Goal: Task Accomplishment & Management: Complete application form

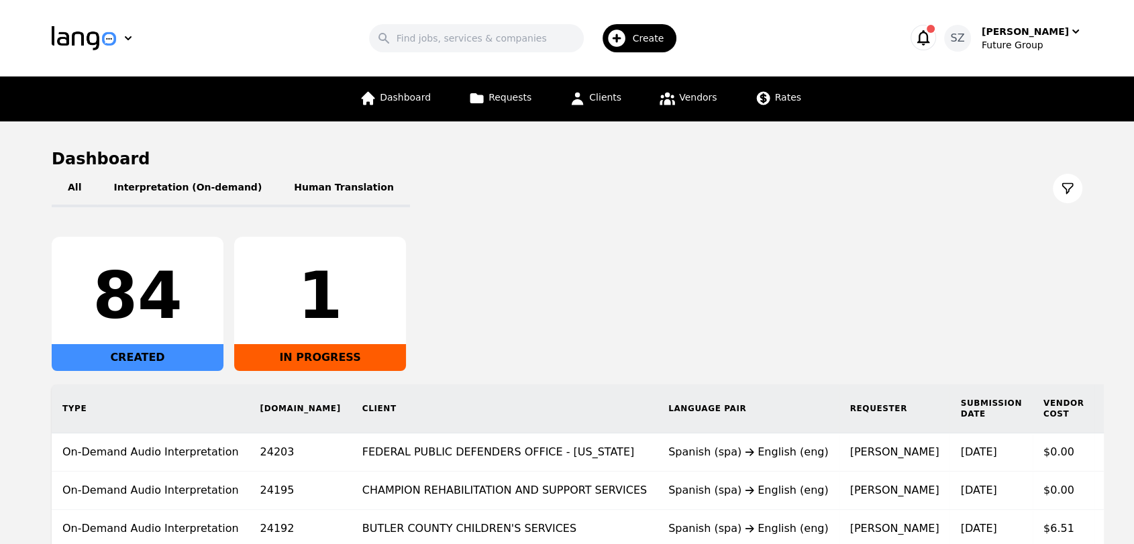
click at [625, 39] on icon "button" at bounding box center [616, 38] width 17 height 17
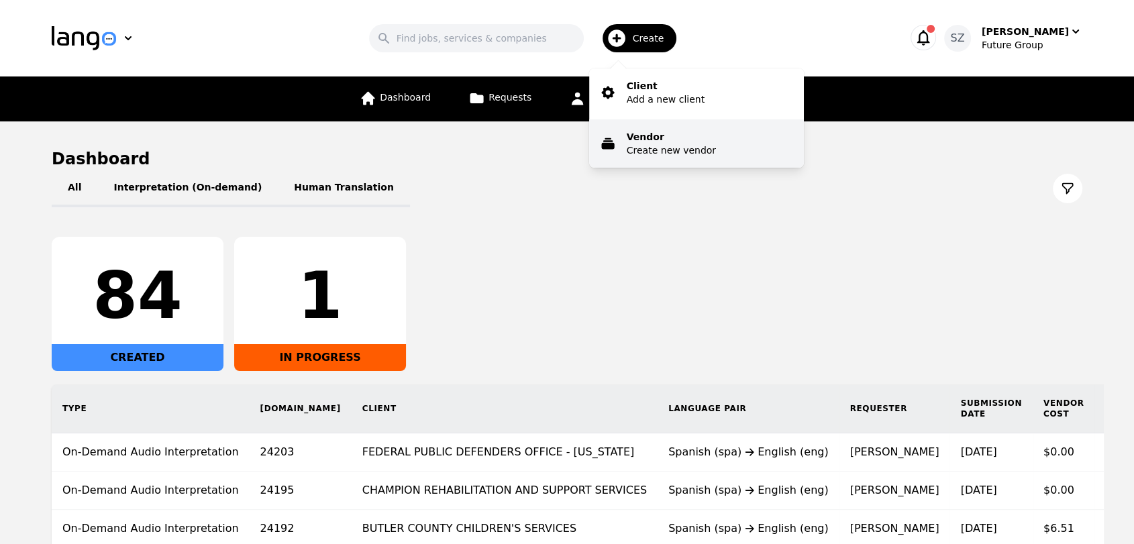
click at [650, 133] on p "Vendor" at bounding box center [671, 136] width 89 height 13
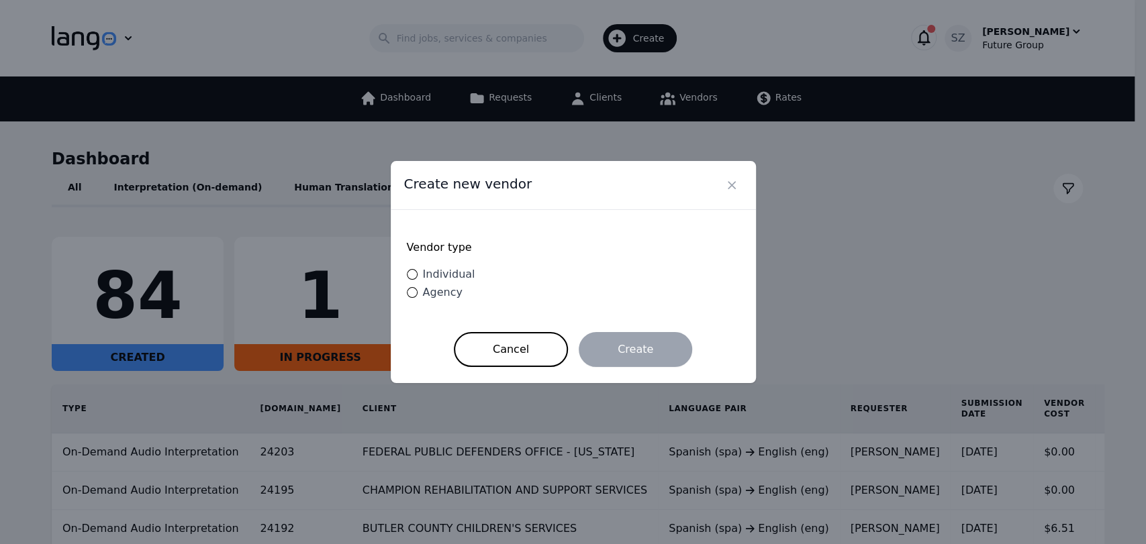
click at [456, 276] on span "Individual" at bounding box center [449, 274] width 52 height 13
click at [417, 276] on input "Individual" at bounding box center [412, 274] width 11 height 11
radio input "true"
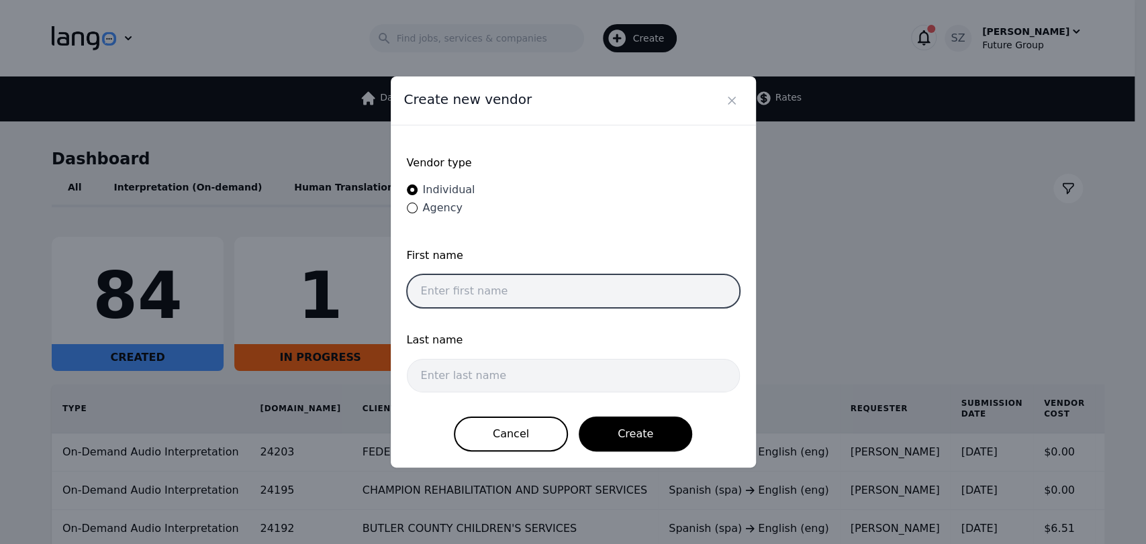
click at [456, 299] on input "text" at bounding box center [573, 291] width 333 height 34
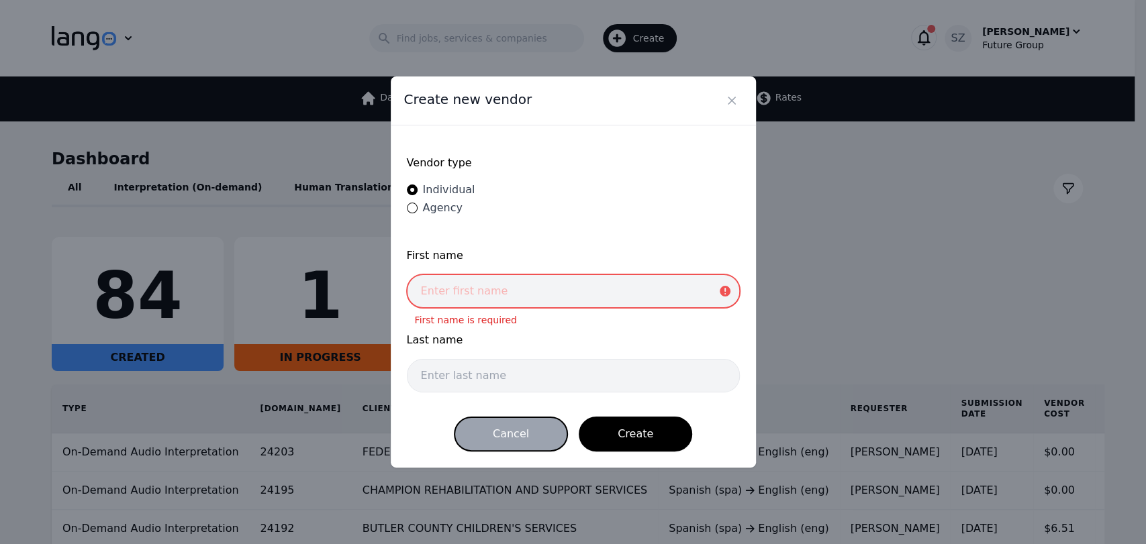
paste input "[PERSON_NAME]"
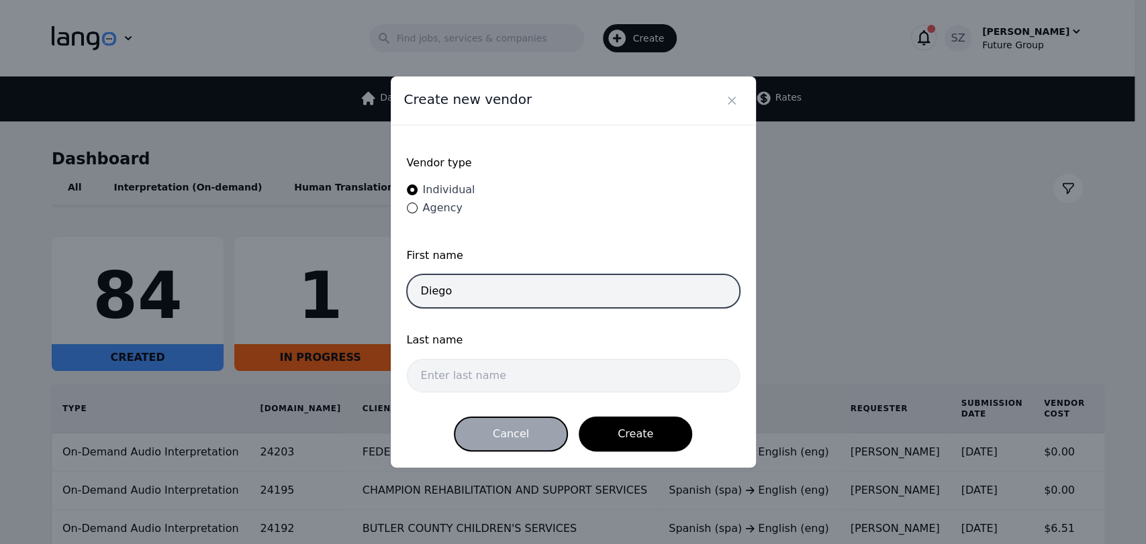
type input "Diego"
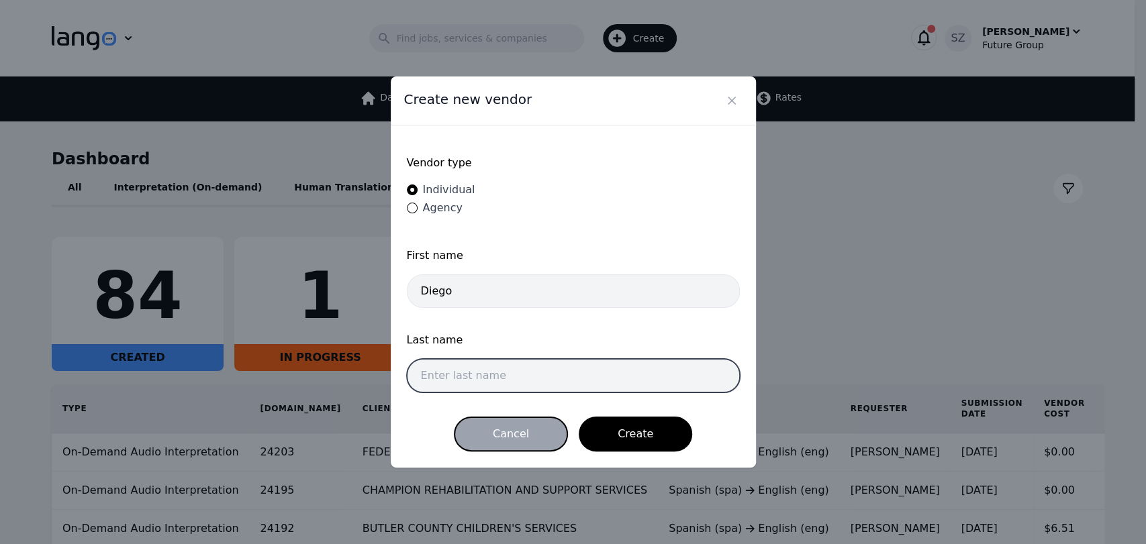
paste input "[PERSON_NAME]"
type input "[PERSON_NAME]"
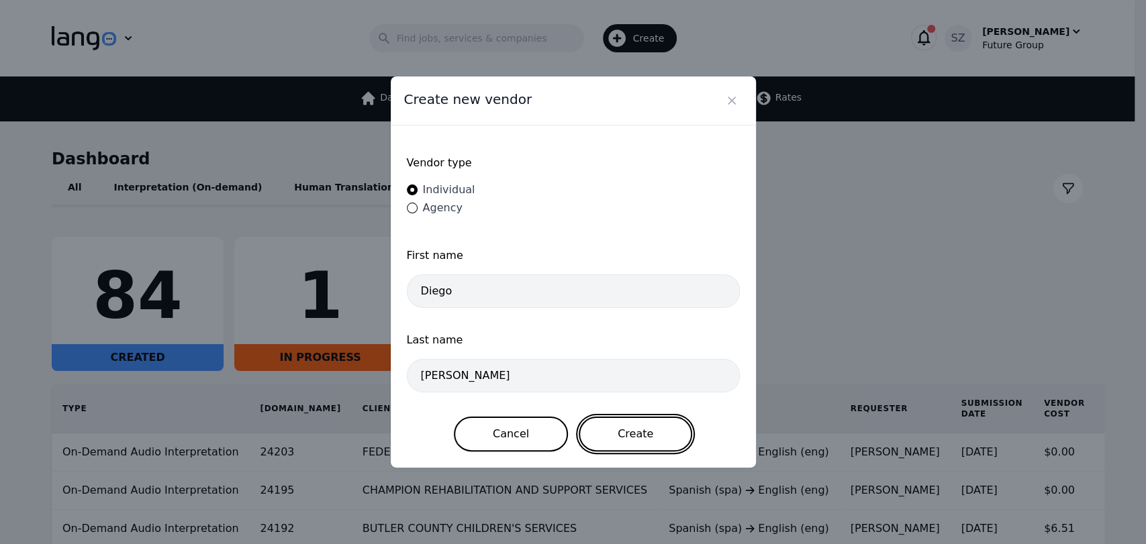
click at [660, 432] on button "Create" at bounding box center [634, 434] width 113 height 35
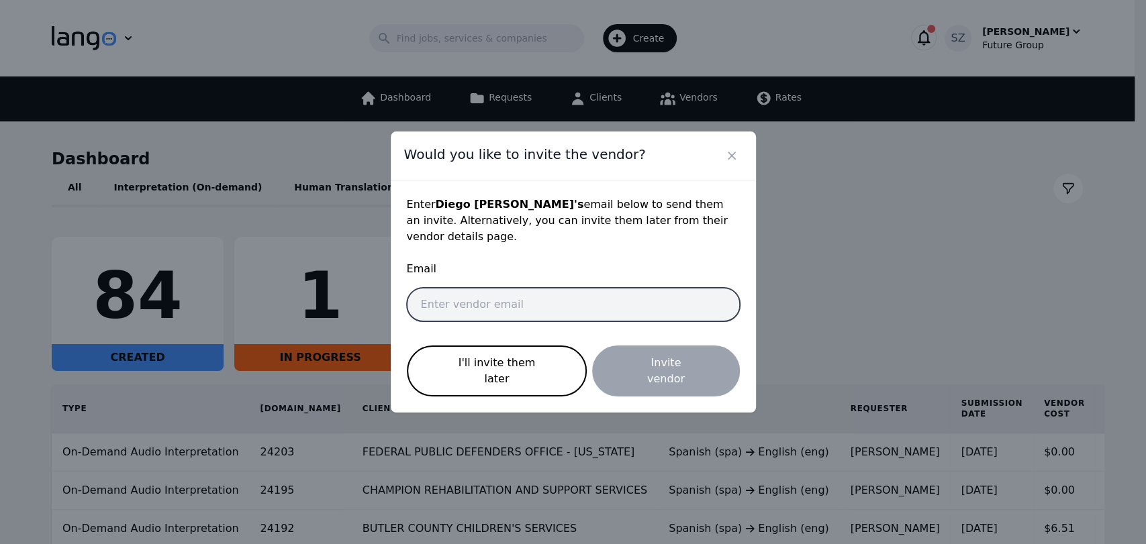
click at [483, 309] on input "email" at bounding box center [573, 305] width 333 height 34
paste input "[PERSON_NAME][EMAIL_ADDRESS][DOMAIN_NAME]"
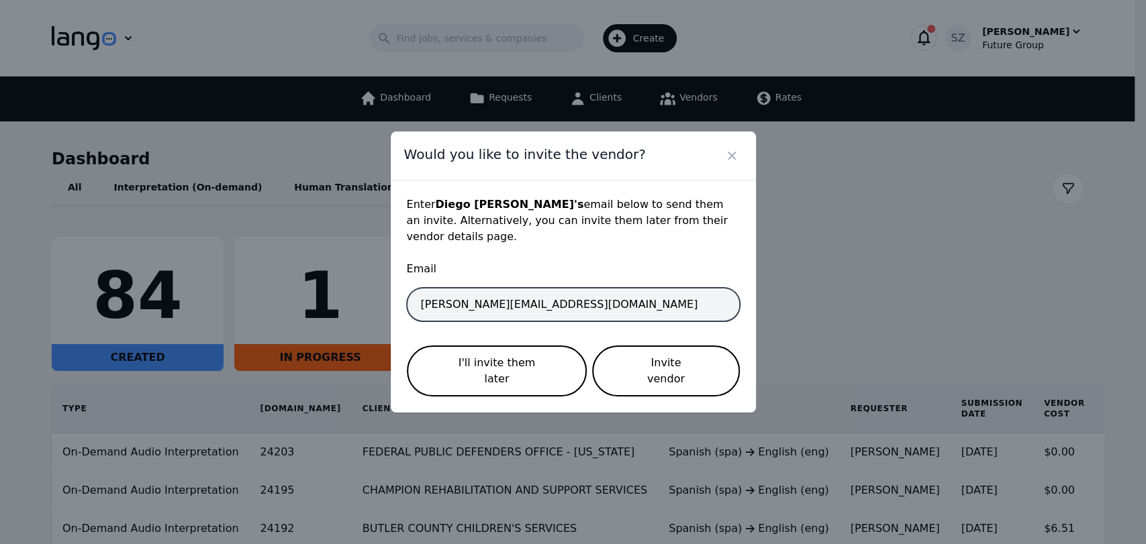
type input "[PERSON_NAME][EMAIL_ADDRESS][DOMAIN_NAME]"
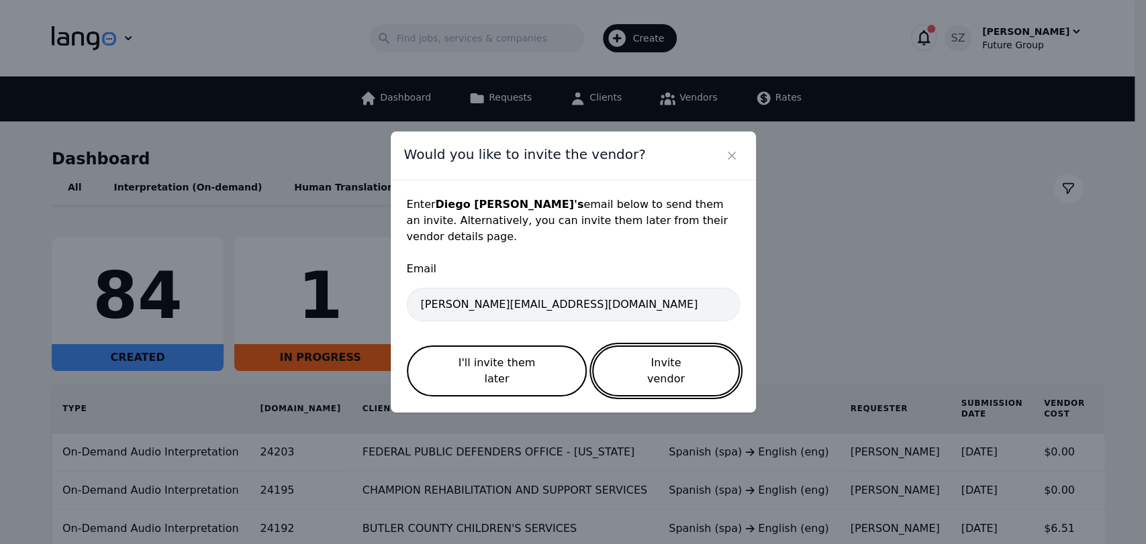
click at [650, 375] on button "Invite vendor" at bounding box center [665, 371] width 147 height 51
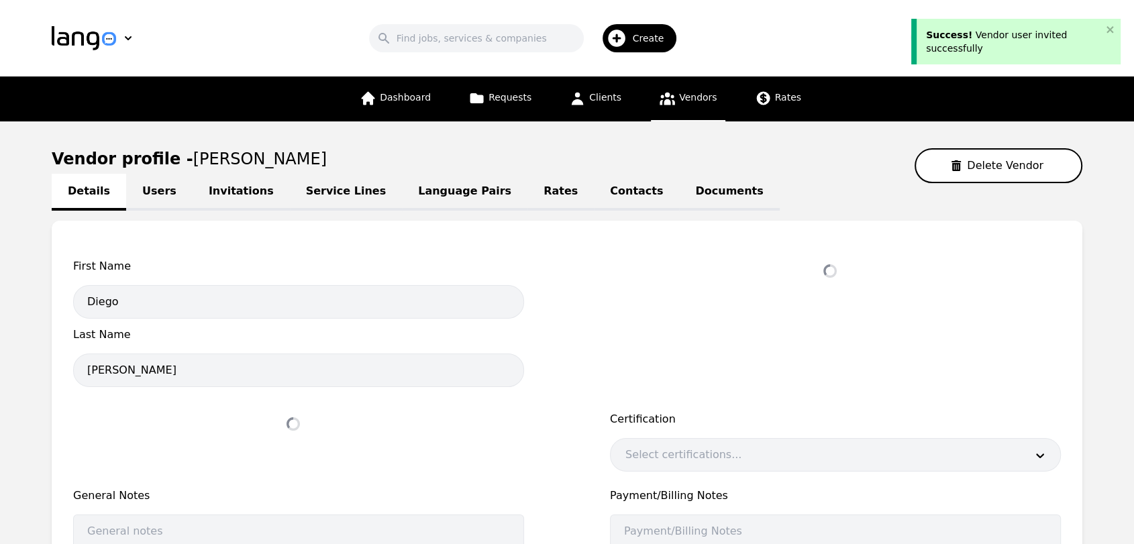
select select "active"
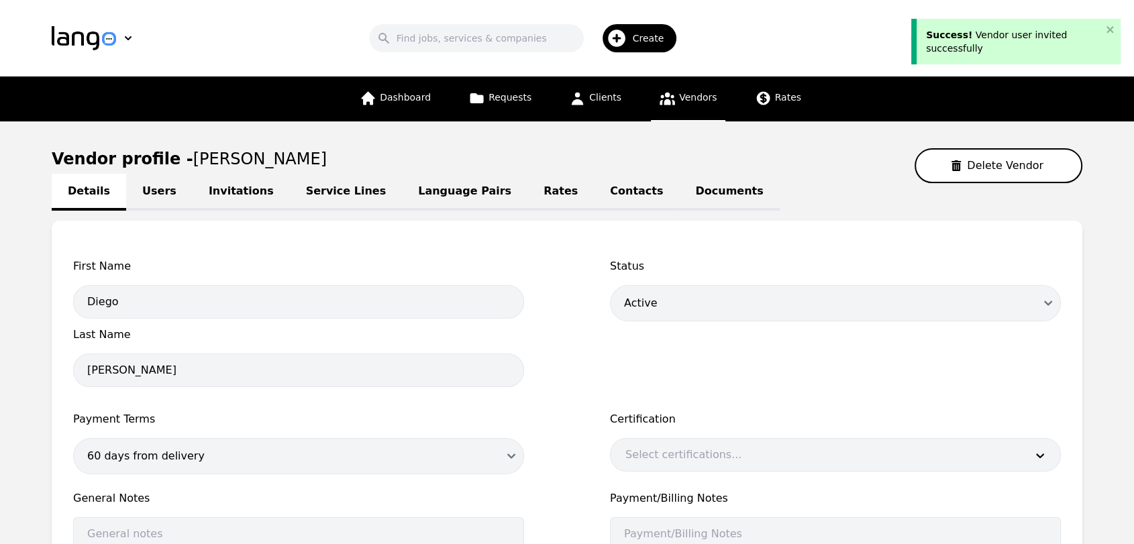
click at [402, 197] on link "Language Pairs" at bounding box center [464, 192] width 125 height 37
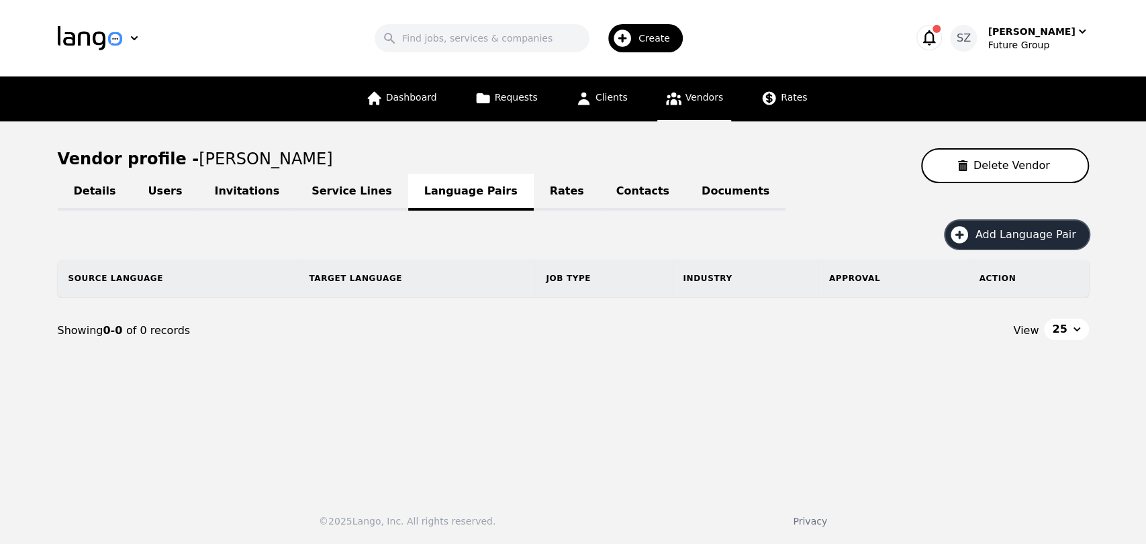
click at [984, 242] on span "Add Language Pair" at bounding box center [1030, 235] width 110 height 16
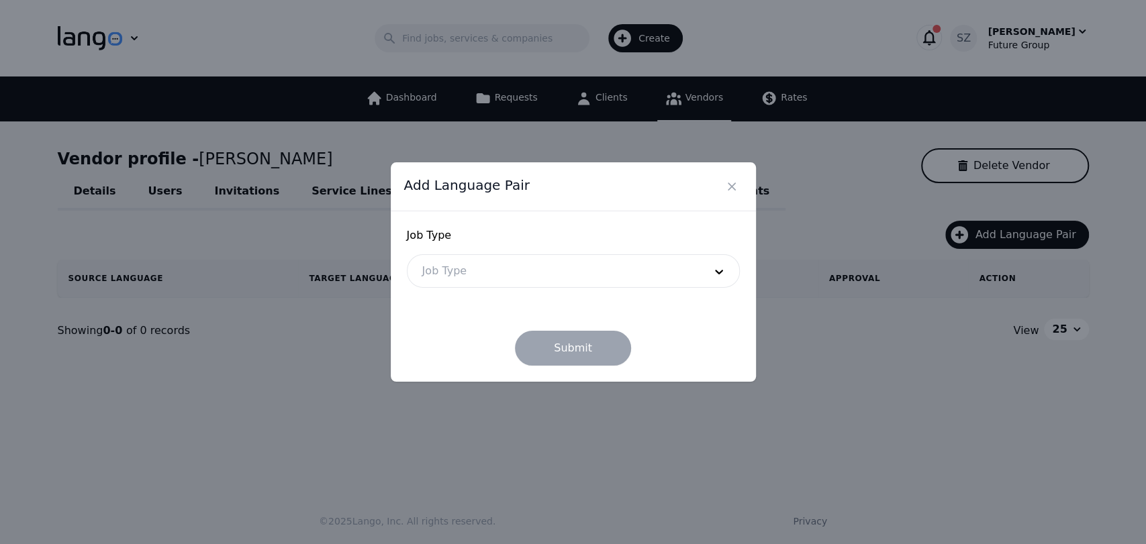
click at [524, 262] on div at bounding box center [552, 271] width 291 height 32
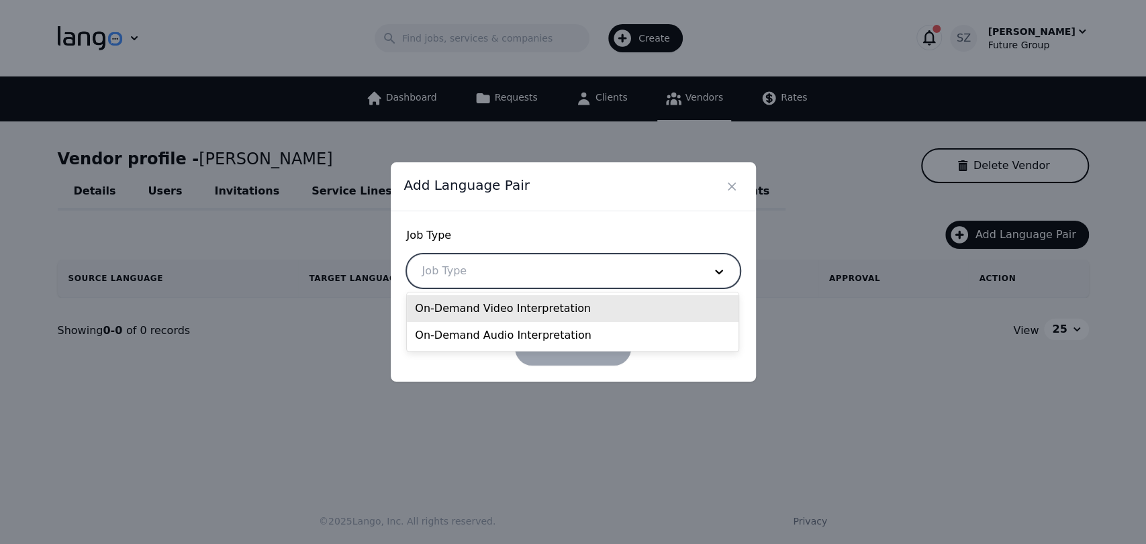
click at [509, 311] on div "On-Demand Video Interpretation" at bounding box center [573, 308] width 332 height 27
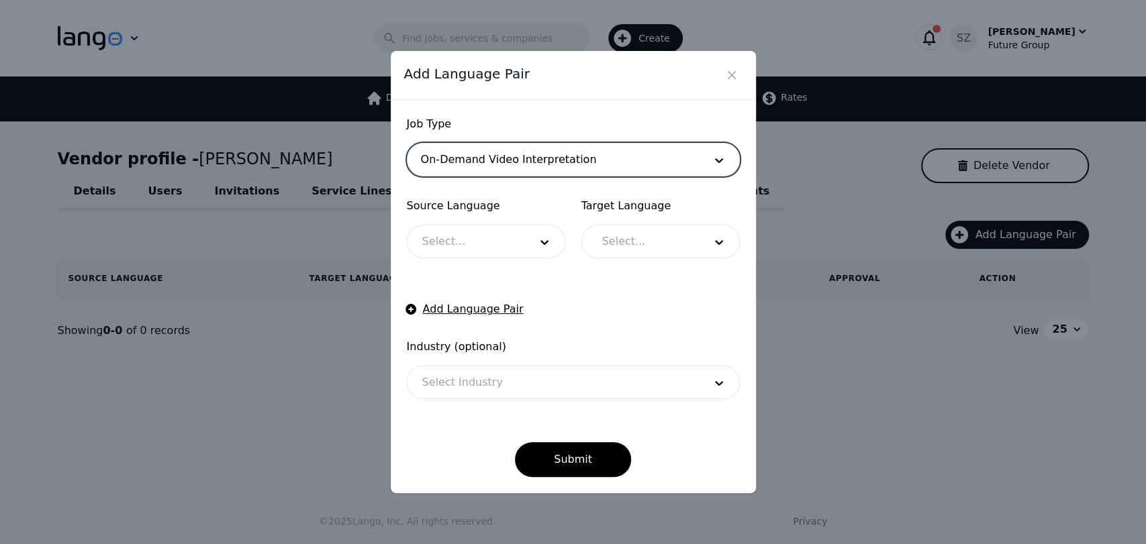
click at [487, 221] on div "Source Language Select..." at bounding box center [486, 228] width 158 height 60
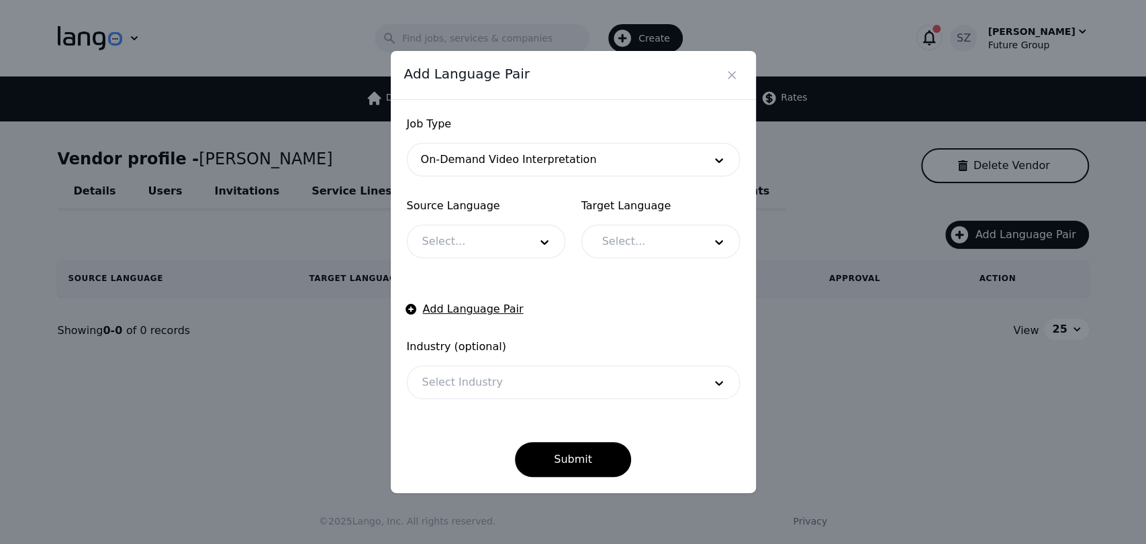
click at [471, 250] on div at bounding box center [465, 241] width 117 height 32
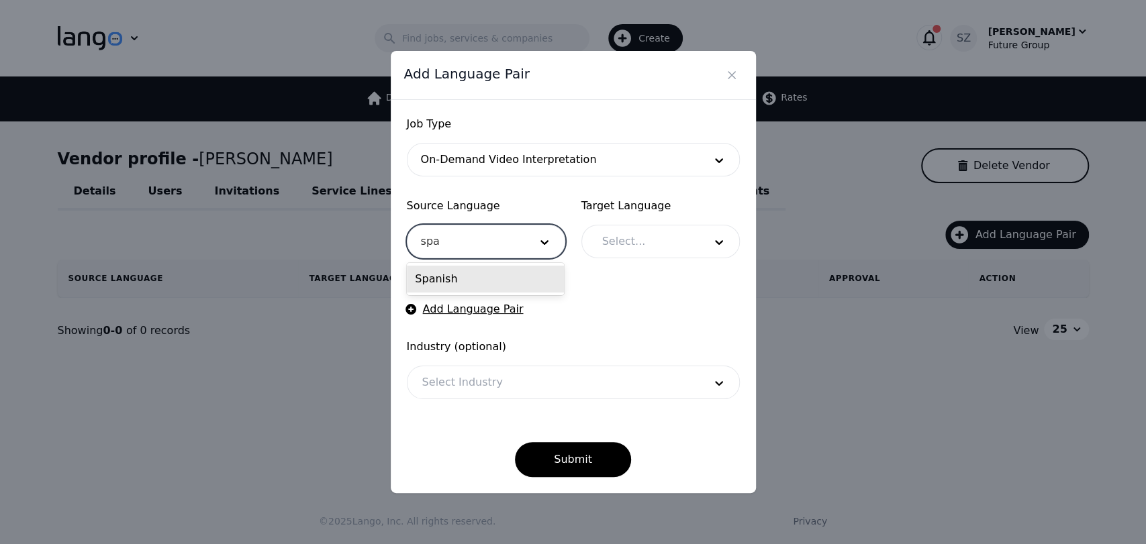
type input "span"
click at [460, 271] on div "Spanish" at bounding box center [485, 279] width 157 height 27
click at [610, 253] on div at bounding box center [642, 241] width 111 height 32
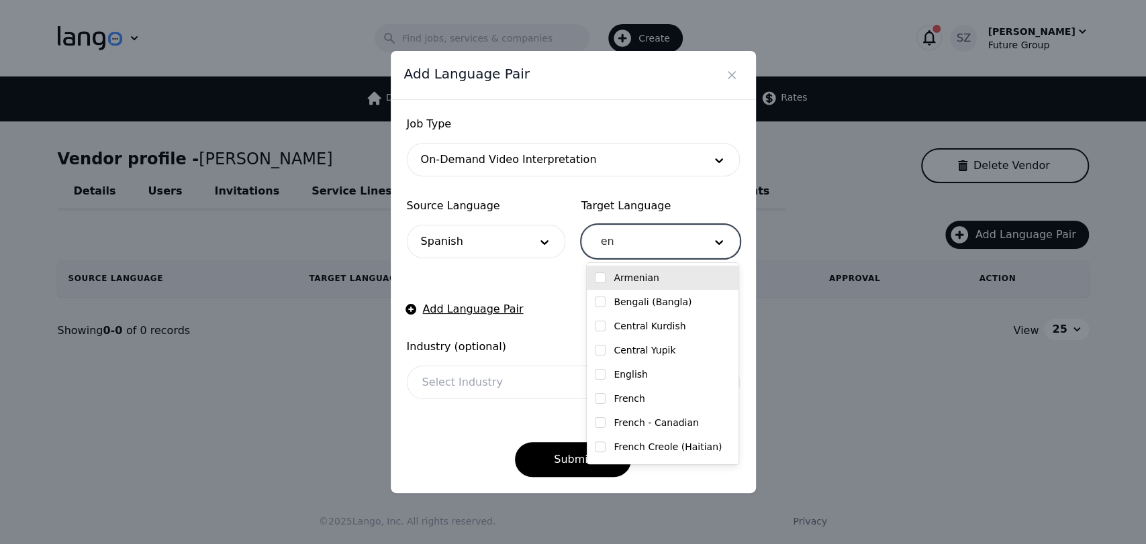
type input "eng"
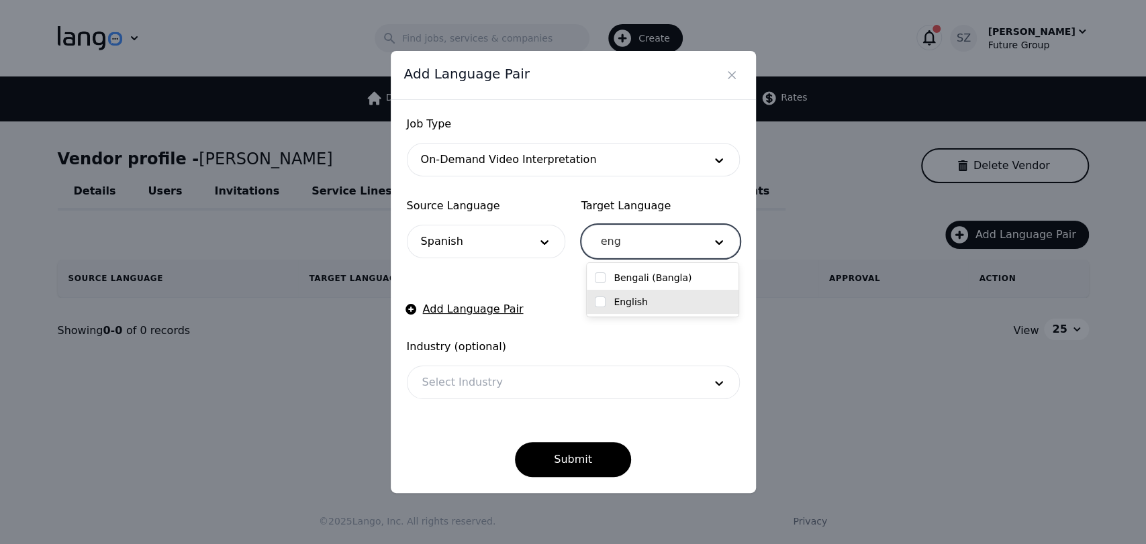
click at [611, 294] on div "English" at bounding box center [663, 302] width 152 height 24
checkbox input "true"
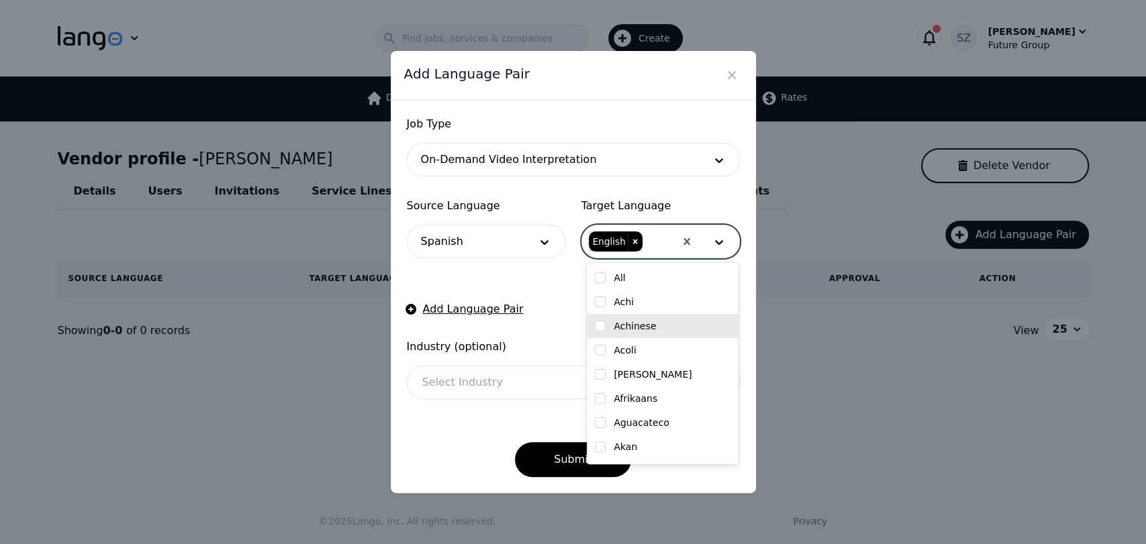
click at [541, 332] on form "Job Type On-Demand Video Interpretation Source Language Spanish Target Language…" at bounding box center [573, 296] width 333 height 361
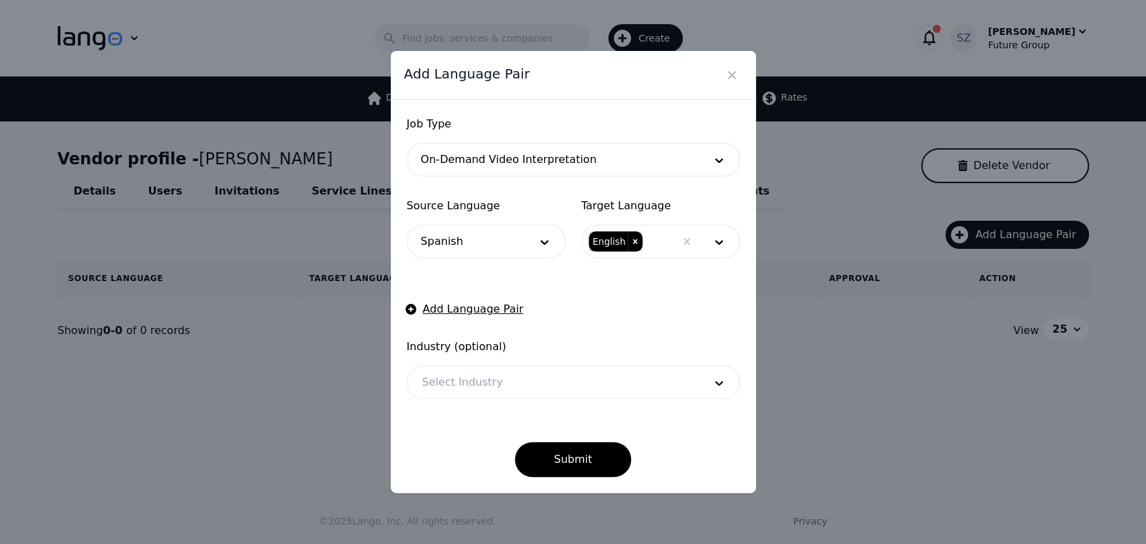
click at [531, 377] on div at bounding box center [552, 382] width 291 height 32
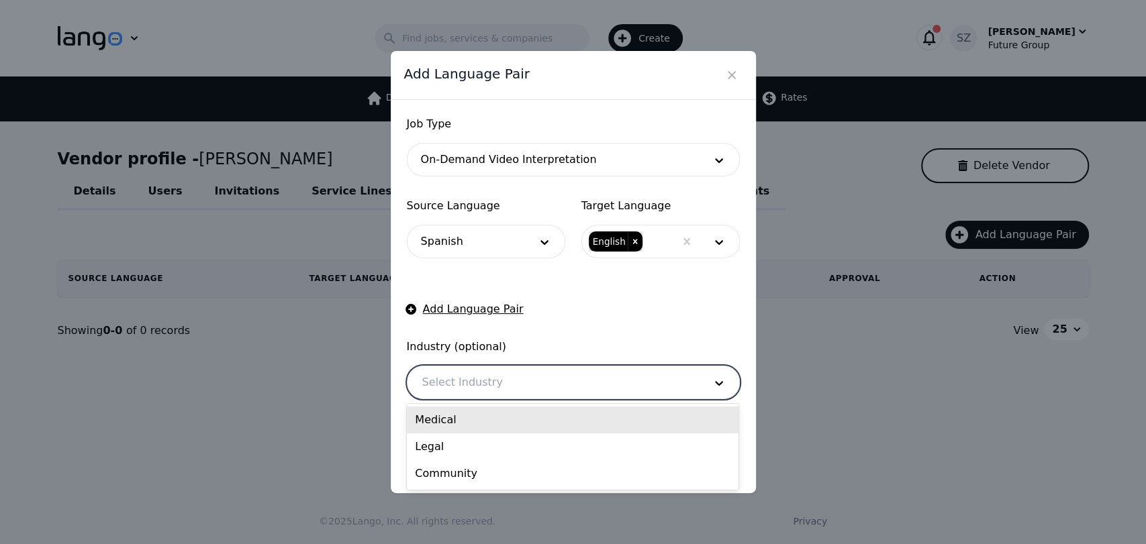
click at [493, 413] on div "Medical" at bounding box center [573, 420] width 332 height 27
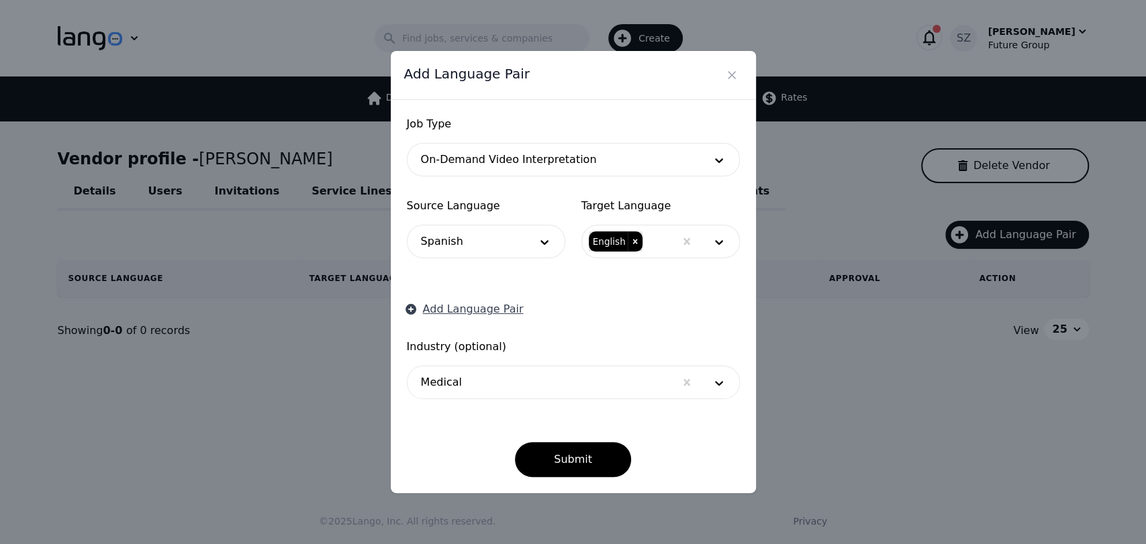
click at [462, 315] on button "Add Language Pair" at bounding box center [465, 309] width 117 height 16
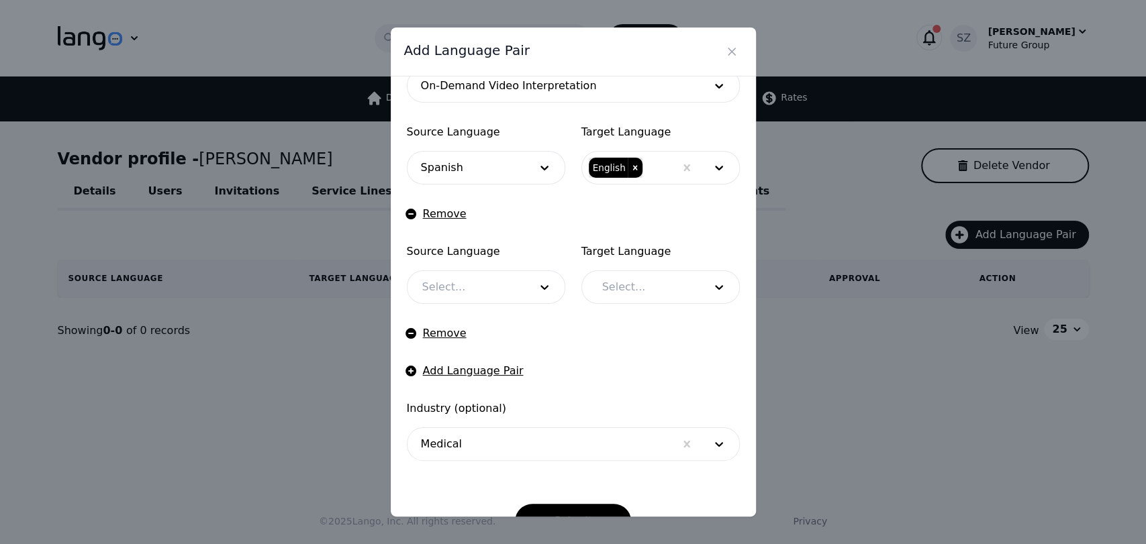
scroll to position [74, 0]
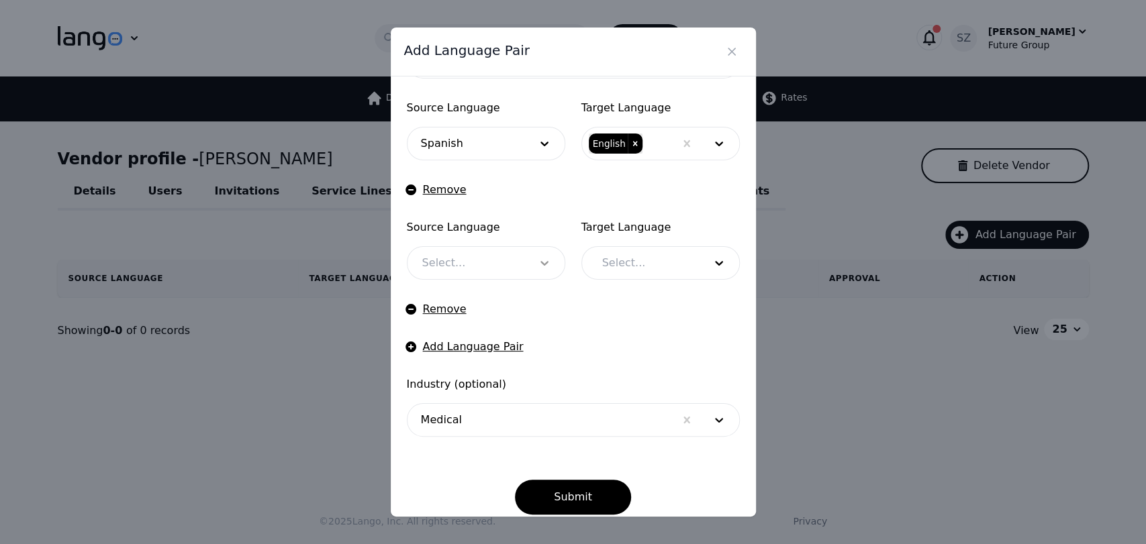
click at [532, 274] on div at bounding box center [544, 263] width 40 height 32
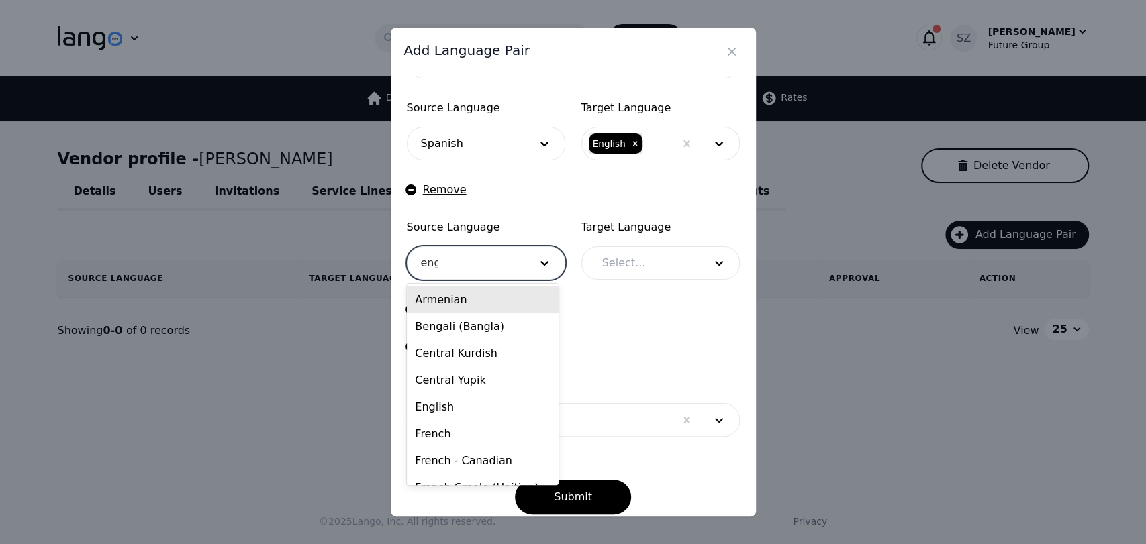
type input "engl"
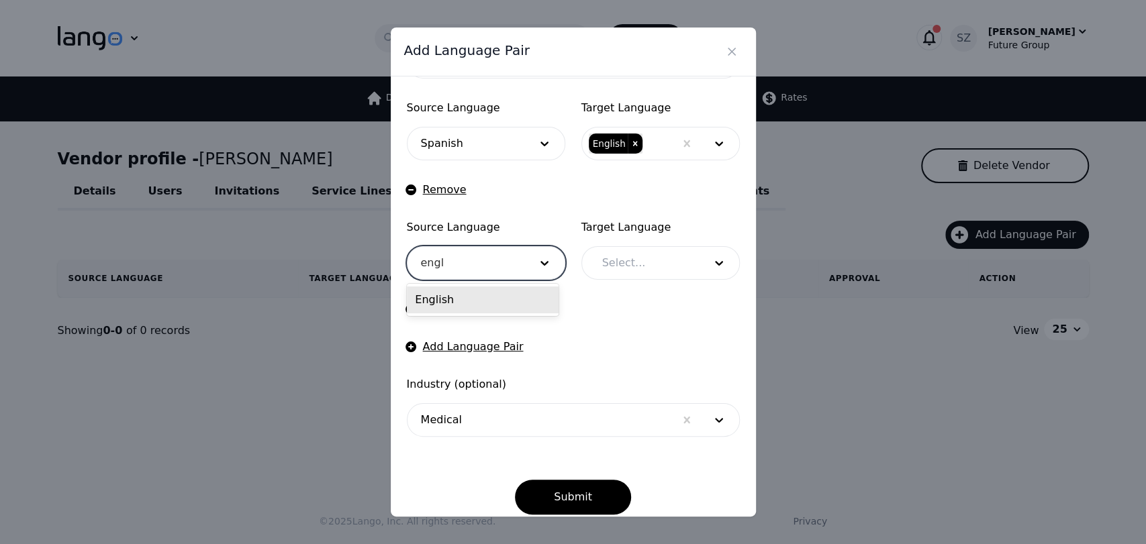
click at [535, 289] on div "English" at bounding box center [483, 300] width 152 height 27
click at [608, 276] on div at bounding box center [642, 263] width 111 height 32
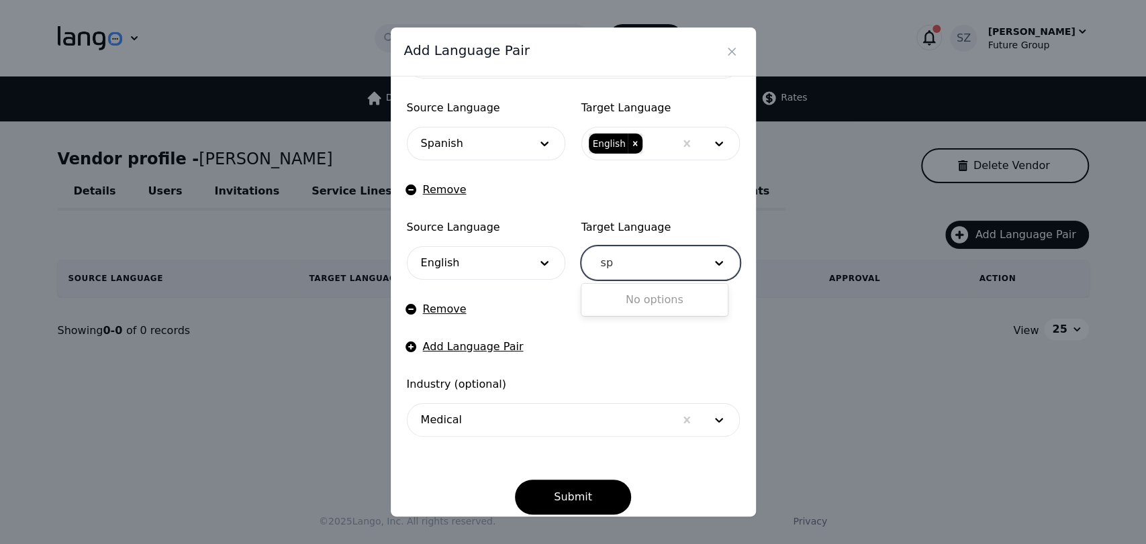
type input "s"
click at [416, 184] on icon "button" at bounding box center [410, 189] width 13 height 13
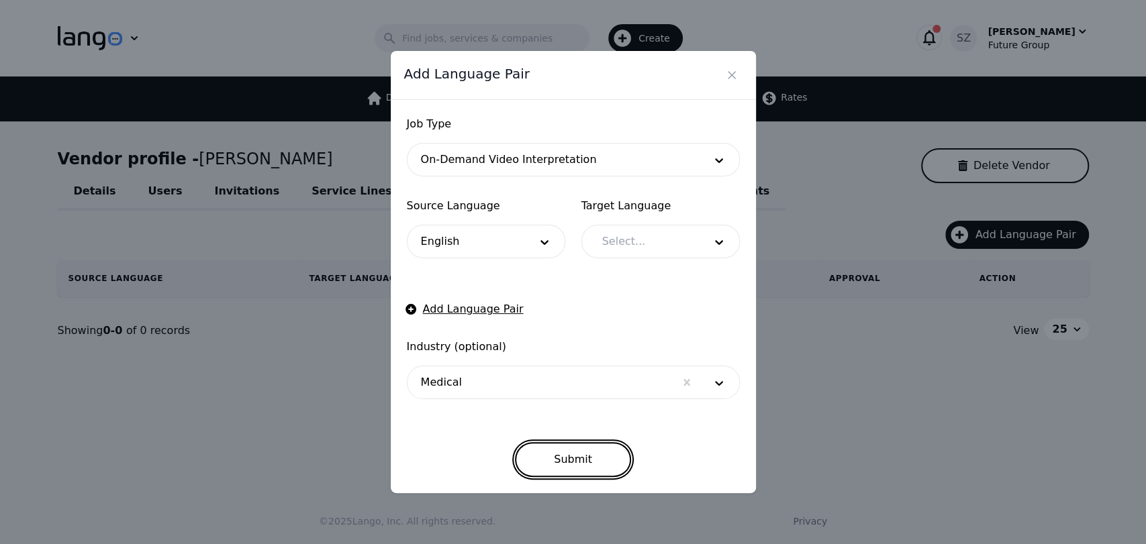
click at [573, 450] on button "Submit" at bounding box center [573, 459] width 116 height 35
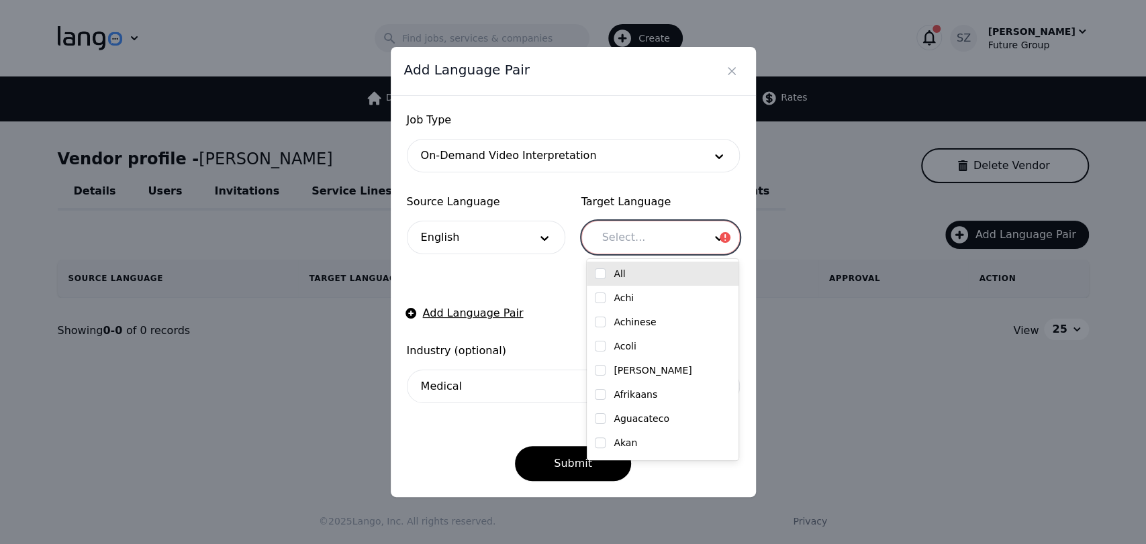
click at [651, 240] on div at bounding box center [642, 237] width 111 height 32
type input "spa"
checkbox input "true"
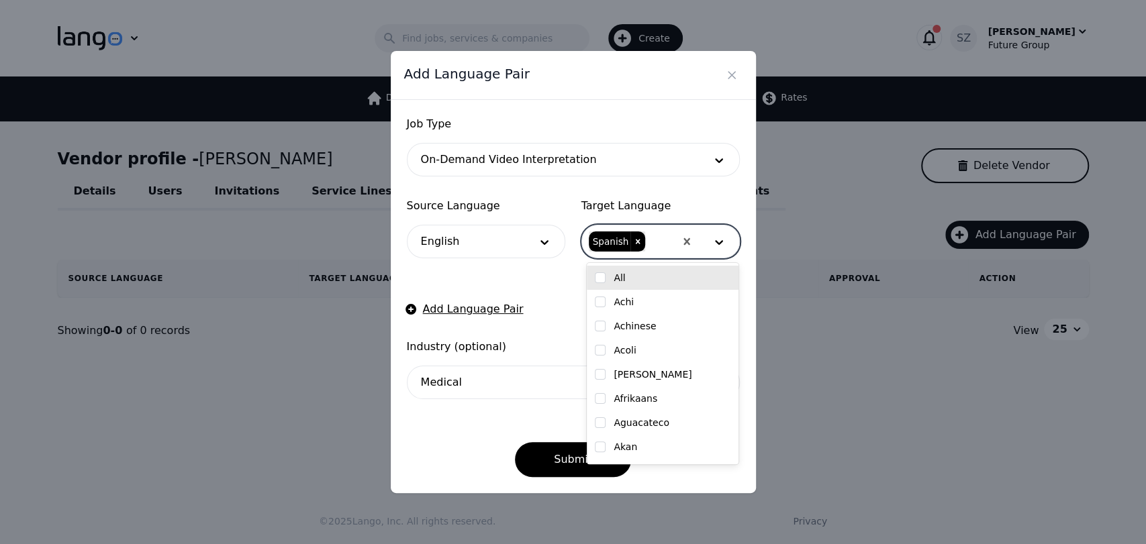
click at [560, 281] on form "Job Type On-Demand Video Interpretation Source Language English Target Language…" at bounding box center [573, 296] width 333 height 361
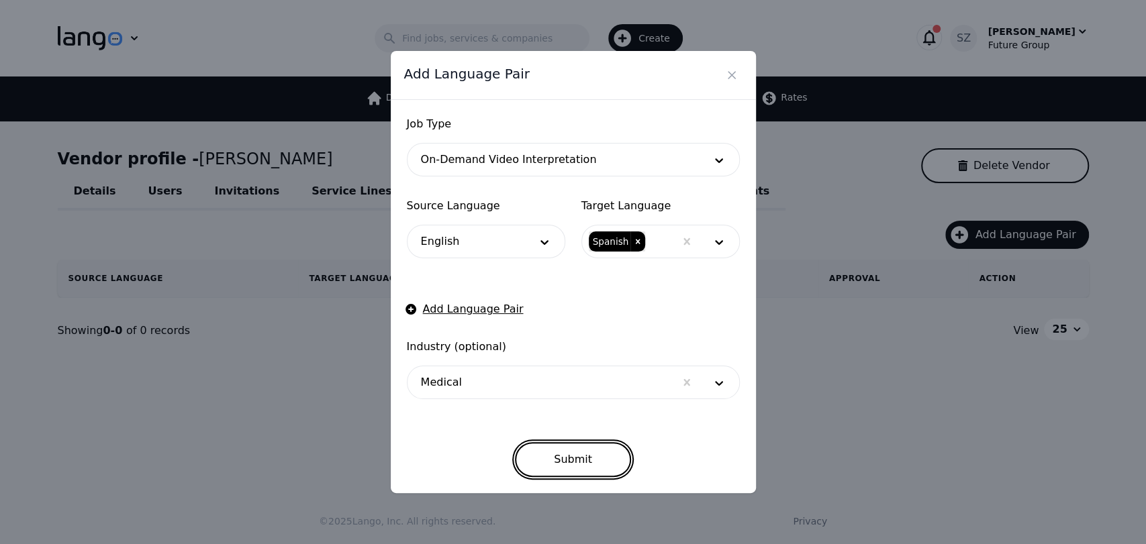
click at [576, 450] on button "Submit" at bounding box center [573, 459] width 116 height 35
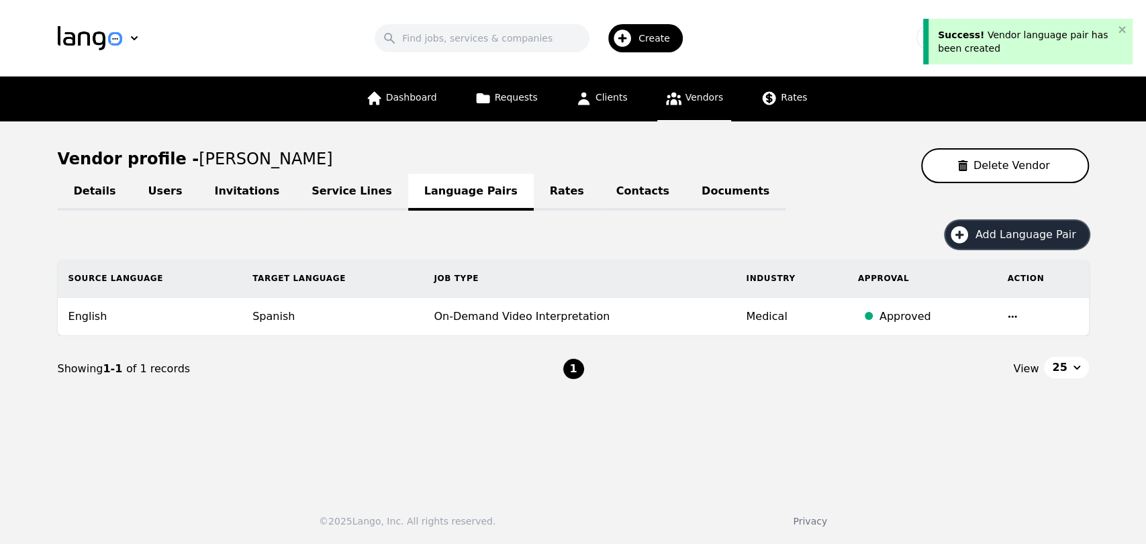
click at [958, 235] on icon "button" at bounding box center [958, 234] width 21 height 21
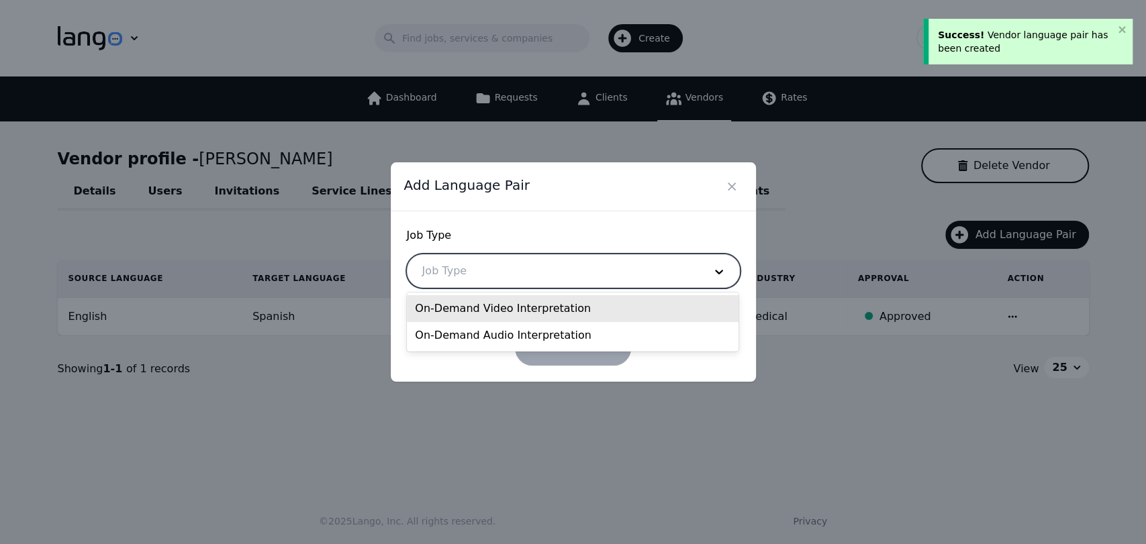
click at [565, 264] on div at bounding box center [552, 271] width 291 height 32
click at [522, 315] on div "On-Demand Video Interpretation" at bounding box center [573, 308] width 332 height 27
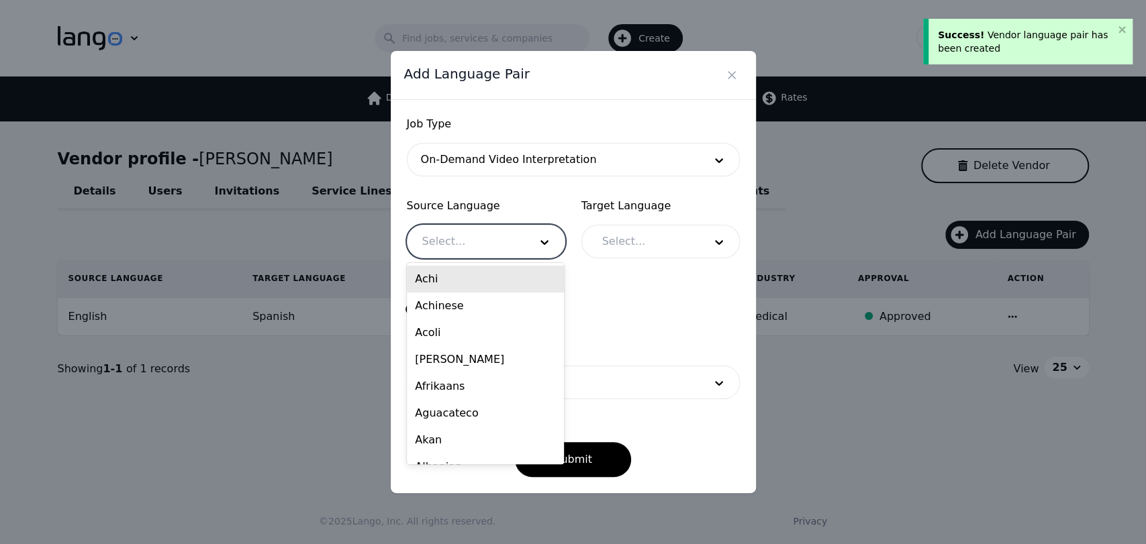
click at [493, 254] on div at bounding box center [465, 241] width 117 height 32
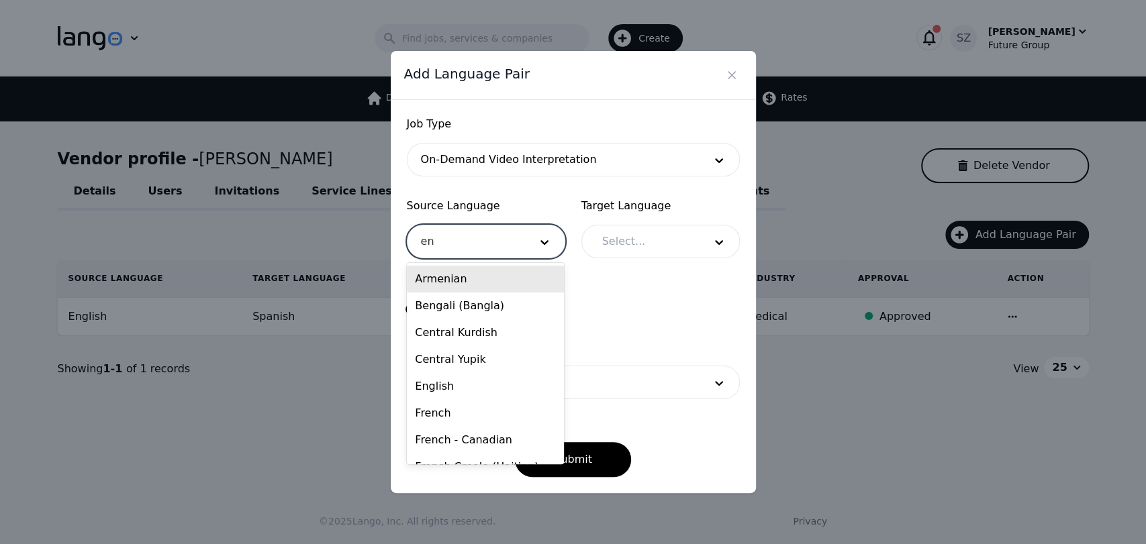
type input "eng"
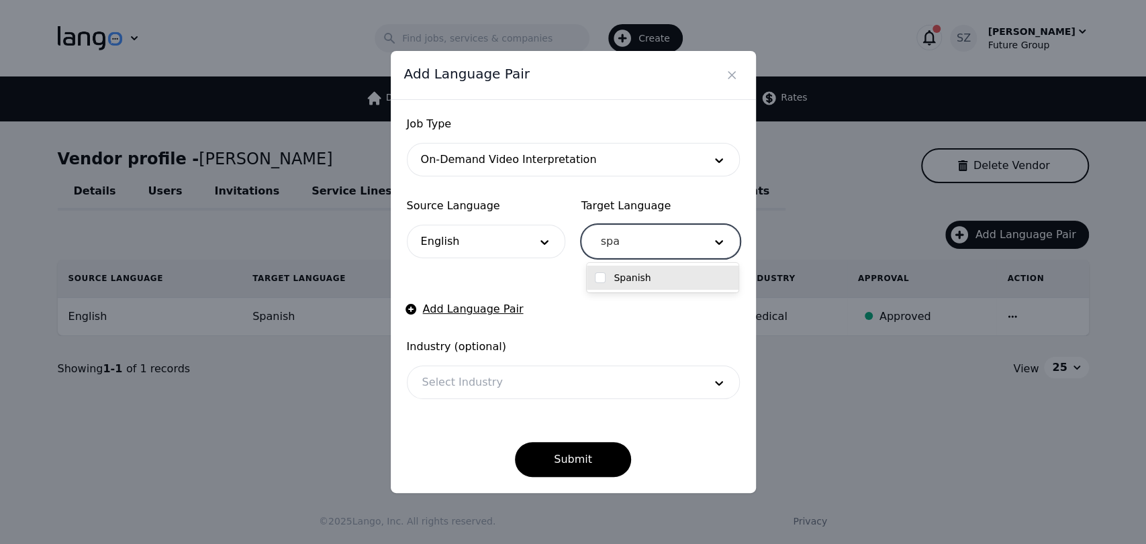
type input "span"
click at [596, 279] on input "checkbox" at bounding box center [600, 277] width 11 height 11
checkbox input "true"
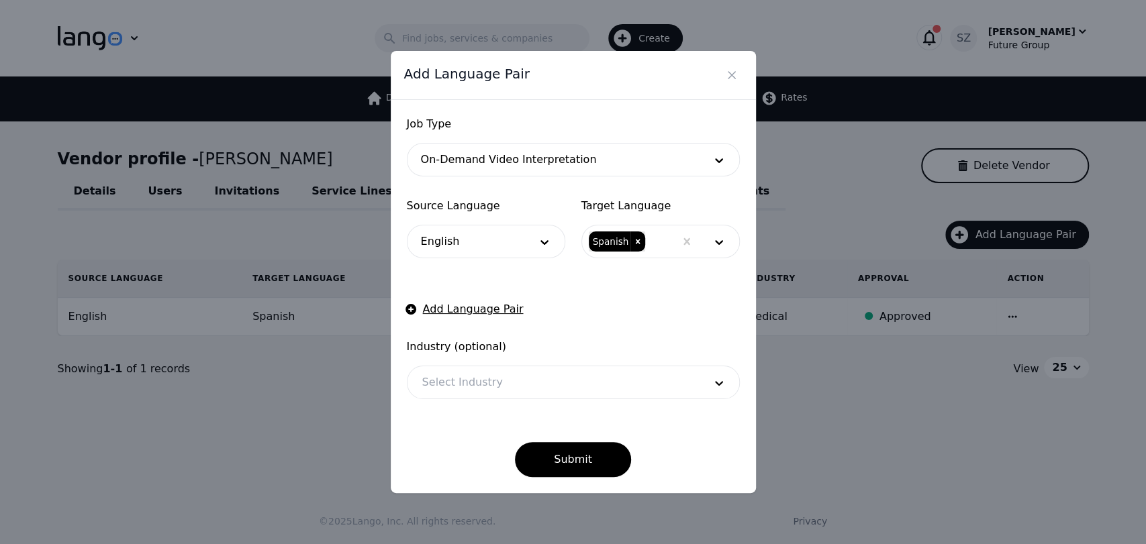
click at [558, 339] on span "Industry (optional)" at bounding box center [573, 347] width 333 height 16
click at [483, 316] on button "Add Language Pair" at bounding box center [465, 309] width 117 height 16
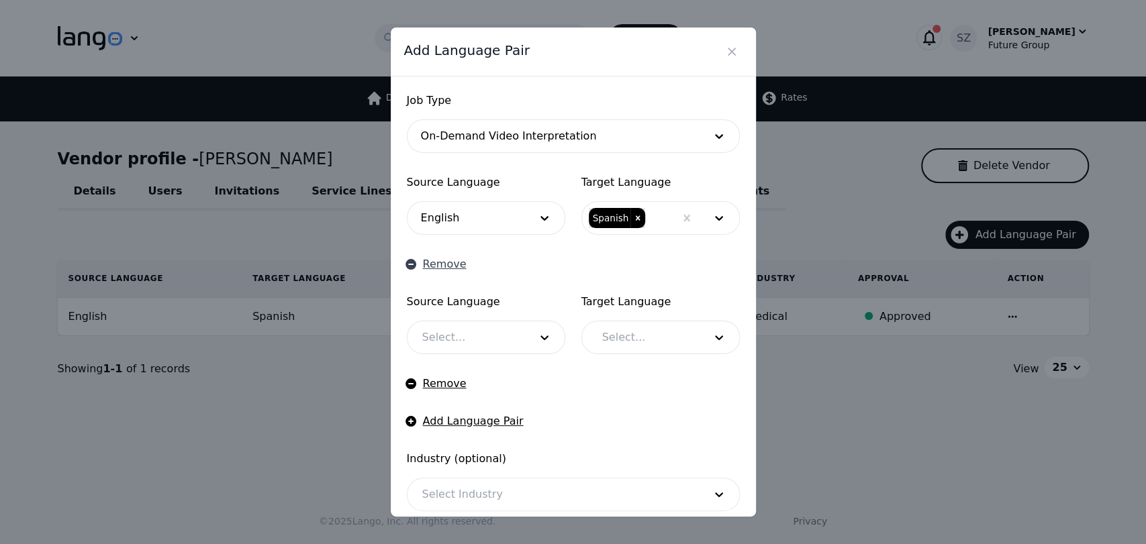
click at [409, 268] on icon "button" at bounding box center [410, 264] width 11 height 11
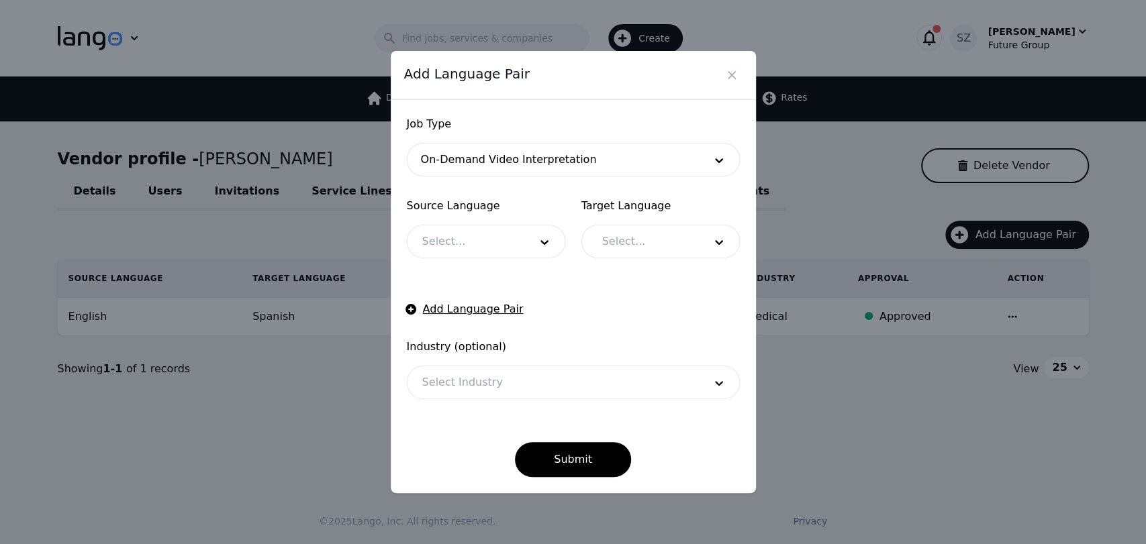
click at [593, 243] on div at bounding box center [642, 241] width 111 height 32
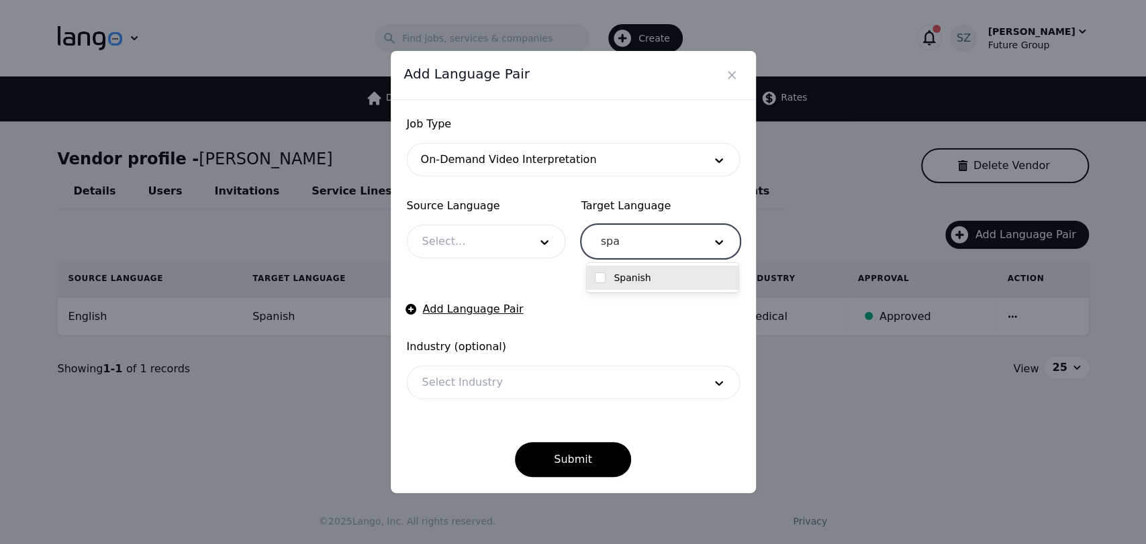
type input "span"
click at [613, 270] on div "Spanish" at bounding box center [663, 278] width 152 height 24
checkbox input "true"
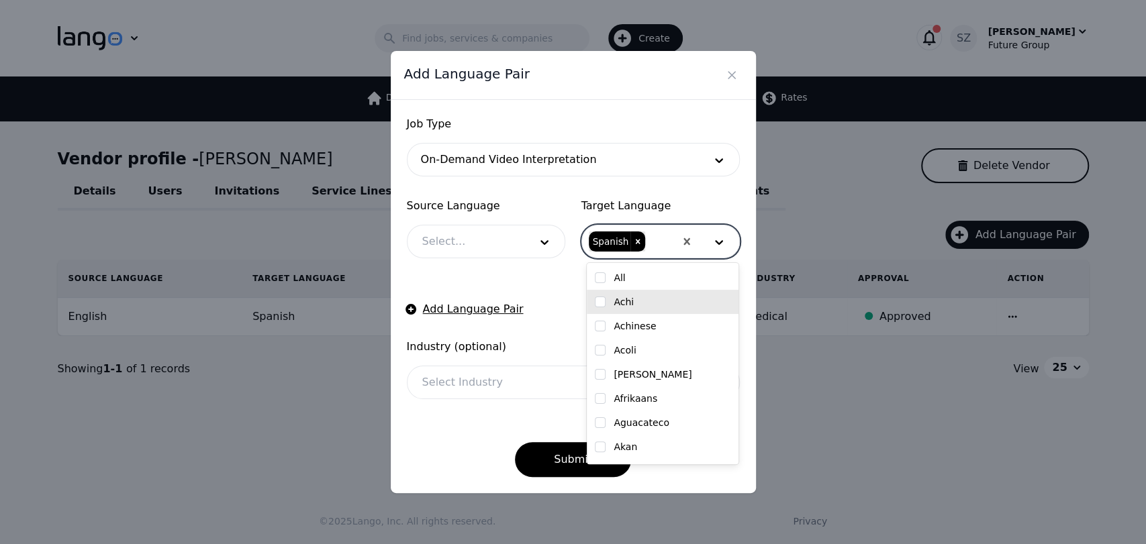
click at [507, 323] on form "Job Type On-Demand Video Interpretation Source Language Select... Target Langua…" at bounding box center [573, 296] width 333 height 361
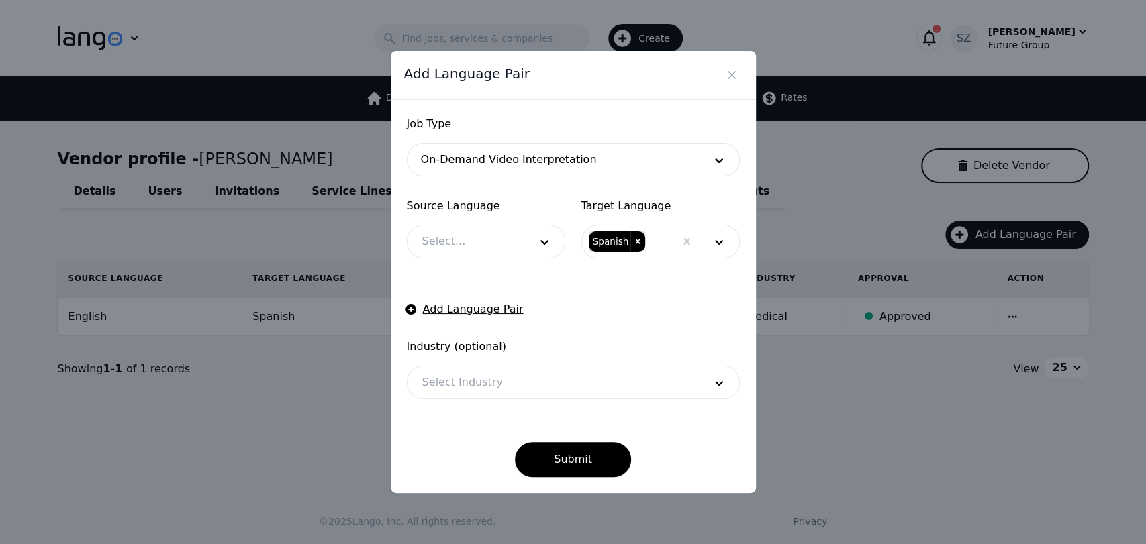
click at [433, 356] on div "Industry (optional) Select Industry" at bounding box center [573, 369] width 333 height 60
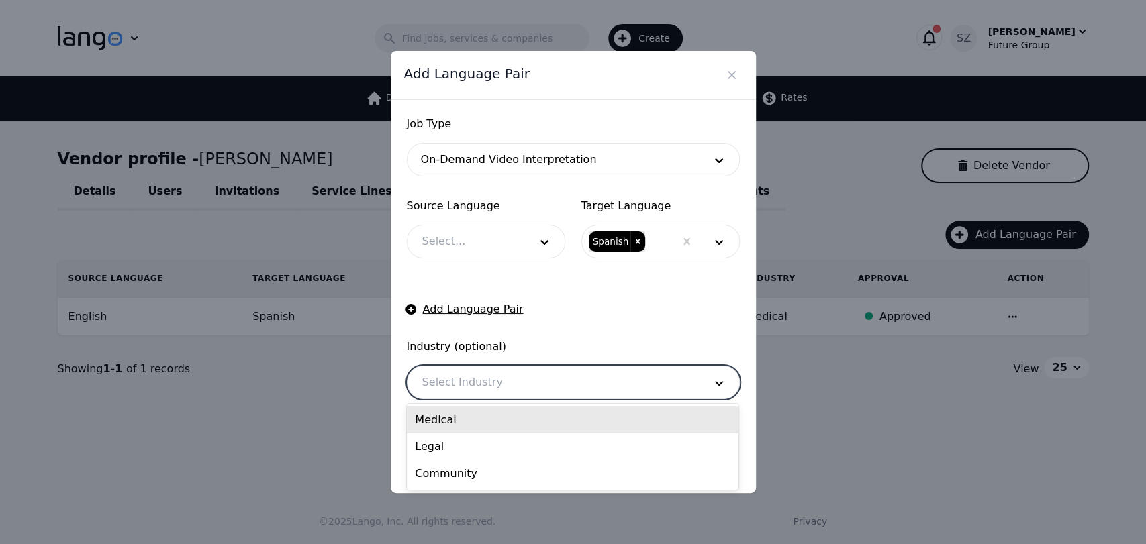
click at [438, 368] on div at bounding box center [552, 382] width 291 height 32
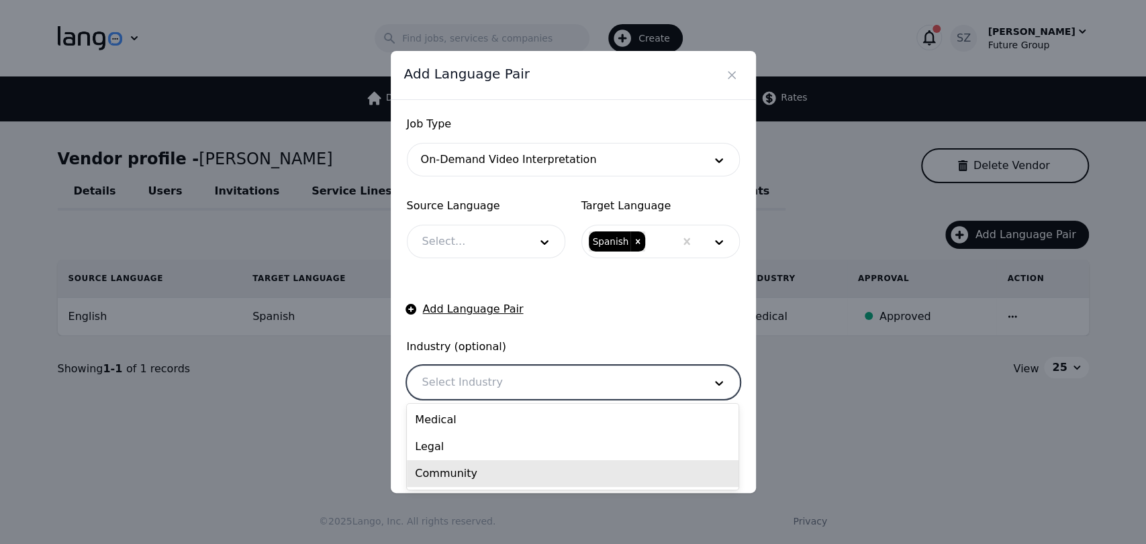
click at [448, 467] on div "Community" at bounding box center [573, 473] width 332 height 27
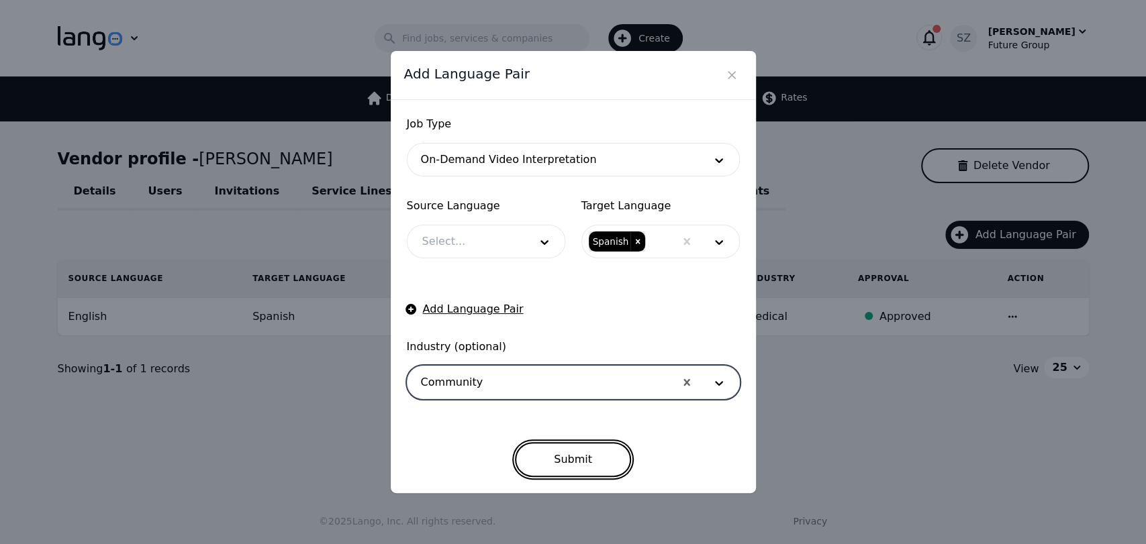
click at [536, 457] on button "Submit" at bounding box center [573, 459] width 116 height 35
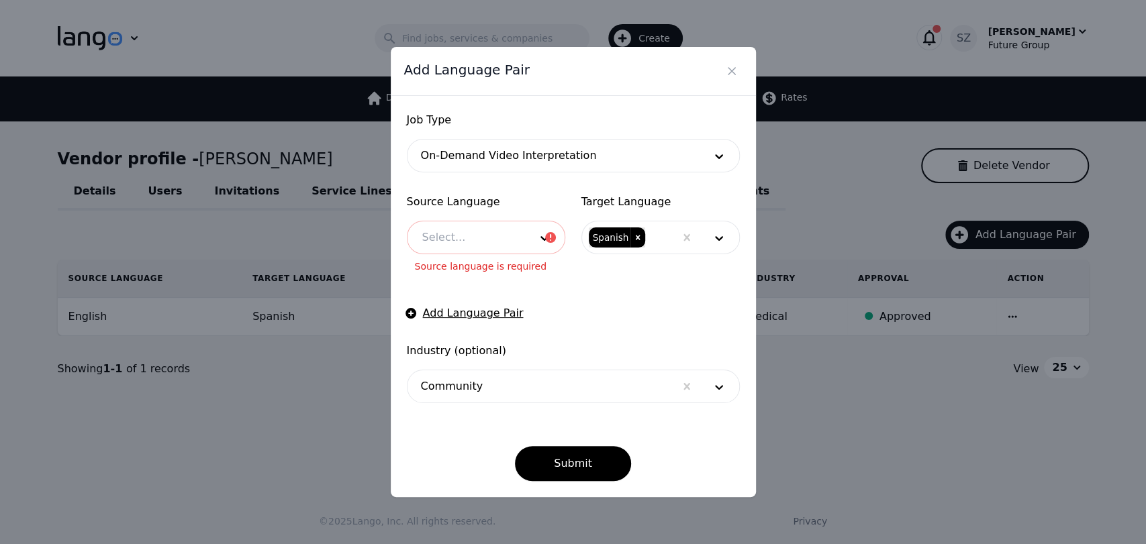
click at [507, 234] on div at bounding box center [465, 237] width 117 height 32
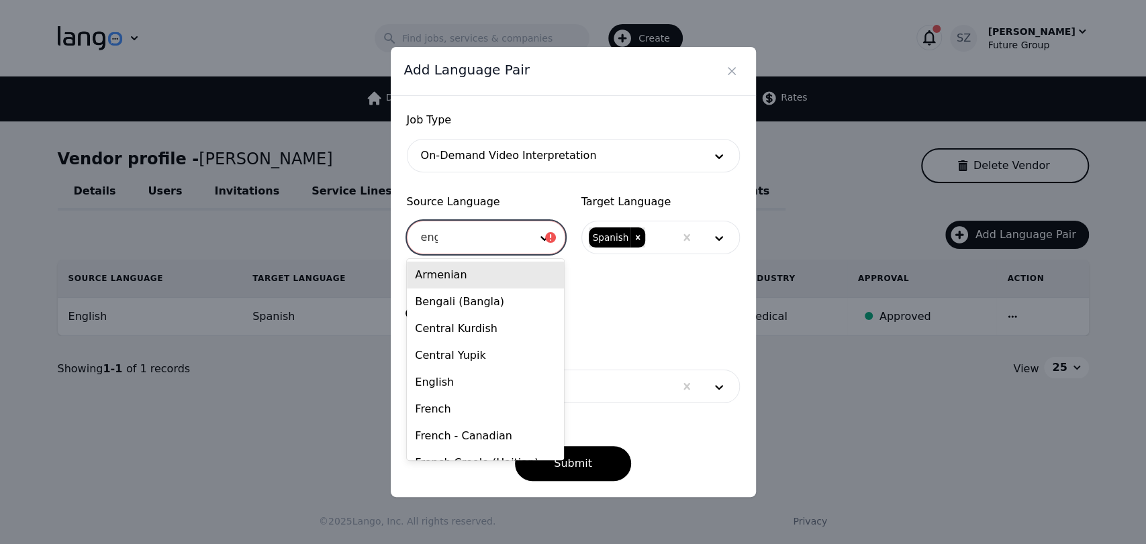
type input "engl"
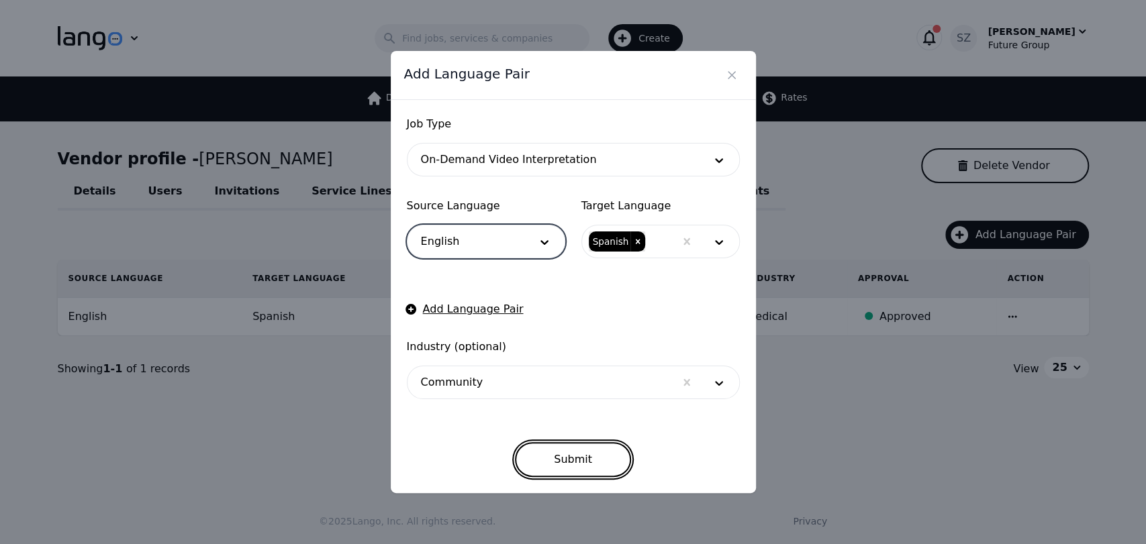
click at [540, 446] on button "Submit" at bounding box center [573, 459] width 116 height 35
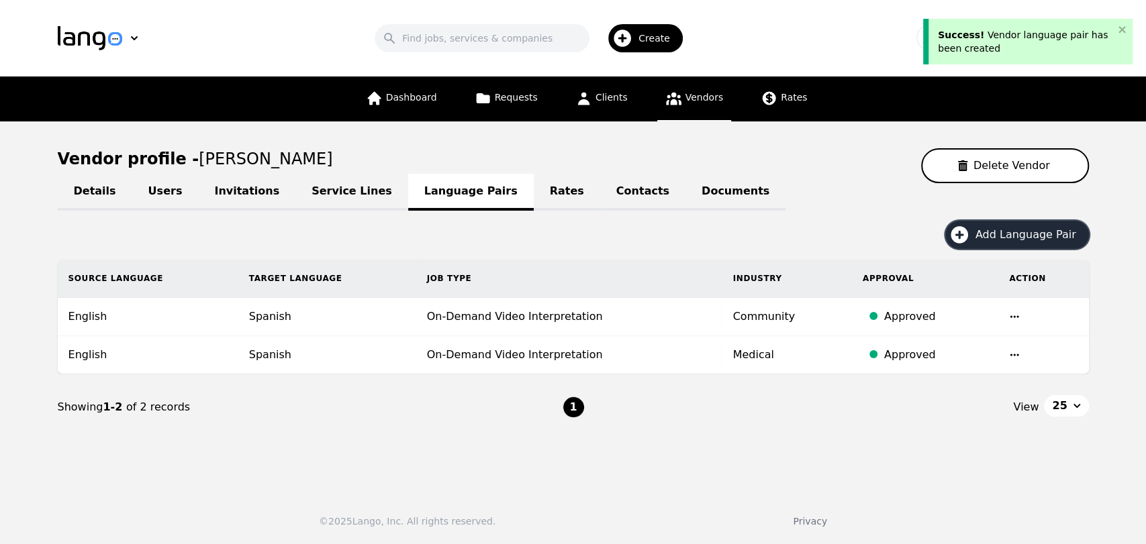
click at [1011, 242] on span "Add Language Pair" at bounding box center [1030, 235] width 110 height 16
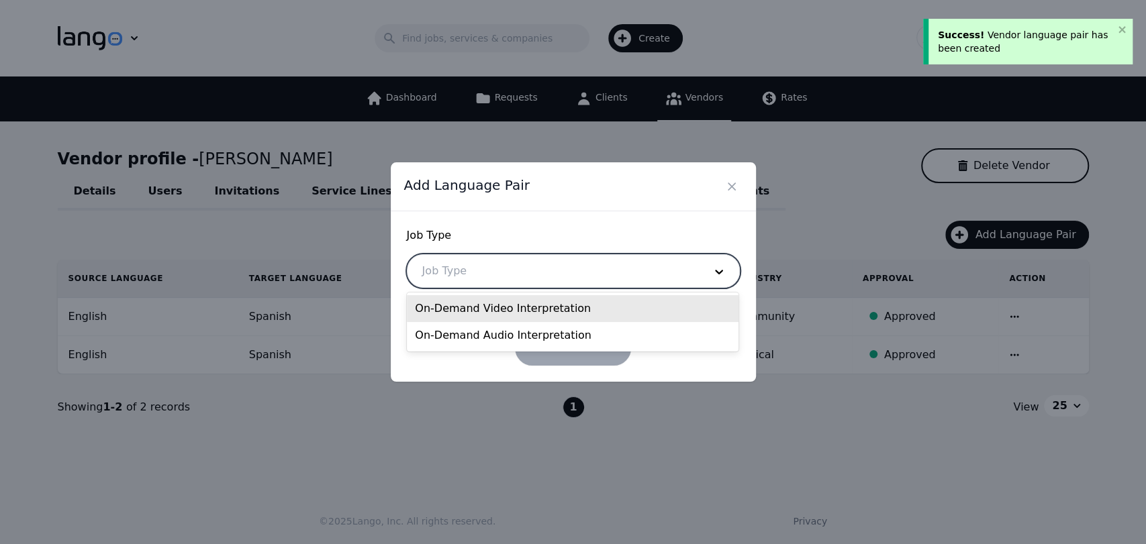
click at [477, 274] on div at bounding box center [552, 271] width 291 height 32
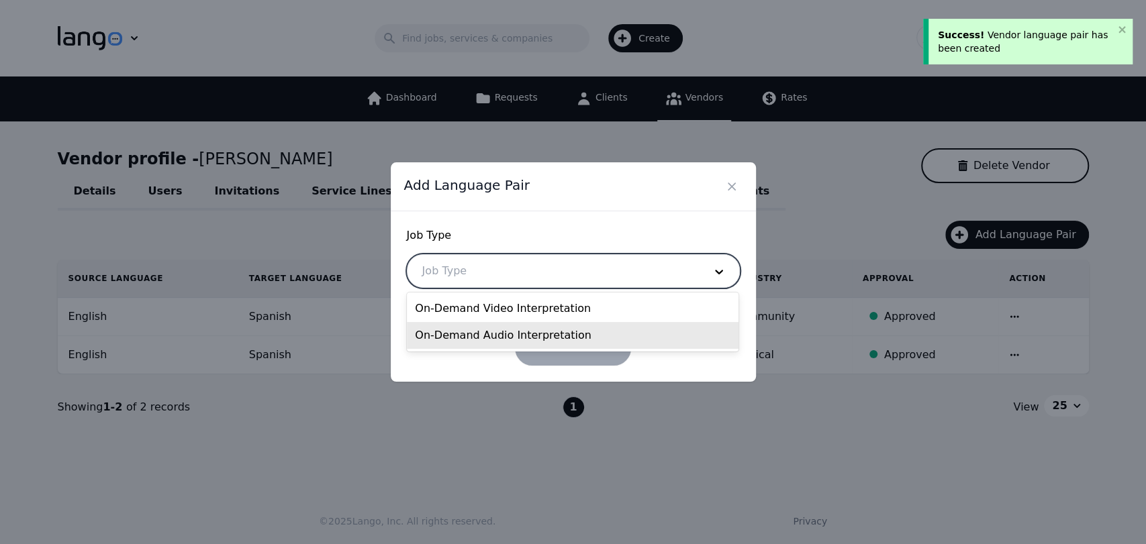
click at [473, 333] on div "On-Demand Audio Interpretation" at bounding box center [573, 335] width 332 height 27
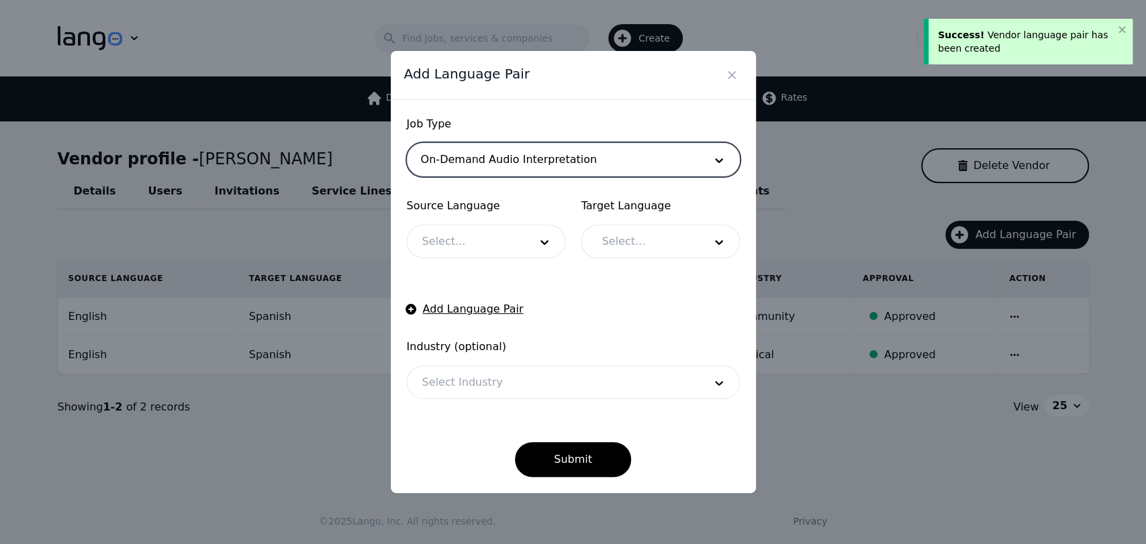
click at [488, 205] on span "Source Language" at bounding box center [486, 206] width 158 height 16
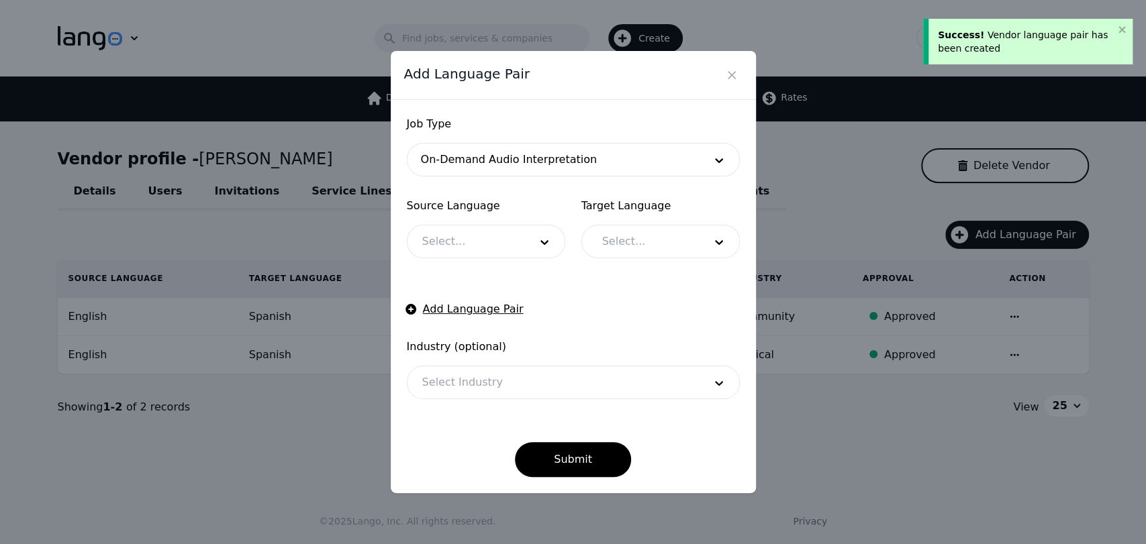
click at [486, 221] on div "Source Language Select..." at bounding box center [486, 228] width 158 height 60
click at [488, 242] on div at bounding box center [465, 241] width 117 height 32
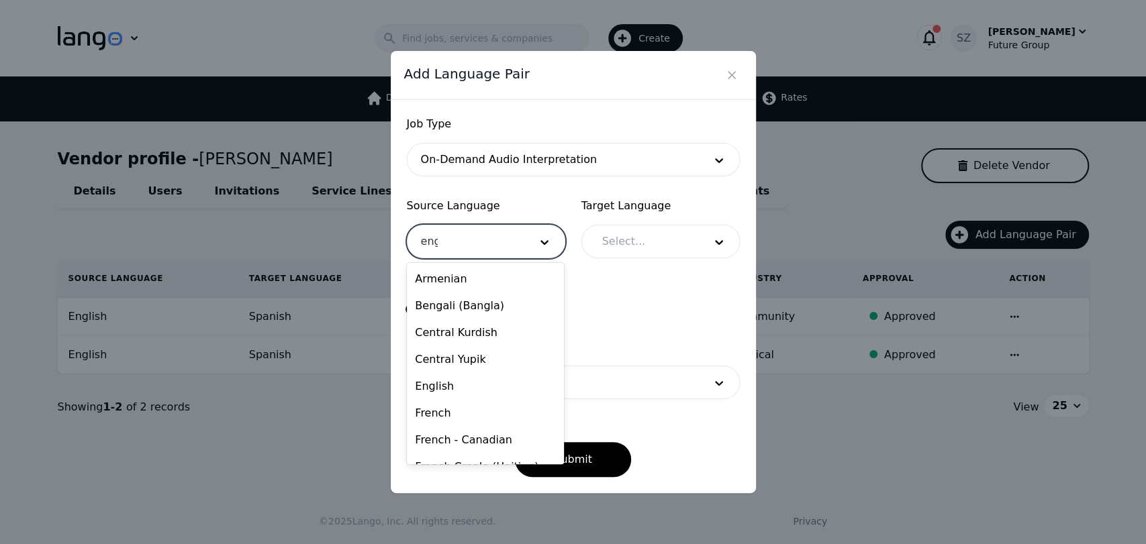
type input "engl"
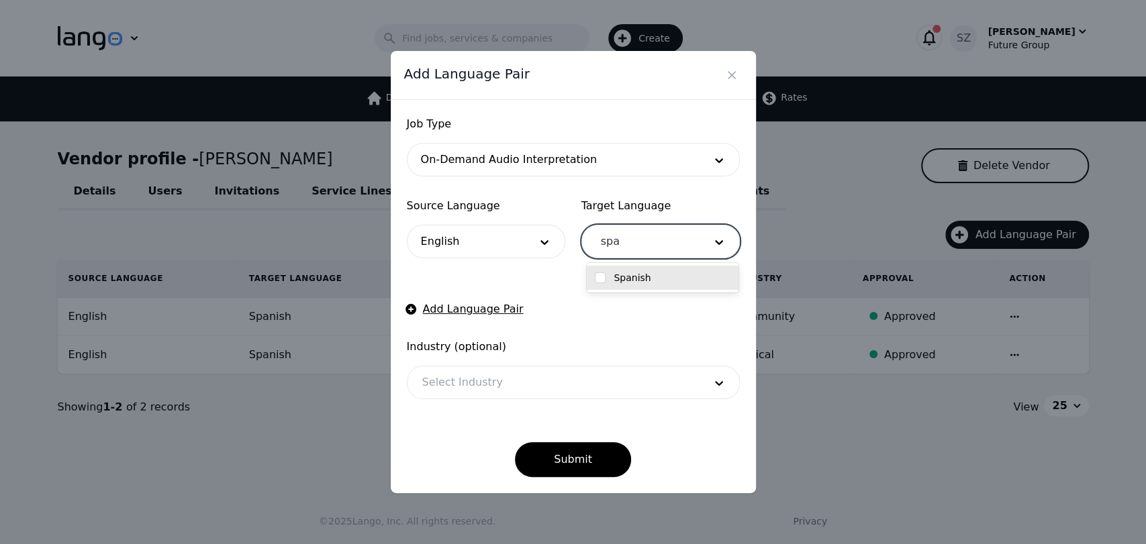
type input "span"
checkbox input "true"
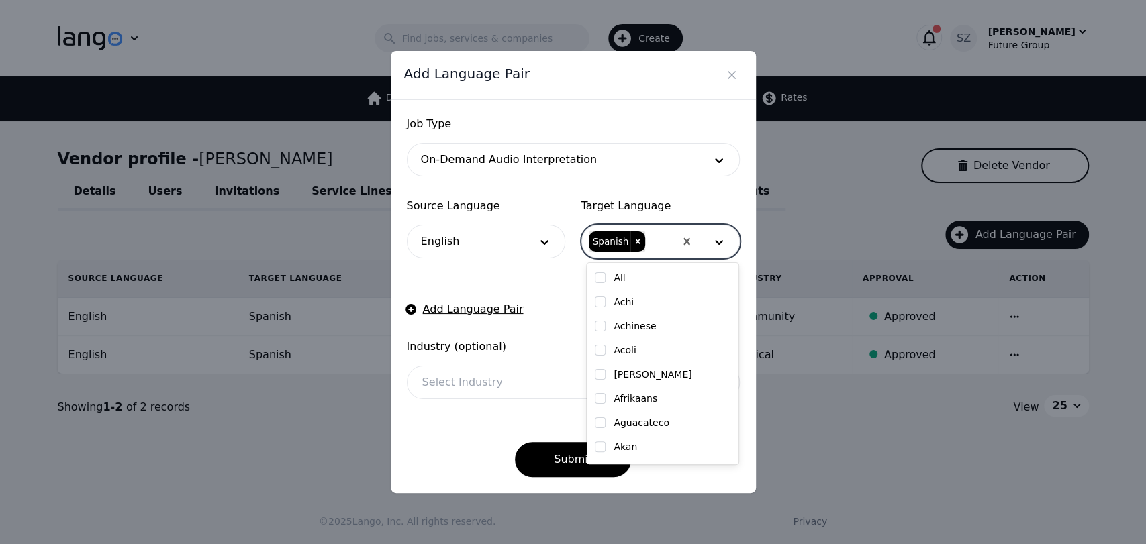
click at [534, 276] on form "Job Type On-Demand Audio Interpretation Source Language English Target Language…" at bounding box center [573, 296] width 333 height 361
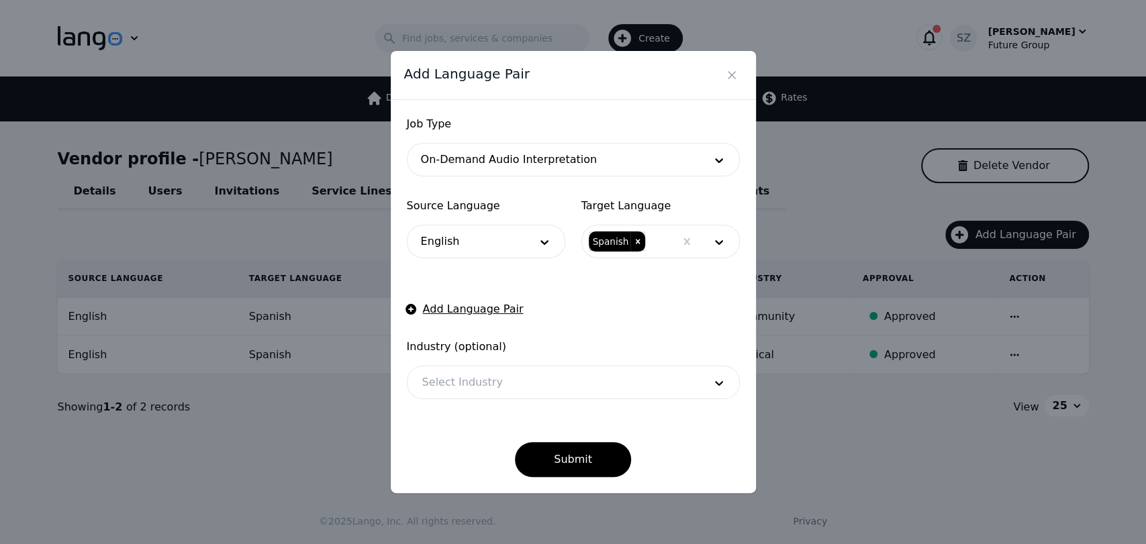
click at [455, 353] on span "Industry (optional)" at bounding box center [573, 347] width 333 height 16
click at [456, 366] on div at bounding box center [552, 382] width 291 height 32
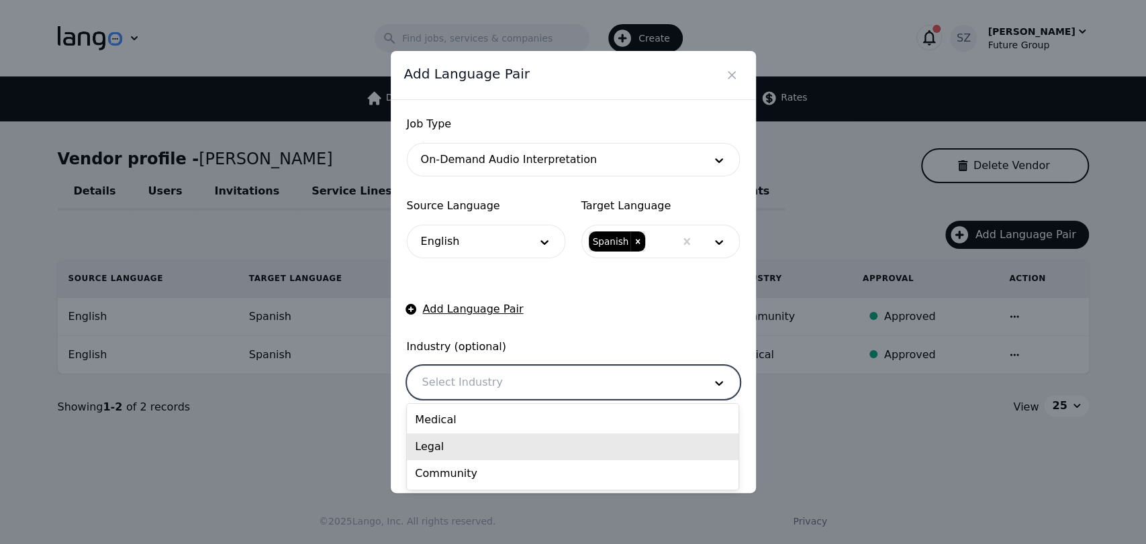
click at [435, 434] on div "Legal" at bounding box center [573, 447] width 332 height 27
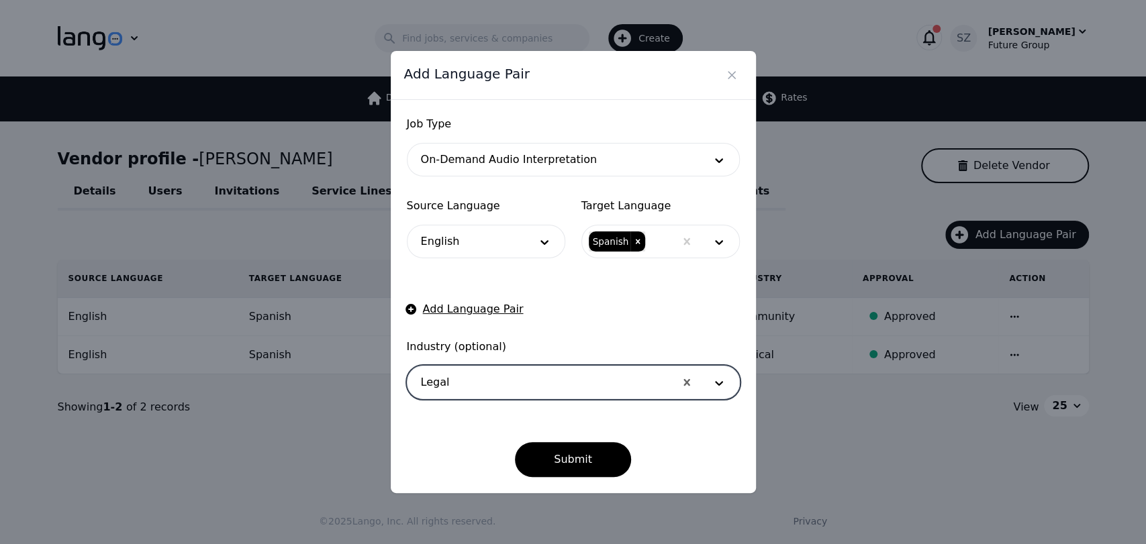
click at [440, 403] on form "Job Type On-Demand Audio Interpretation Source Language English Target Language…" at bounding box center [573, 296] width 333 height 361
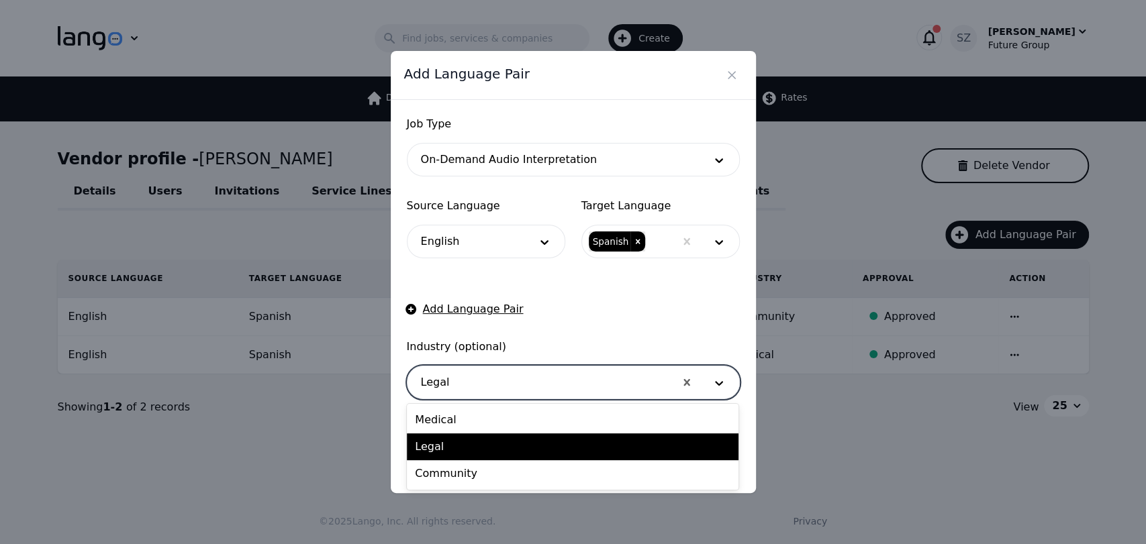
click at [450, 395] on div at bounding box center [540, 382] width 267 height 32
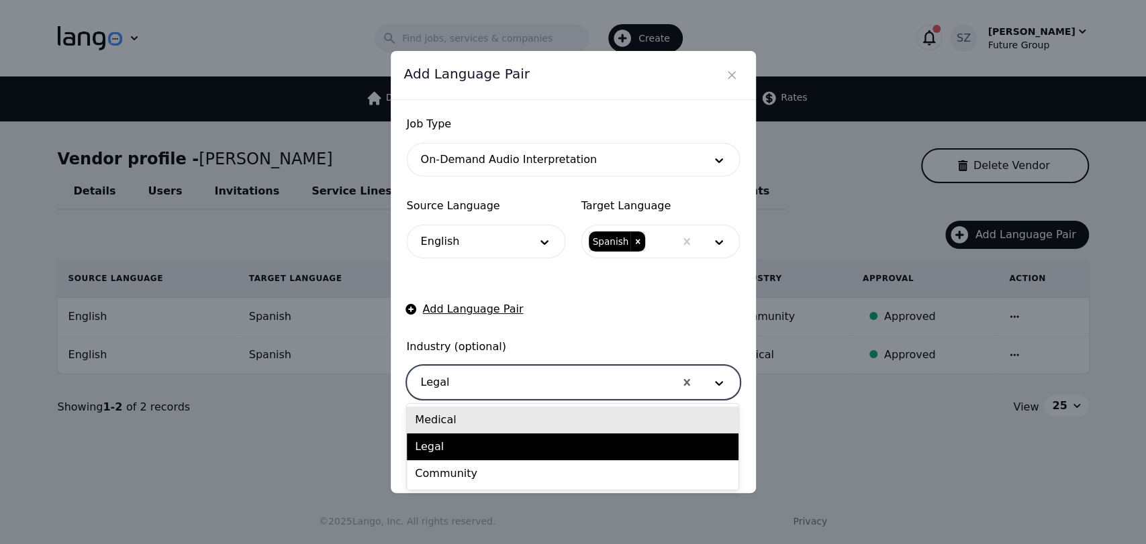
click at [454, 413] on div "Medical" at bounding box center [573, 420] width 332 height 27
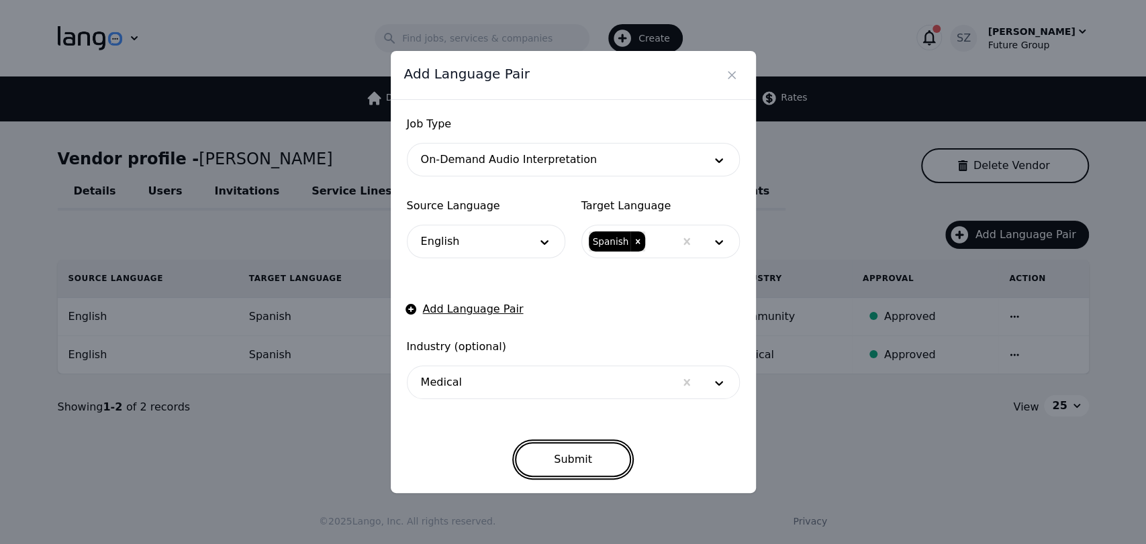
click at [614, 451] on button "Submit" at bounding box center [573, 459] width 116 height 35
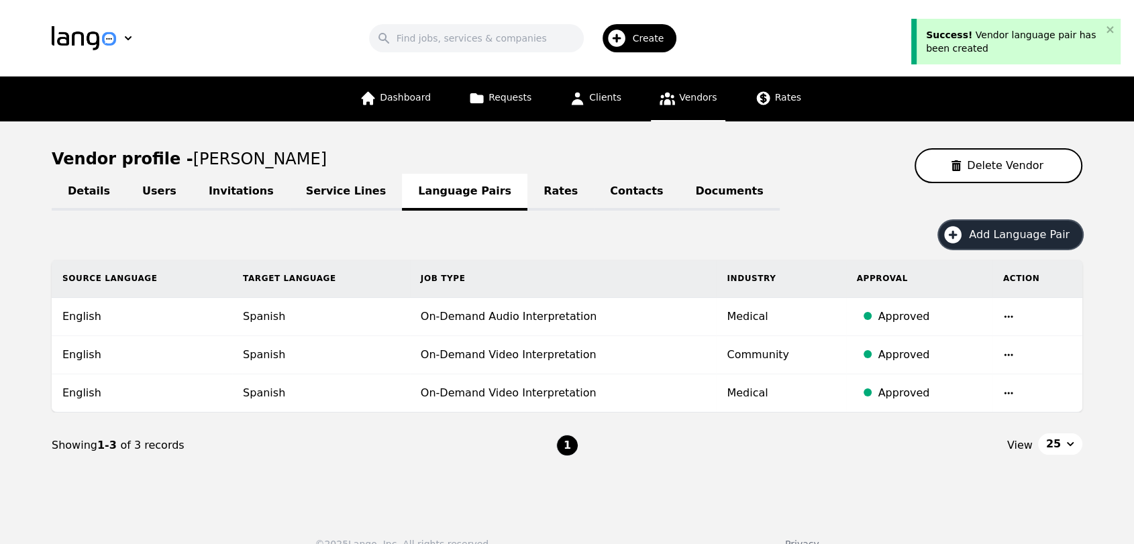
click at [1004, 228] on span "Add Language Pair" at bounding box center [1024, 235] width 110 height 16
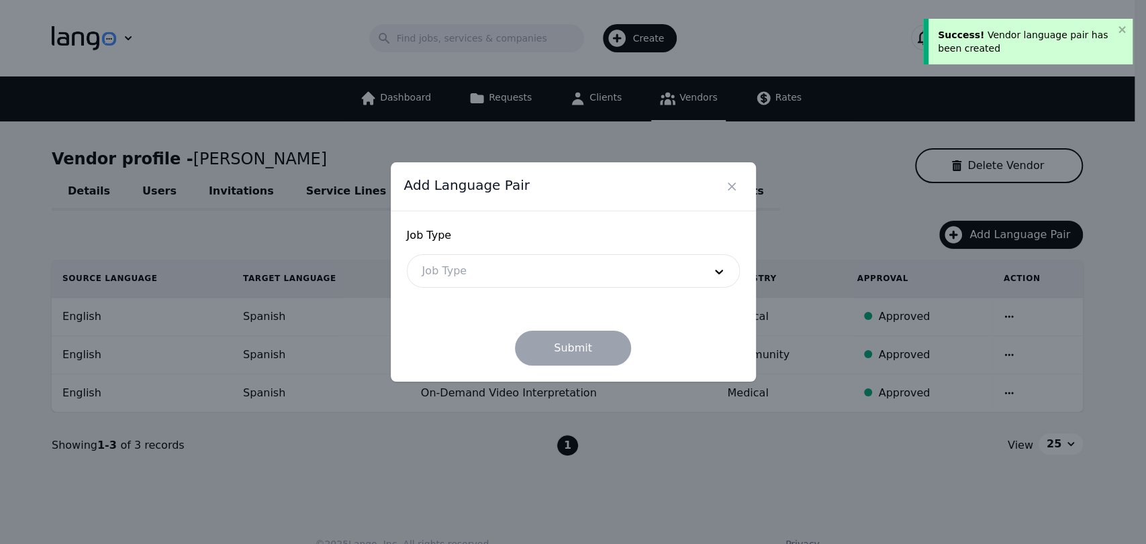
click at [579, 281] on div at bounding box center [552, 271] width 291 height 32
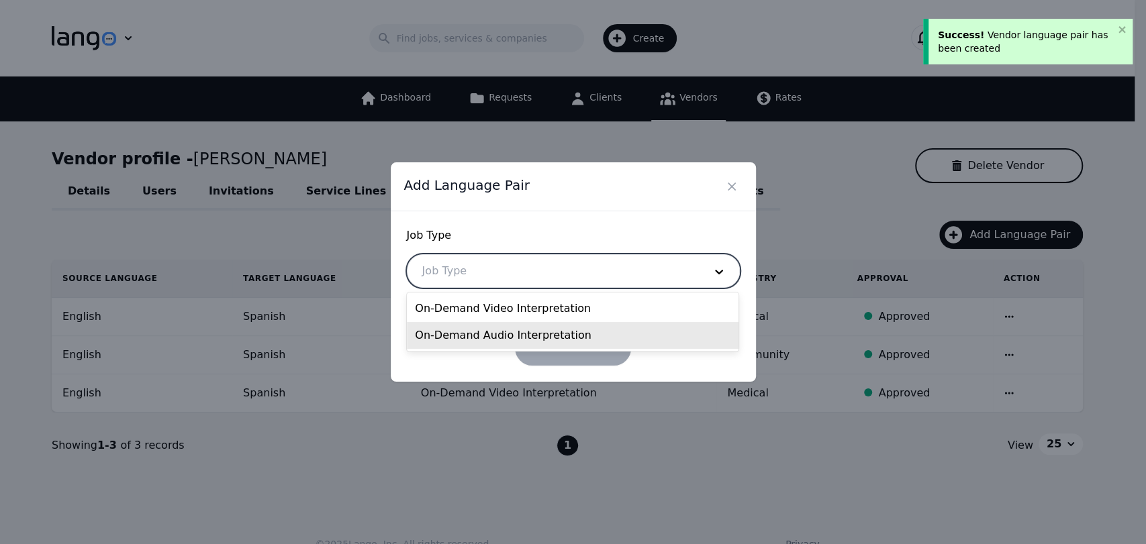
click at [491, 334] on div "On-Demand Audio Interpretation" at bounding box center [573, 335] width 332 height 27
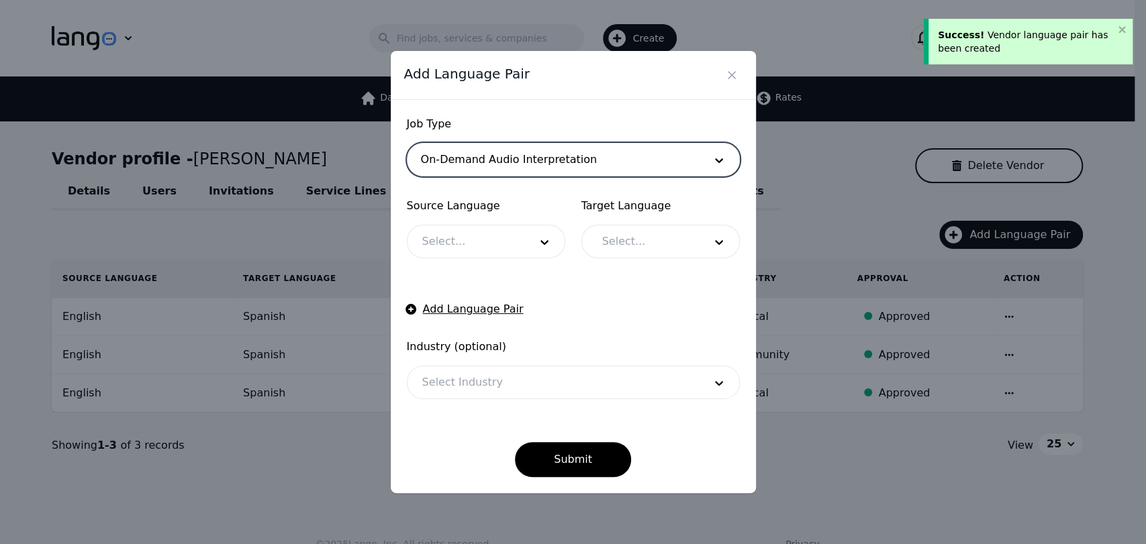
click at [498, 256] on div at bounding box center [465, 241] width 117 height 32
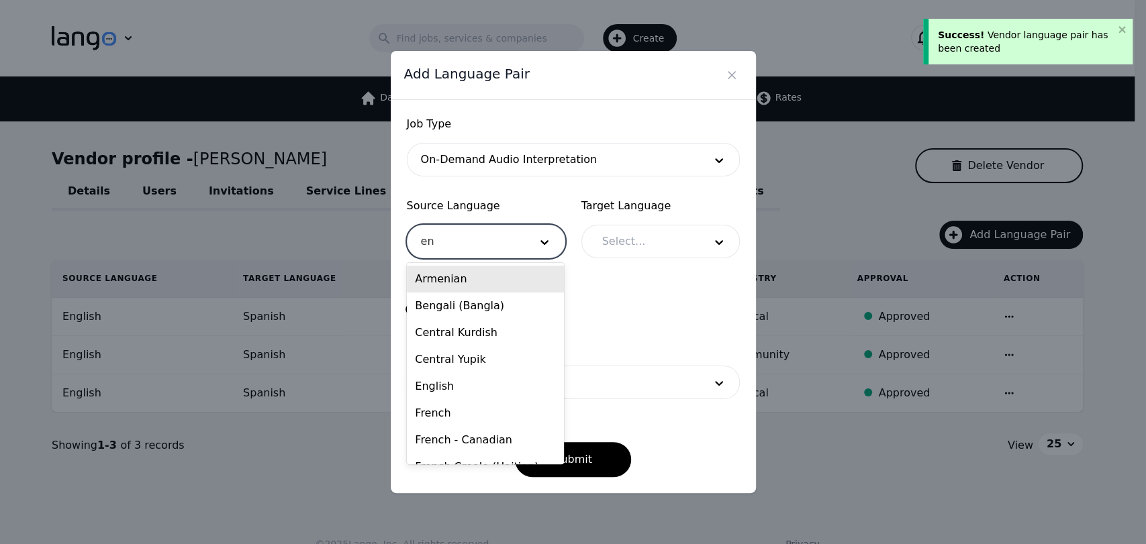
type input "eng"
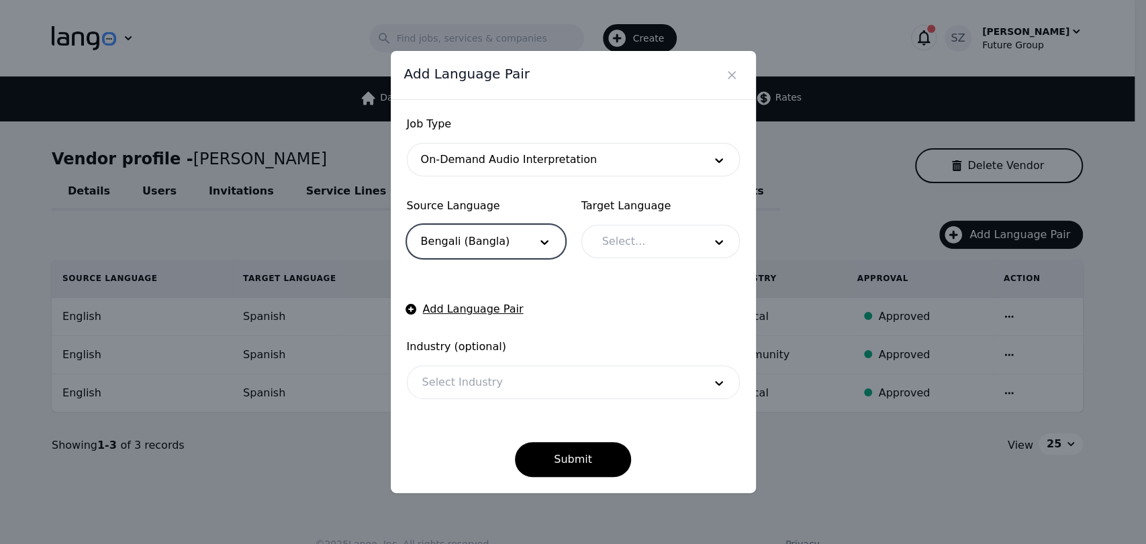
click at [498, 256] on div at bounding box center [465, 241] width 117 height 32
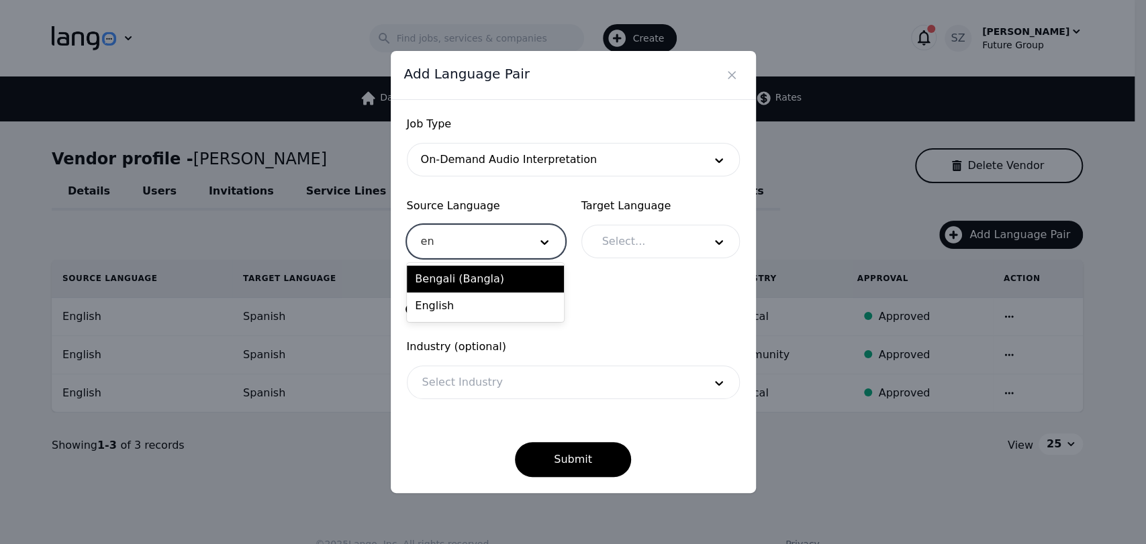
type input "eng"
drag, startPoint x: 480, startPoint y: 288, endPoint x: 471, endPoint y: 301, distance: 15.4
click at [471, 301] on div "Bengali (Bangla) English" at bounding box center [485, 292] width 157 height 59
click at [460, 307] on div "English" at bounding box center [485, 306] width 157 height 27
click at [627, 238] on div at bounding box center [642, 241] width 111 height 32
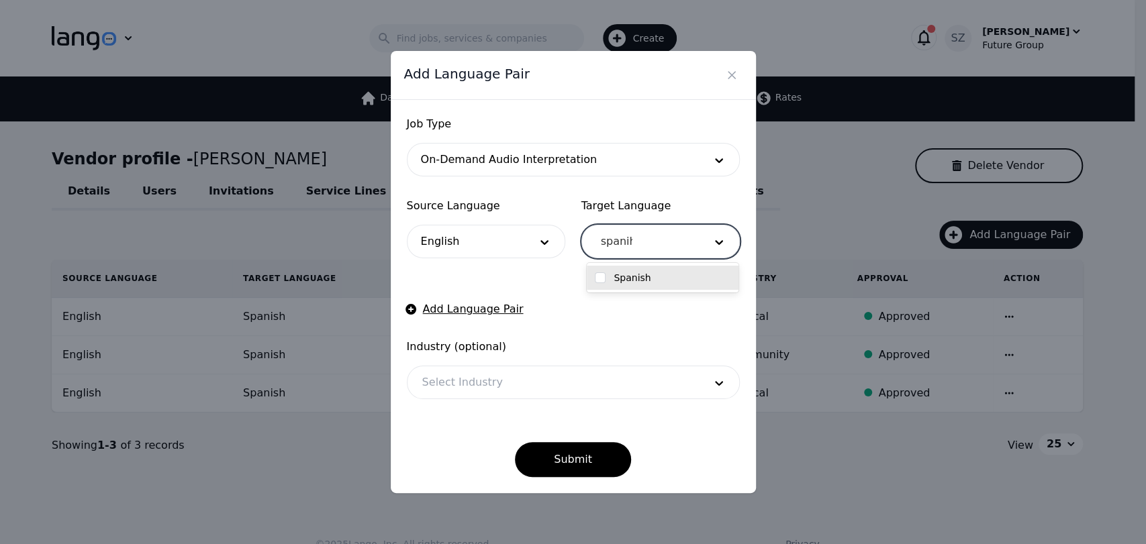
type input "spani"
click at [646, 274] on div "Spanish" at bounding box center [663, 277] width 136 height 13
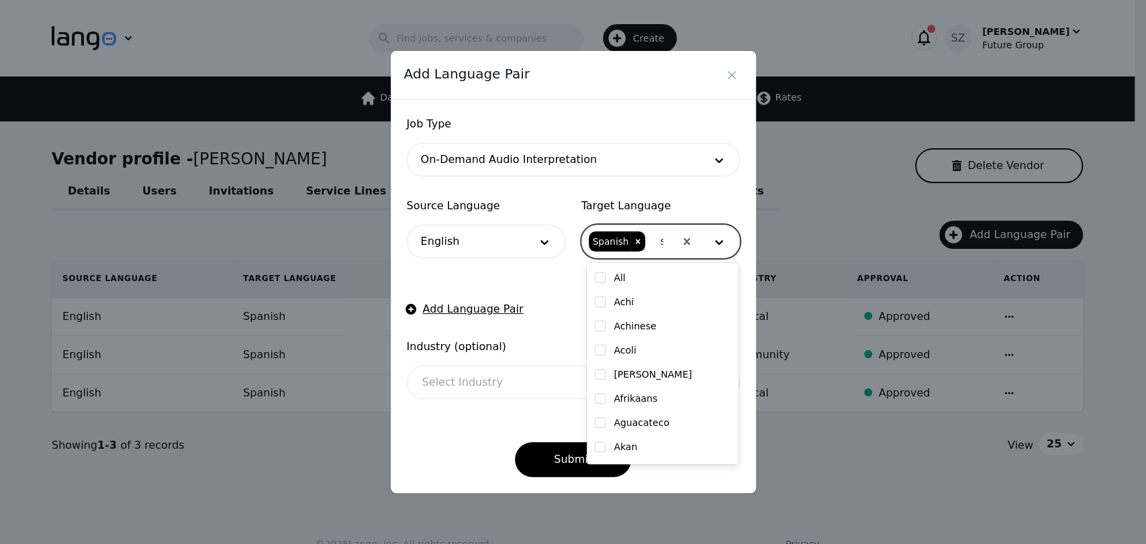
checkbox input "true"
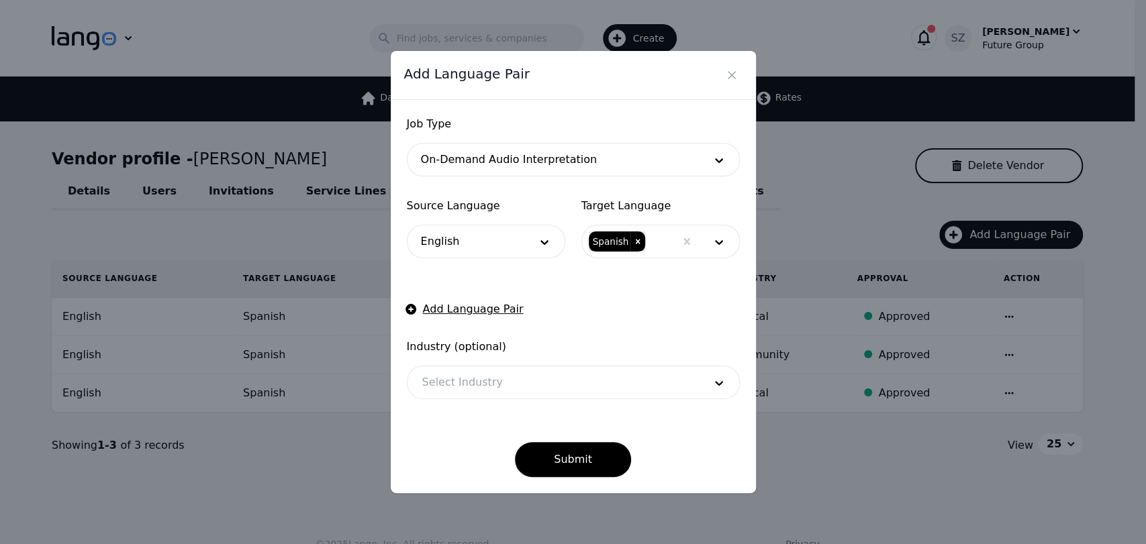
click at [524, 426] on div "Submit" at bounding box center [573, 449] width 333 height 56
click at [564, 458] on button "Submit" at bounding box center [573, 459] width 116 height 35
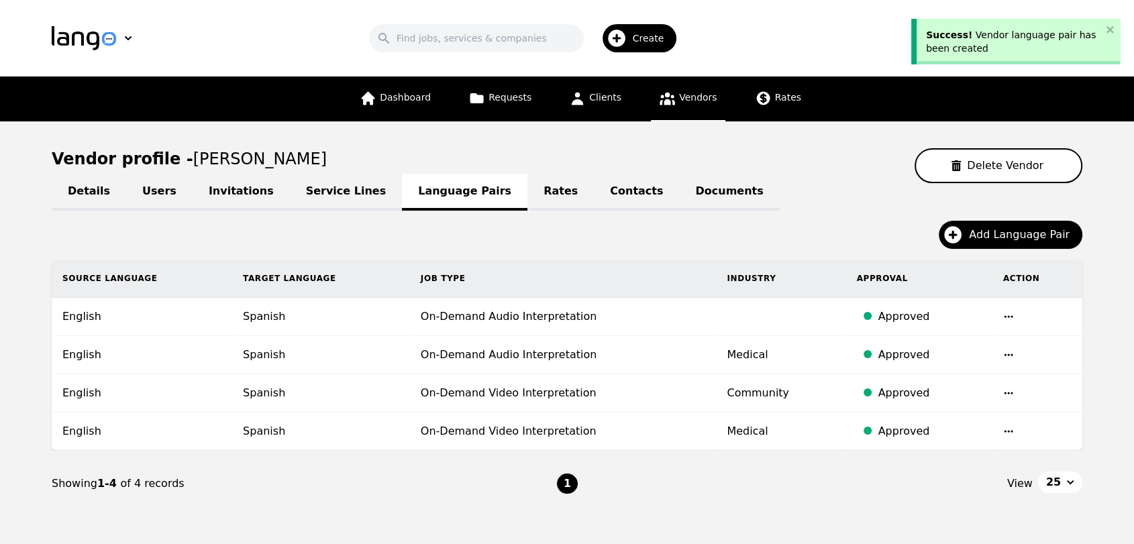
click at [998, 311] on td at bounding box center [1038, 317] width 90 height 38
click at [1000, 313] on td at bounding box center [1038, 317] width 90 height 38
click at [1004, 315] on icon "button" at bounding box center [1008, 316] width 9 height 2
click at [958, 334] on button "Update" at bounding box center [972, 327] width 56 height 24
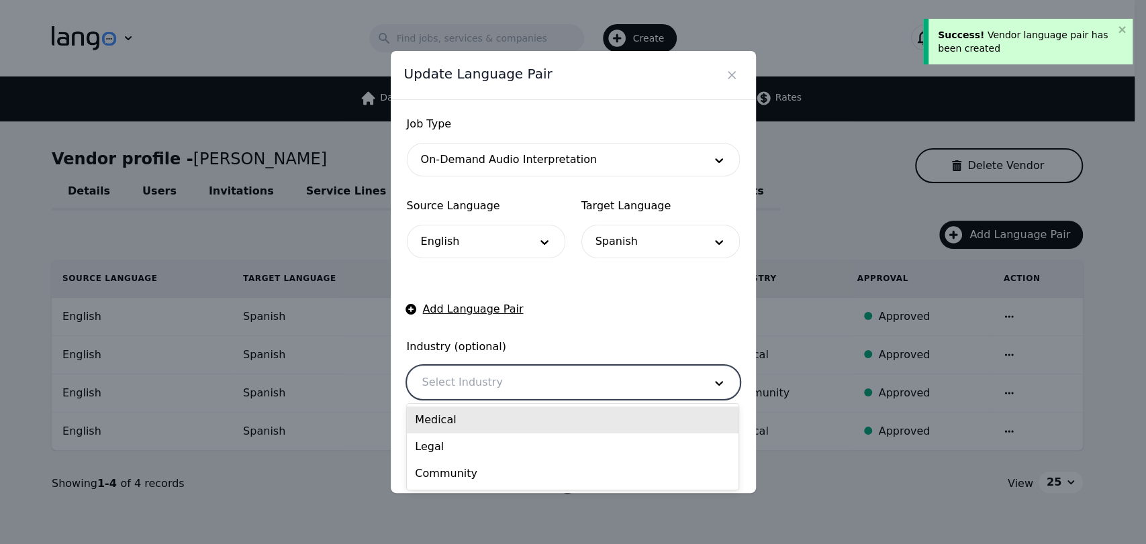
click at [609, 376] on div at bounding box center [552, 382] width 291 height 32
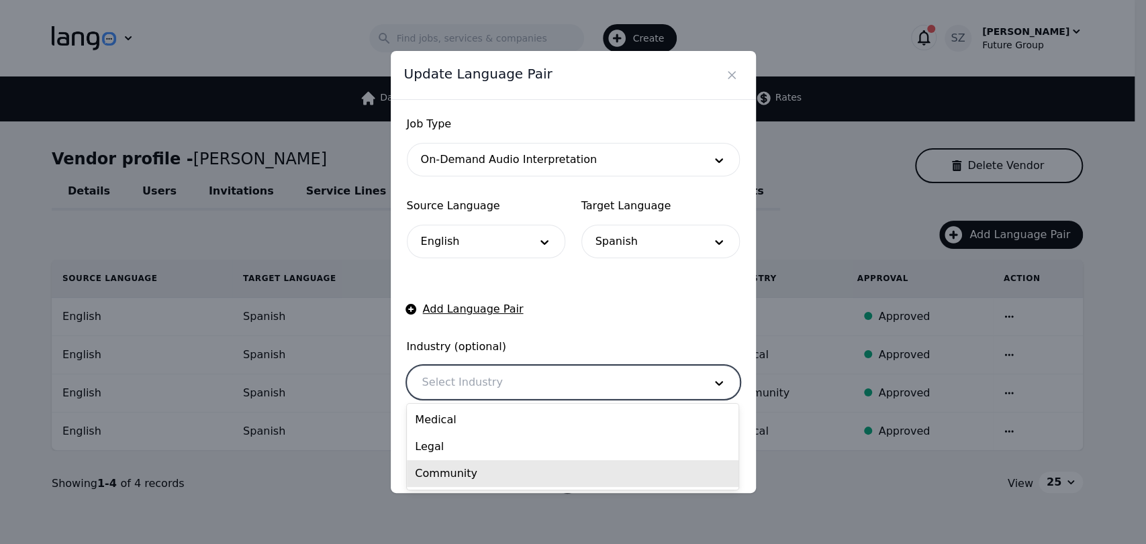
click at [427, 465] on div "Community" at bounding box center [573, 473] width 332 height 27
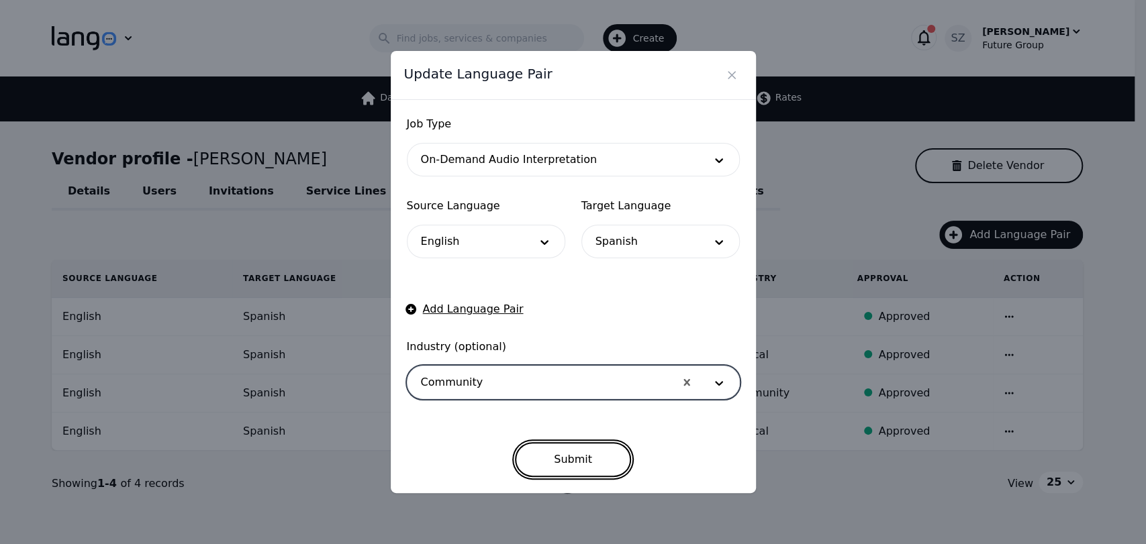
click at [554, 456] on button "Submit" at bounding box center [573, 459] width 116 height 35
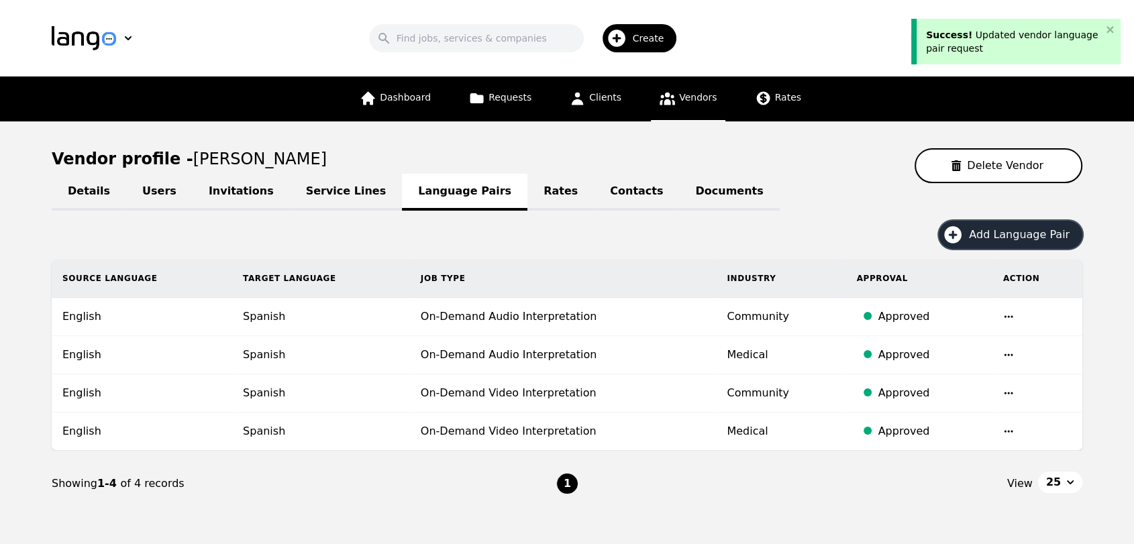
click at [640, 34] on div "Create" at bounding box center [640, 38] width 74 height 28
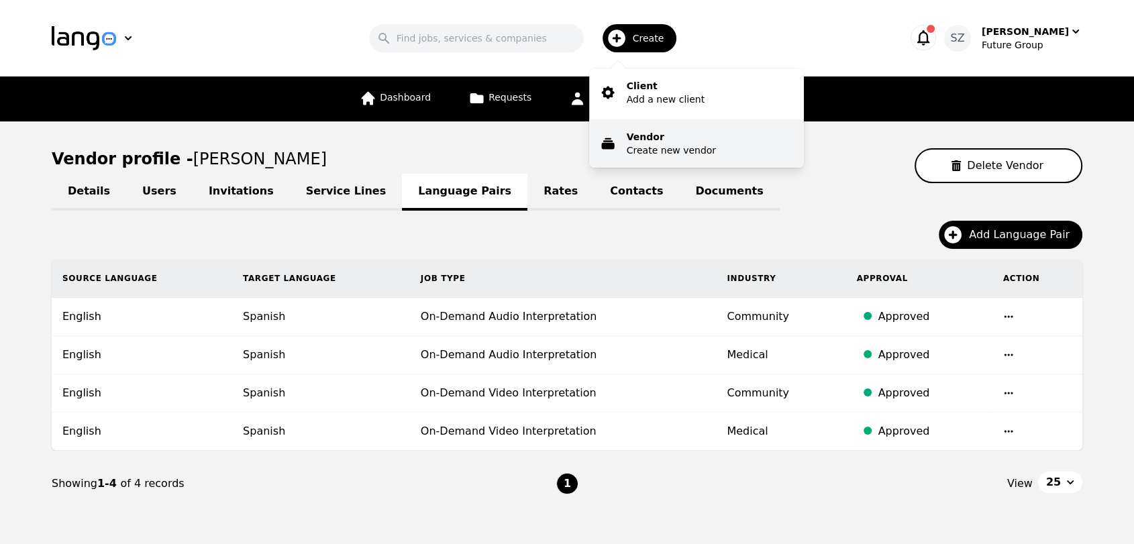
click at [637, 138] on button "Vendor Create new vendor" at bounding box center [696, 143] width 215 height 48
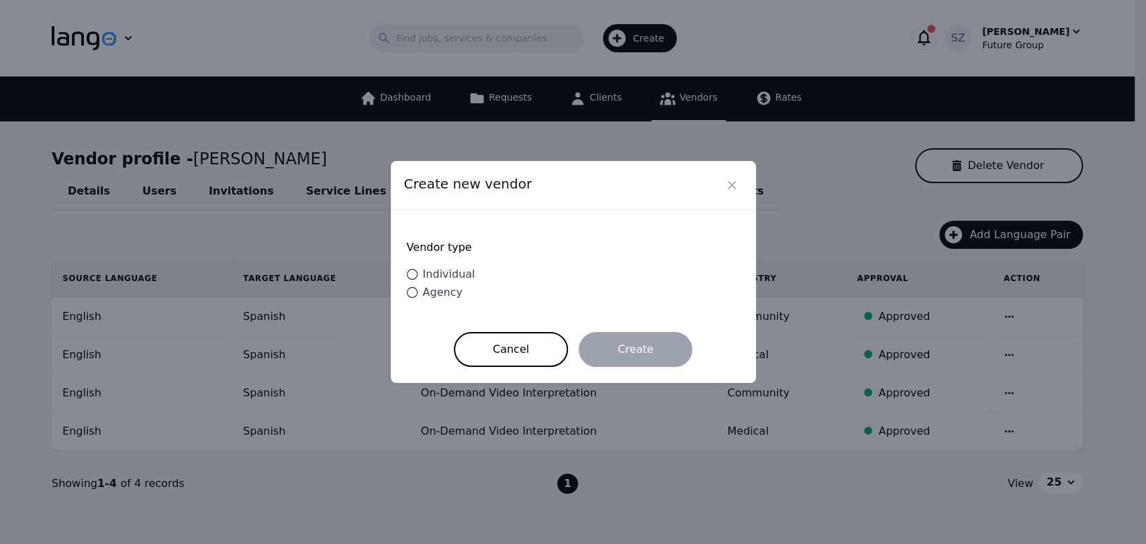
click at [444, 274] on span "Individual" at bounding box center [449, 274] width 52 height 13
click at [417, 274] on input "Individual" at bounding box center [412, 274] width 11 height 11
radio input "true"
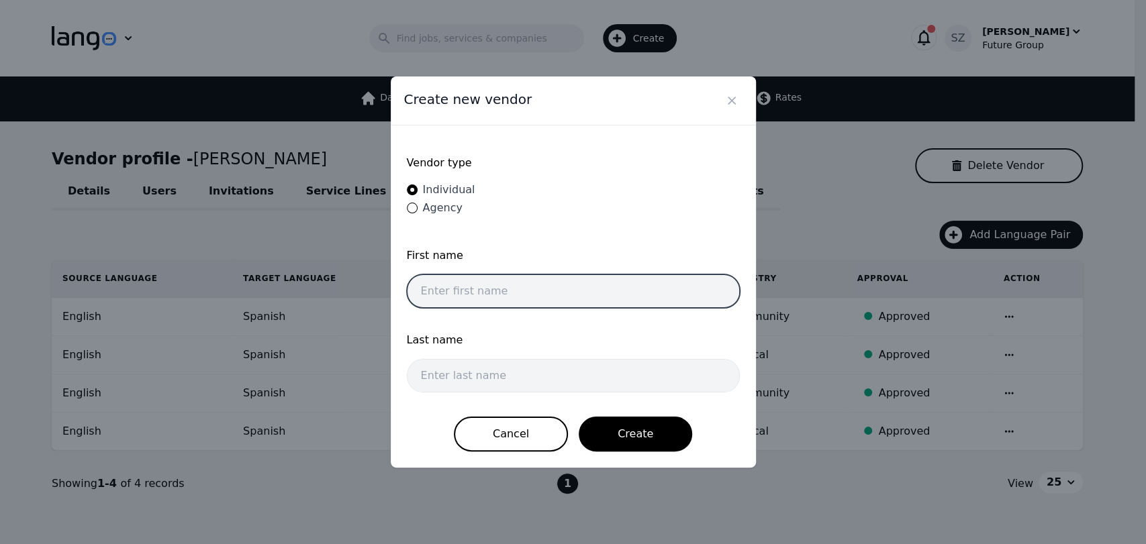
click at [482, 282] on input "text" at bounding box center [573, 291] width 333 height 34
paste input "[PERSON_NAME]- Wahed"
drag, startPoint x: 521, startPoint y: 288, endPoint x: 440, endPoint y: 280, distance: 81.6
click at [440, 280] on input "[PERSON_NAME]- Wahed" at bounding box center [573, 291] width 333 height 34
type input "[PERSON_NAME]"
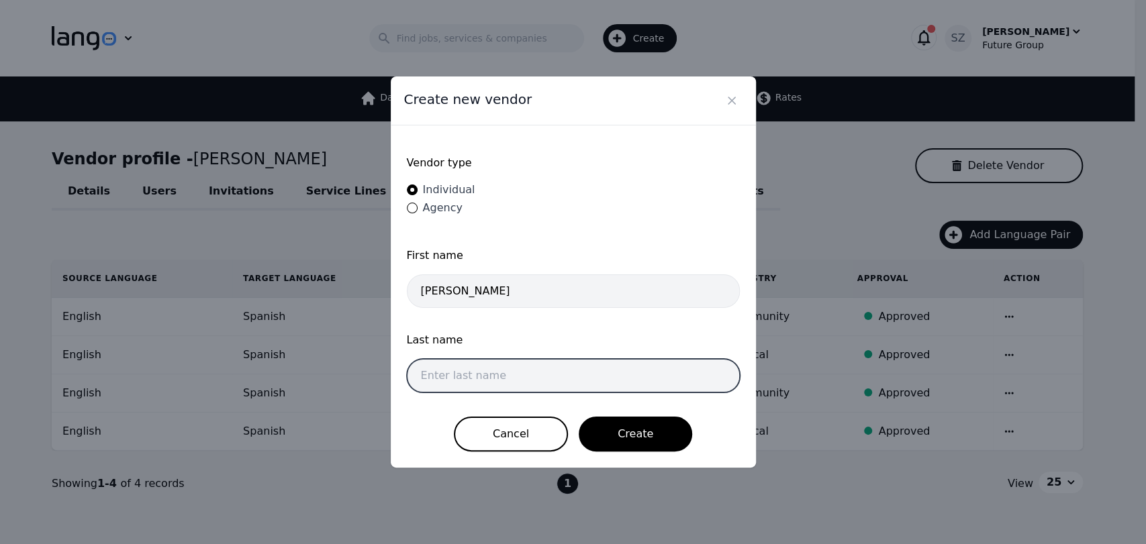
drag, startPoint x: 454, startPoint y: 371, endPoint x: 450, endPoint y: 356, distance: 15.8
click at [453, 372] on input "text" at bounding box center [573, 376] width 333 height 34
paste input "Abd El- Wahed"
type input "Abd El- Wahed"
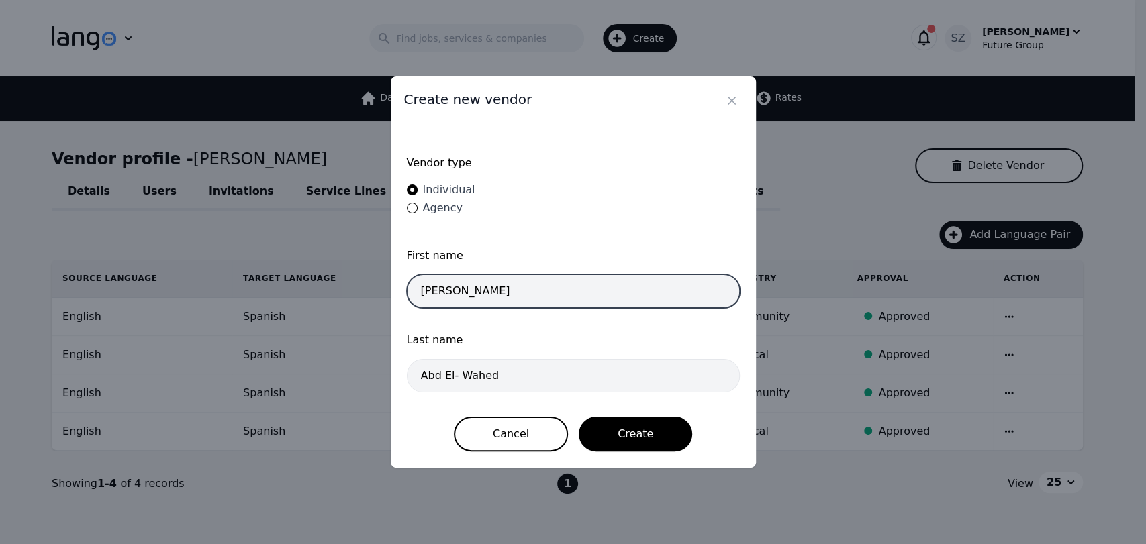
click at [466, 297] on input "[PERSON_NAME]" at bounding box center [573, 291] width 333 height 34
type input "[PERSON_NAME]"
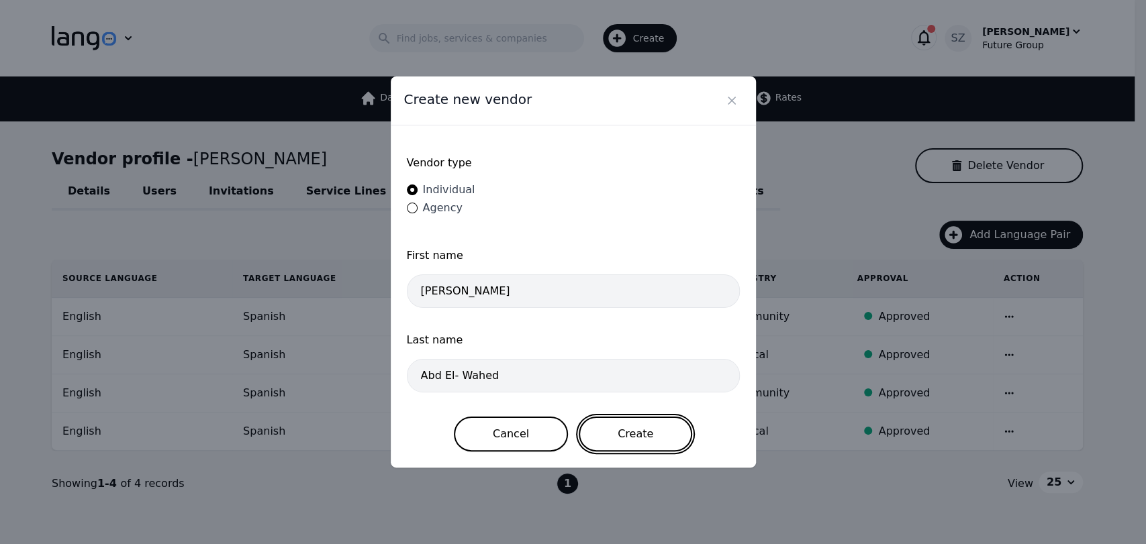
click at [597, 427] on button "Create" at bounding box center [634, 434] width 113 height 35
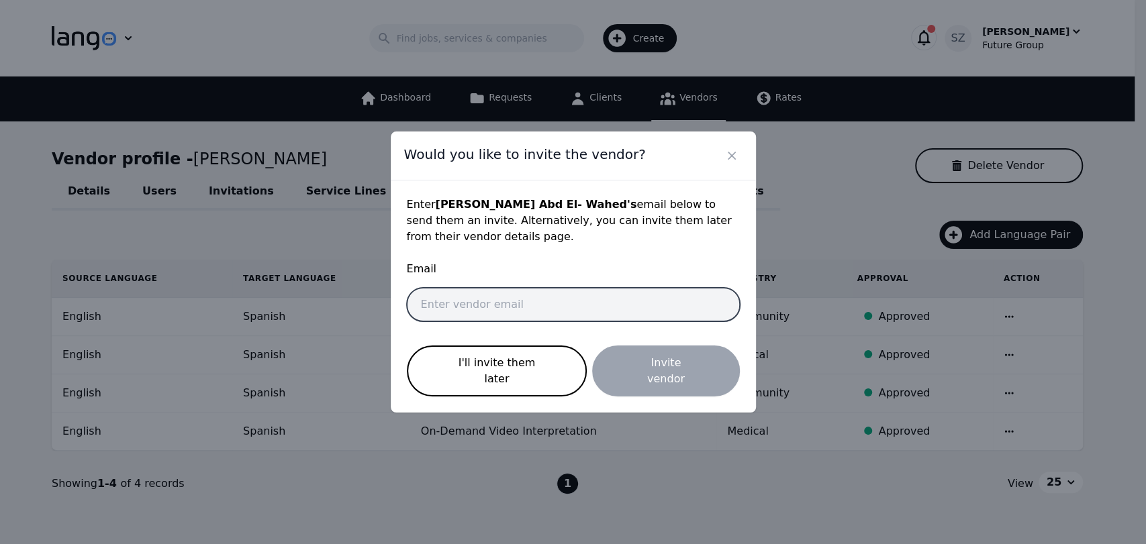
click at [450, 314] on input "email" at bounding box center [573, 305] width 333 height 34
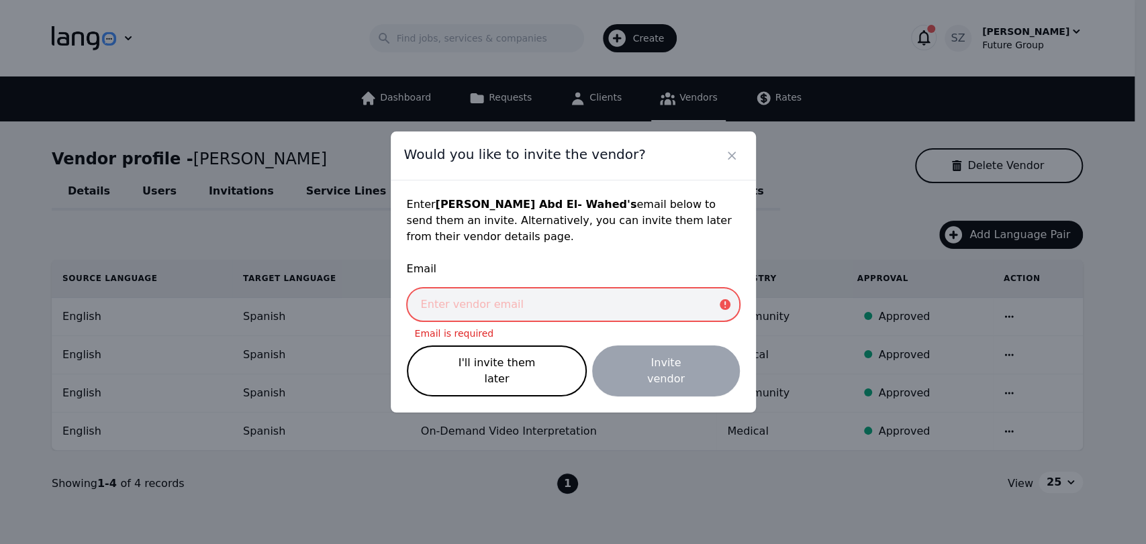
paste input "[EMAIL_ADDRESS][DOMAIN_NAME]"
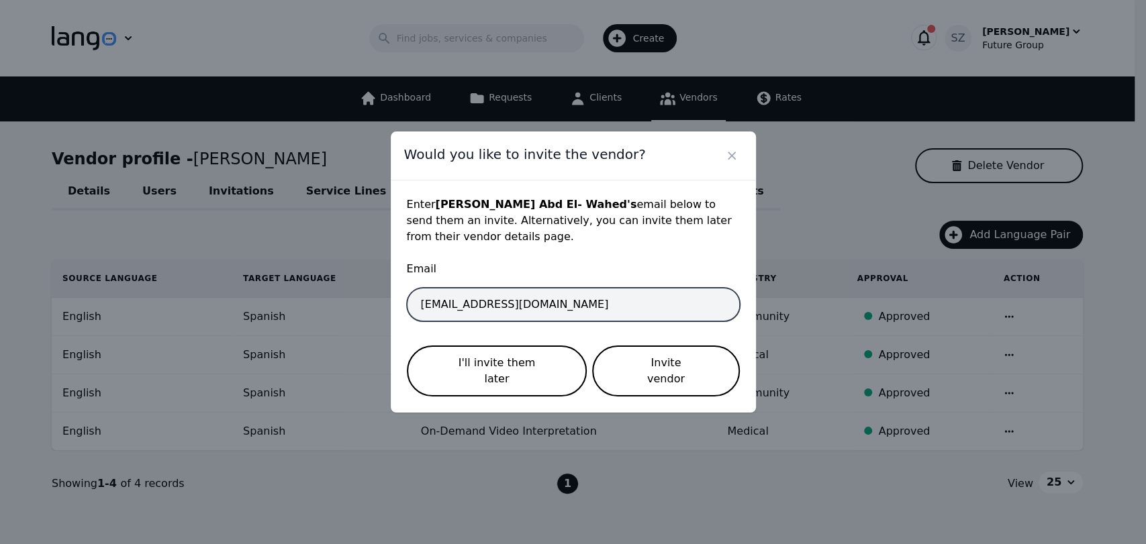
type input "[EMAIL_ADDRESS][DOMAIN_NAME]"
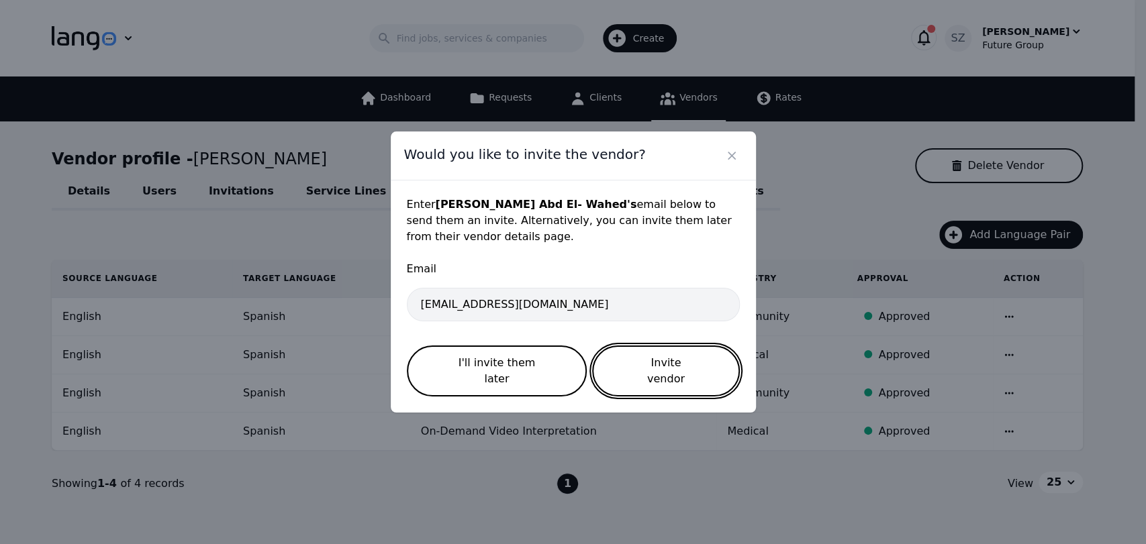
click at [638, 354] on button "Invite vendor" at bounding box center [665, 371] width 147 height 51
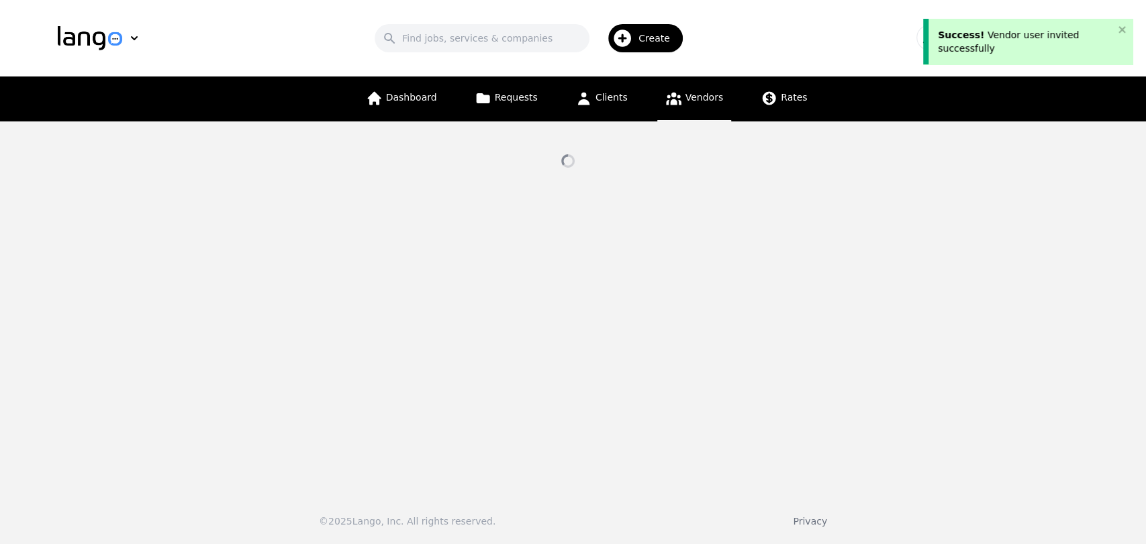
select select "active"
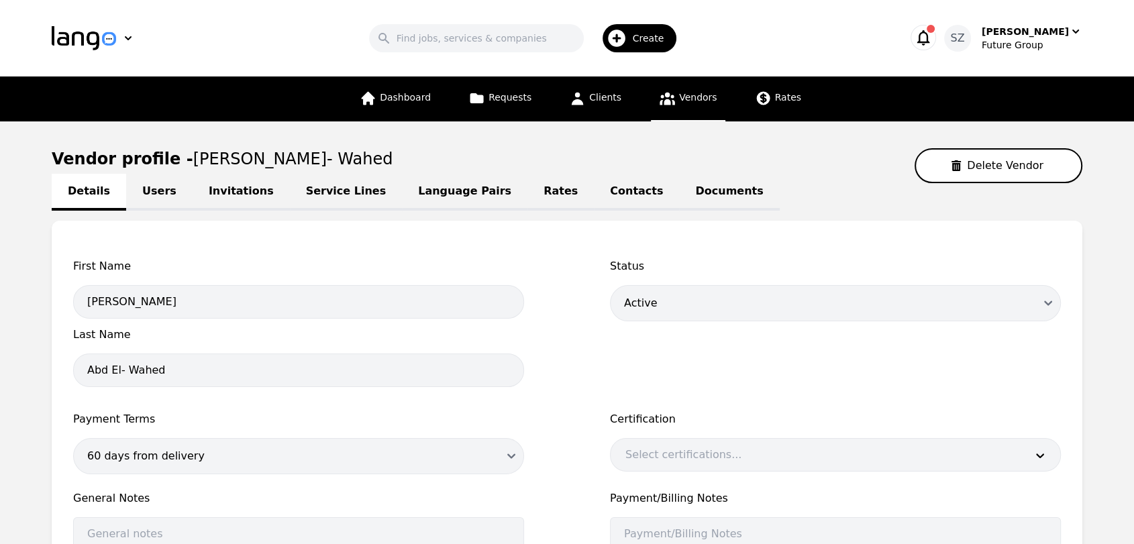
click at [415, 200] on link "Language Pairs" at bounding box center [464, 192] width 125 height 37
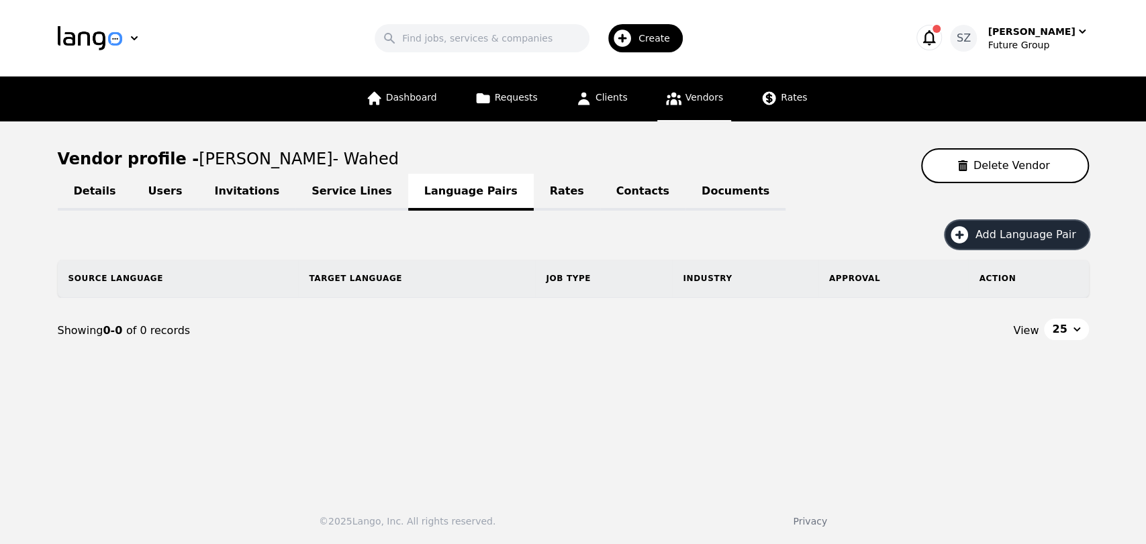
click at [964, 244] on icon "button" at bounding box center [958, 234] width 21 height 21
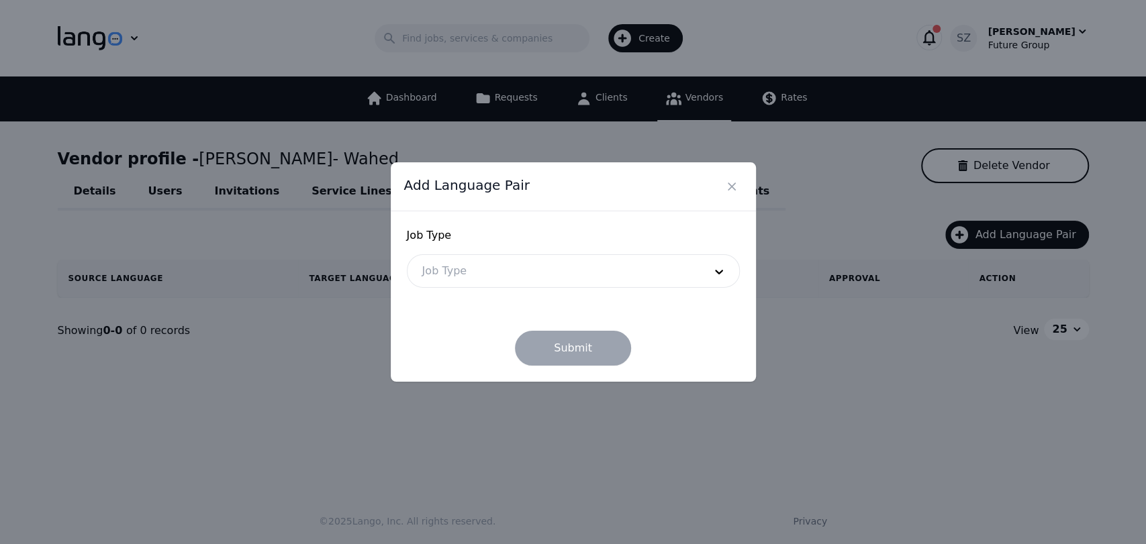
click at [444, 274] on div at bounding box center [552, 271] width 291 height 32
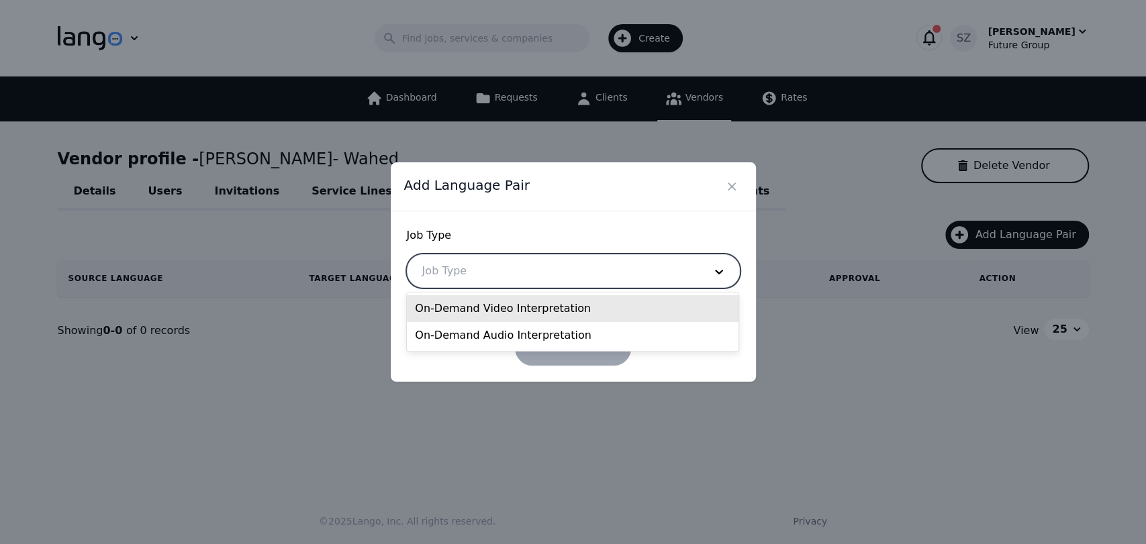
click at [450, 305] on div "On-Demand Video Interpretation" at bounding box center [573, 308] width 332 height 27
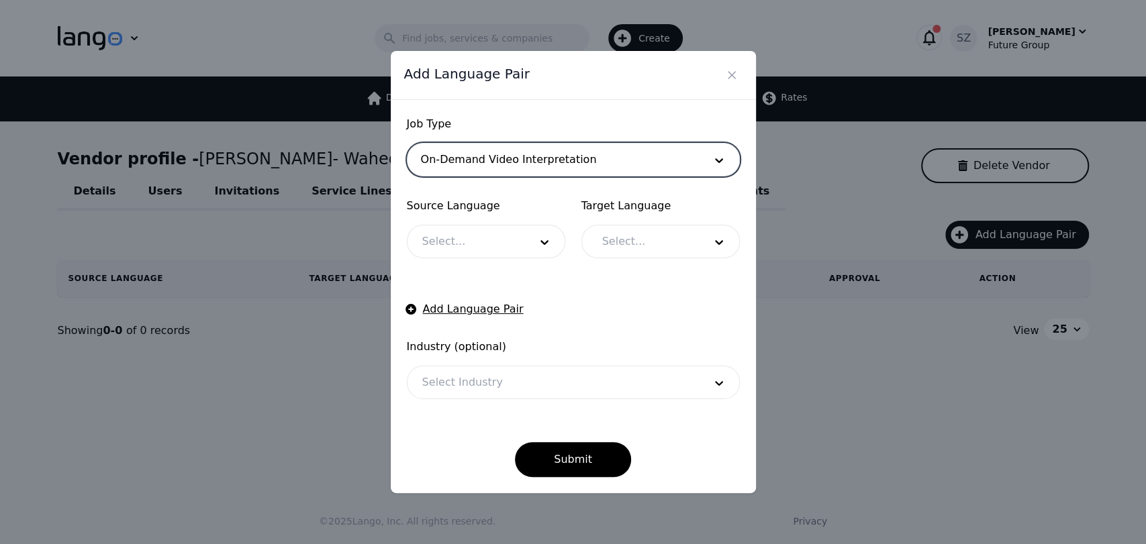
click at [465, 240] on div at bounding box center [465, 241] width 117 height 32
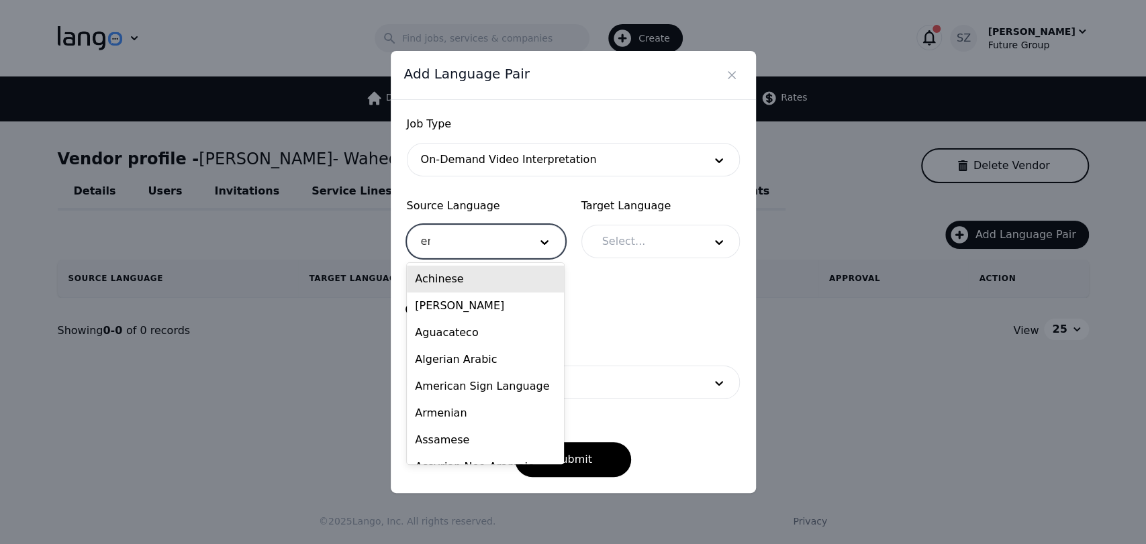
type input "eng"
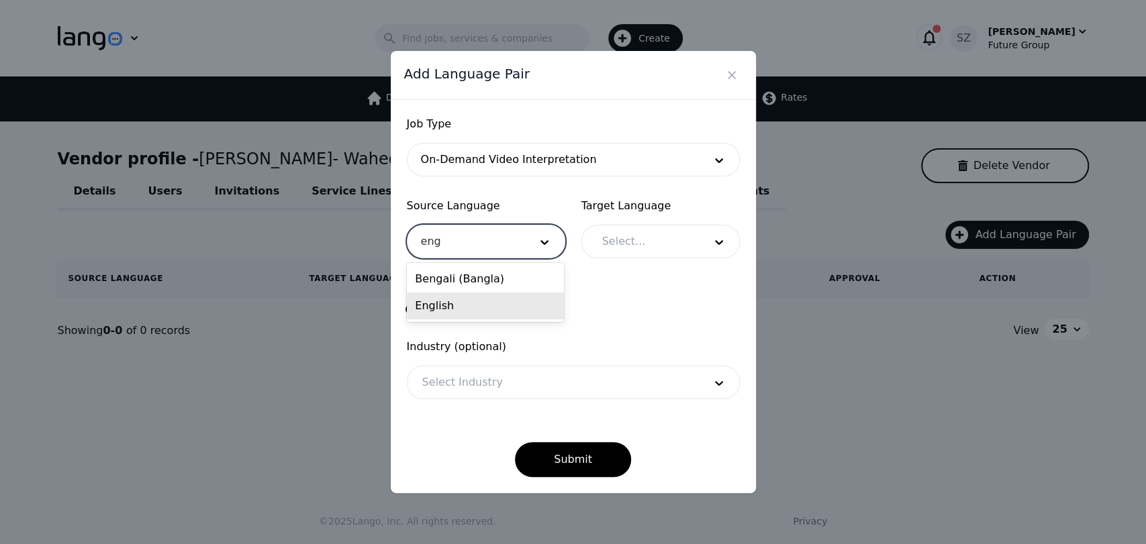
click at [469, 299] on div "English" at bounding box center [485, 306] width 157 height 27
click at [617, 256] on div at bounding box center [642, 241] width 111 height 32
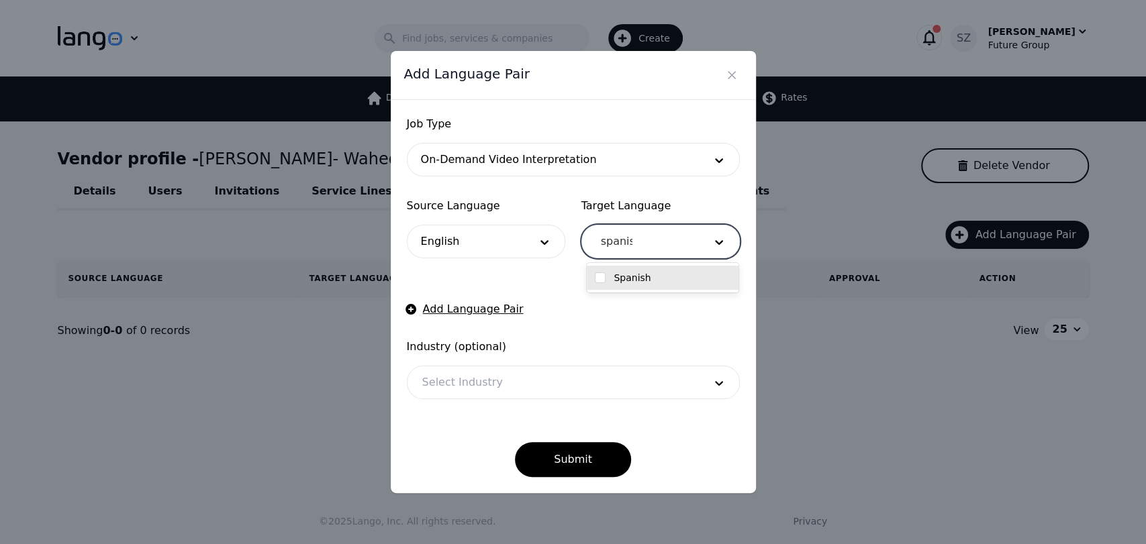
type input "spanish"
click at [618, 272] on label "Spanish" at bounding box center [631, 277] width 37 height 13
checkbox input "true"
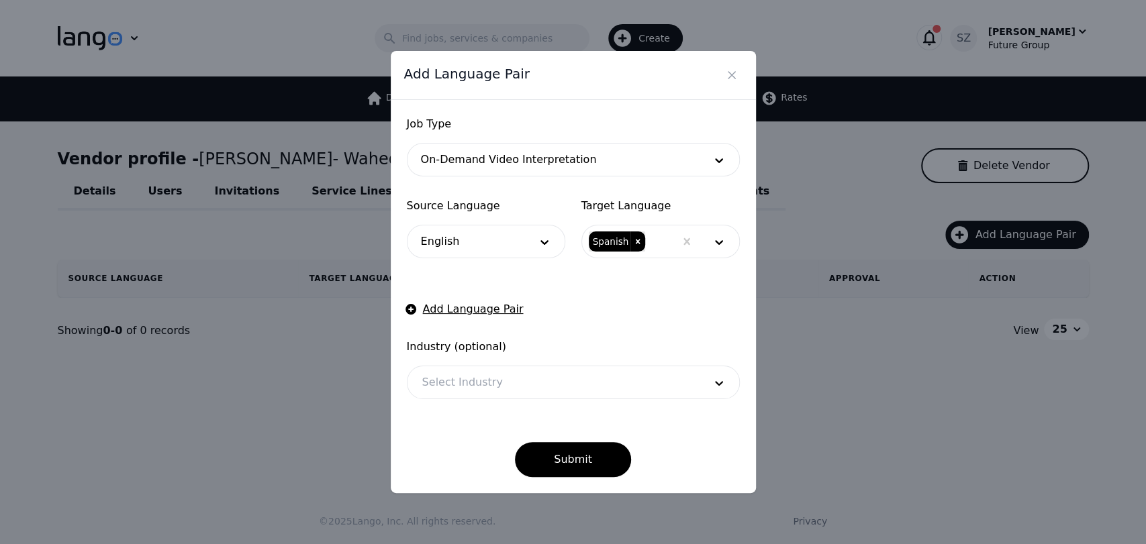
click at [544, 299] on form "Job Type On-Demand Video Interpretation Source Language English Target Language…" at bounding box center [573, 296] width 333 height 361
click at [476, 373] on div at bounding box center [552, 382] width 291 height 32
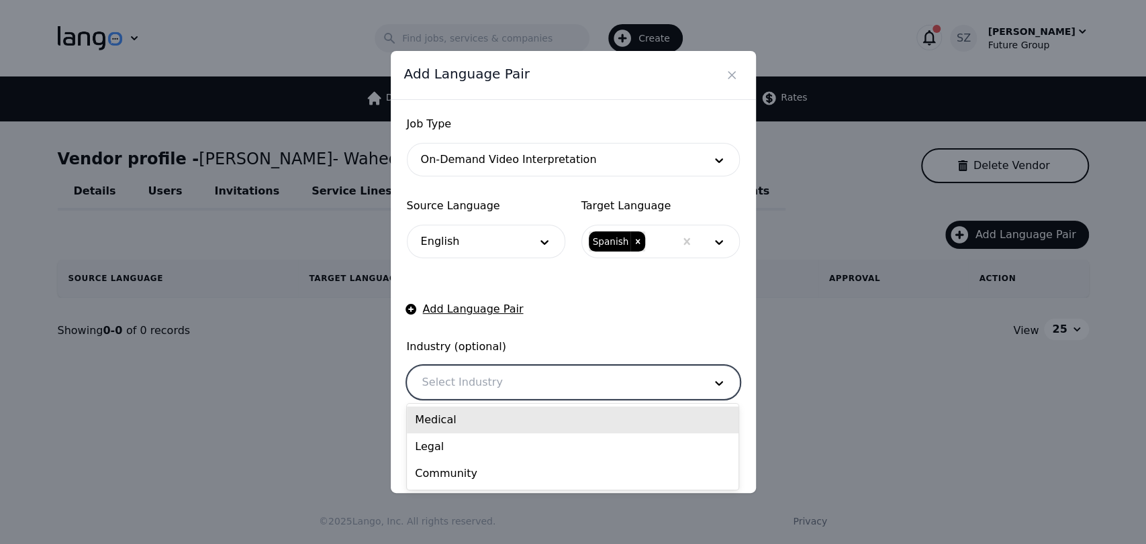
click at [470, 416] on div "Medical" at bounding box center [573, 420] width 332 height 27
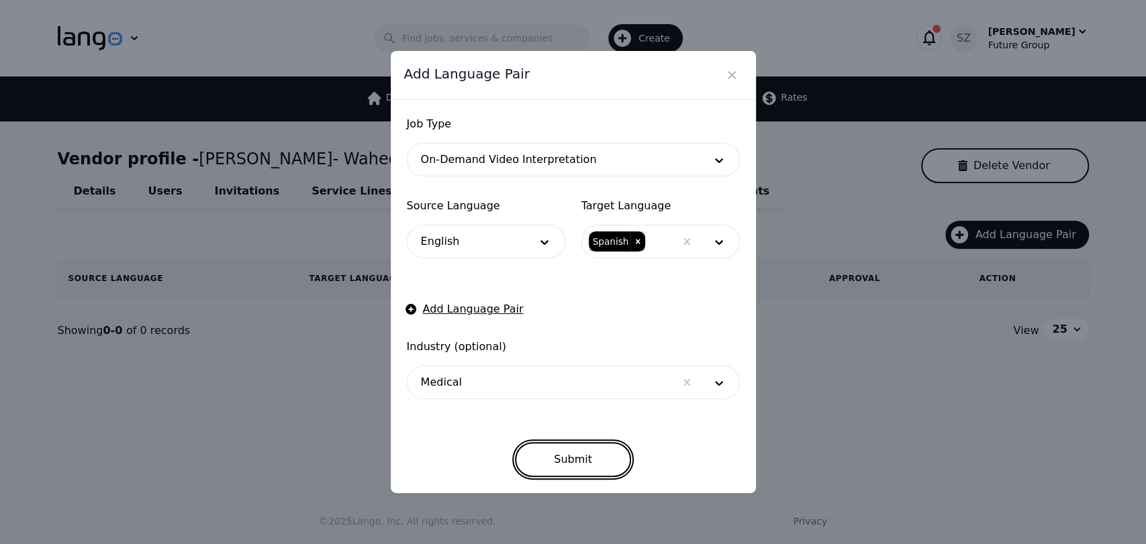
click at [532, 452] on button "Submit" at bounding box center [573, 459] width 116 height 35
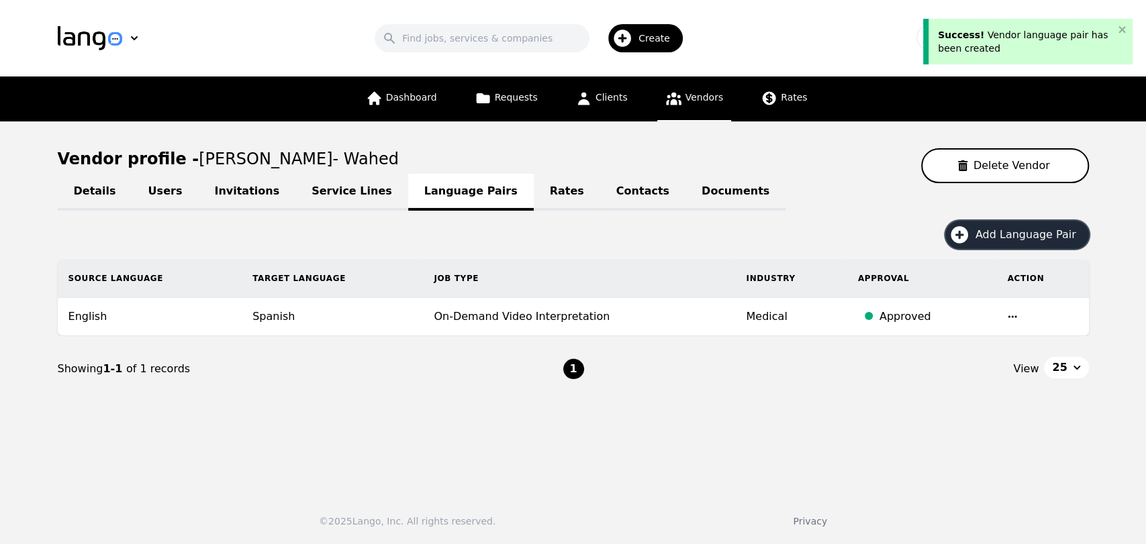
click at [963, 234] on icon "button" at bounding box center [958, 234] width 21 height 21
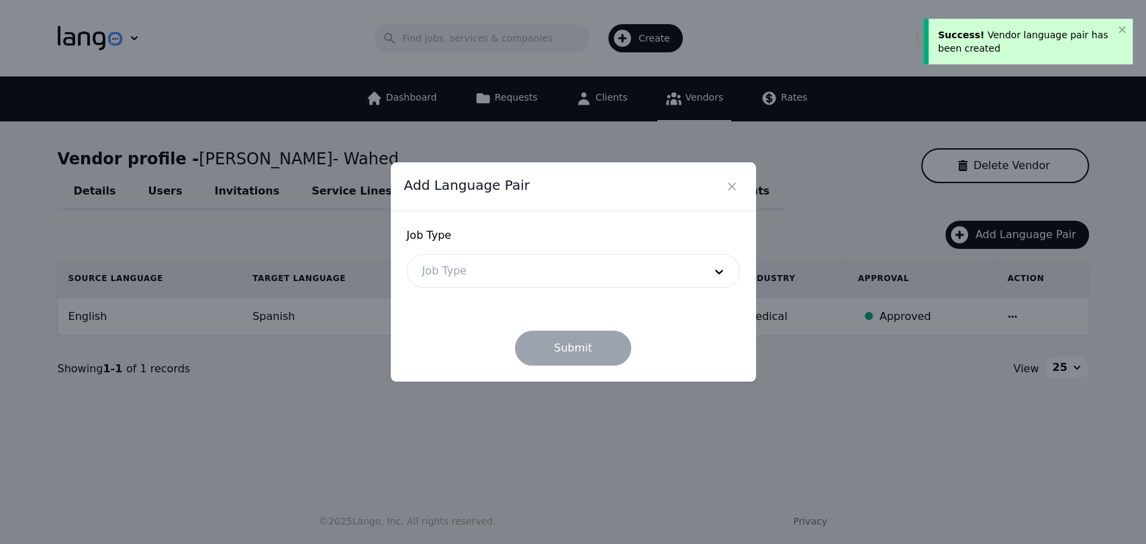
click at [559, 281] on div at bounding box center [552, 271] width 291 height 32
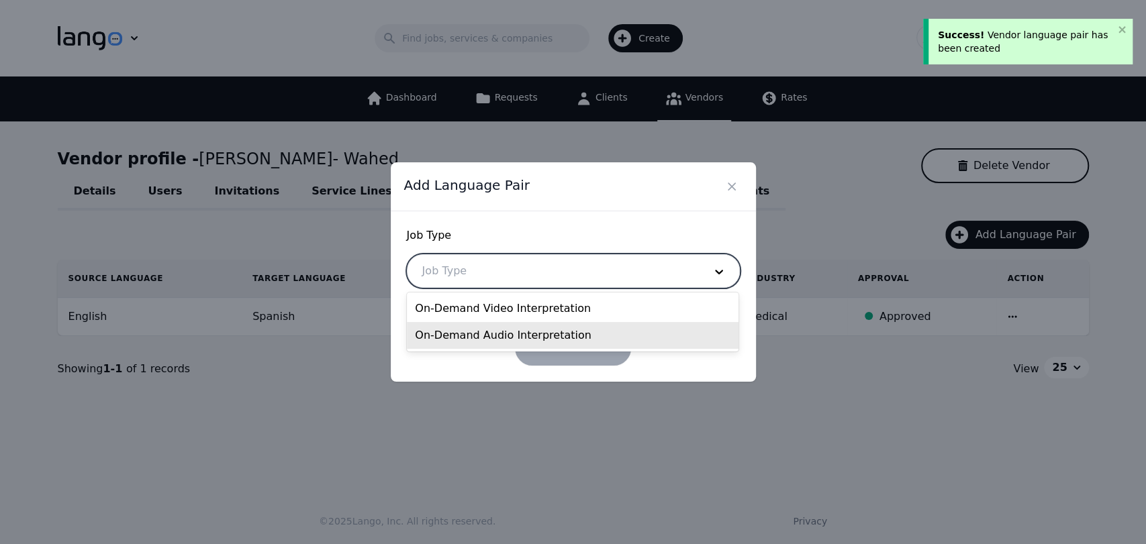
click at [521, 329] on div "On-Demand Audio Interpretation" at bounding box center [573, 335] width 332 height 27
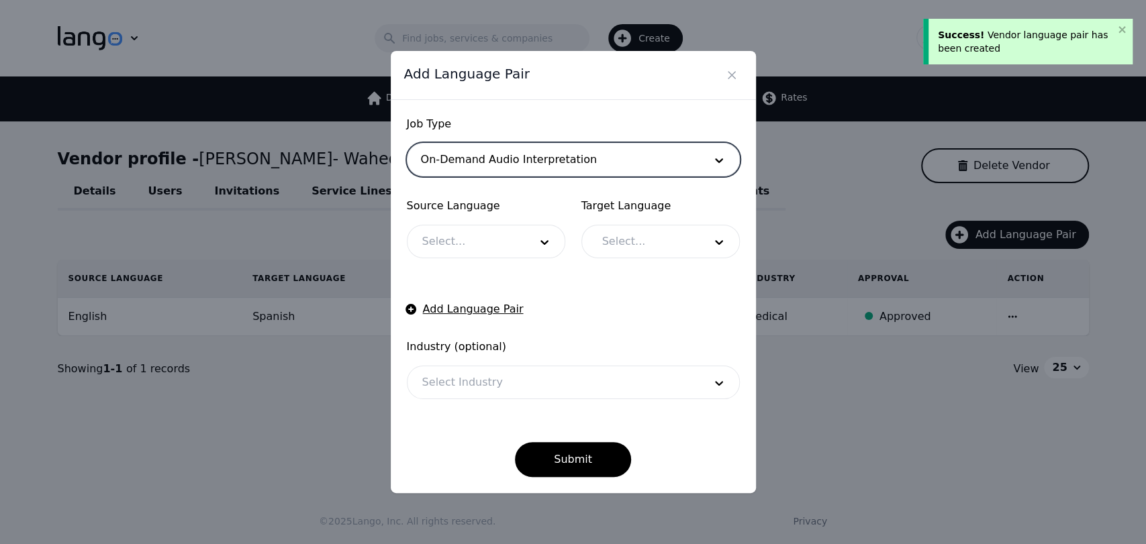
click at [634, 169] on div at bounding box center [552, 160] width 291 height 32
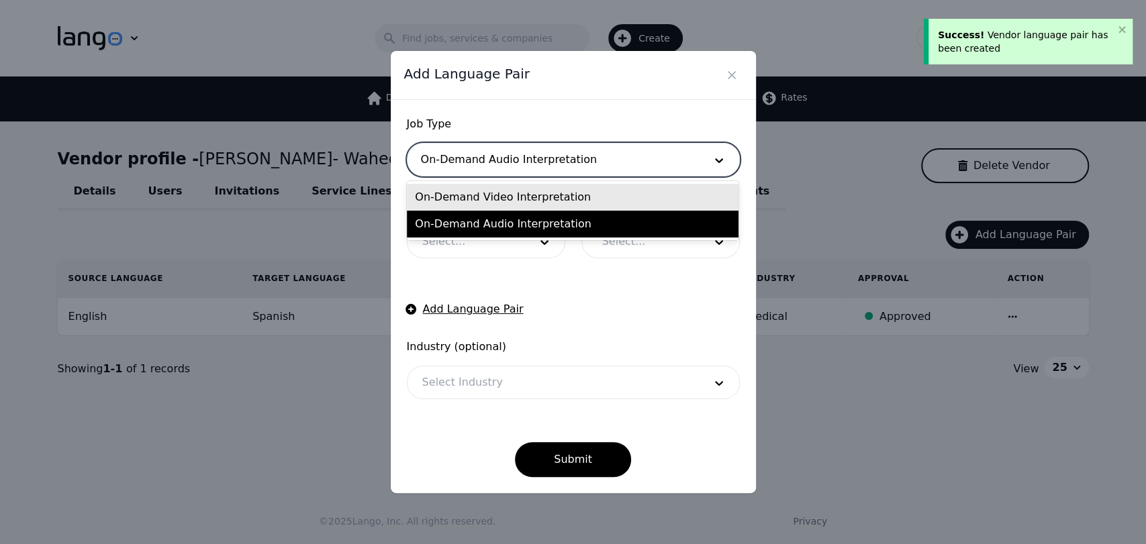
click at [558, 207] on div "On-Demand Video Interpretation" at bounding box center [573, 197] width 332 height 27
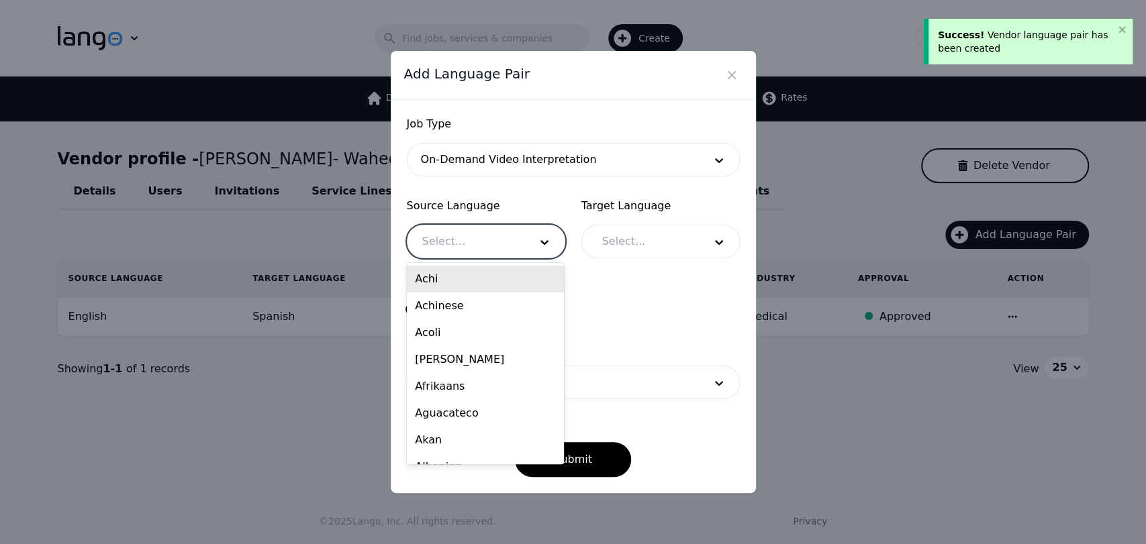
click at [515, 234] on div at bounding box center [465, 241] width 117 height 32
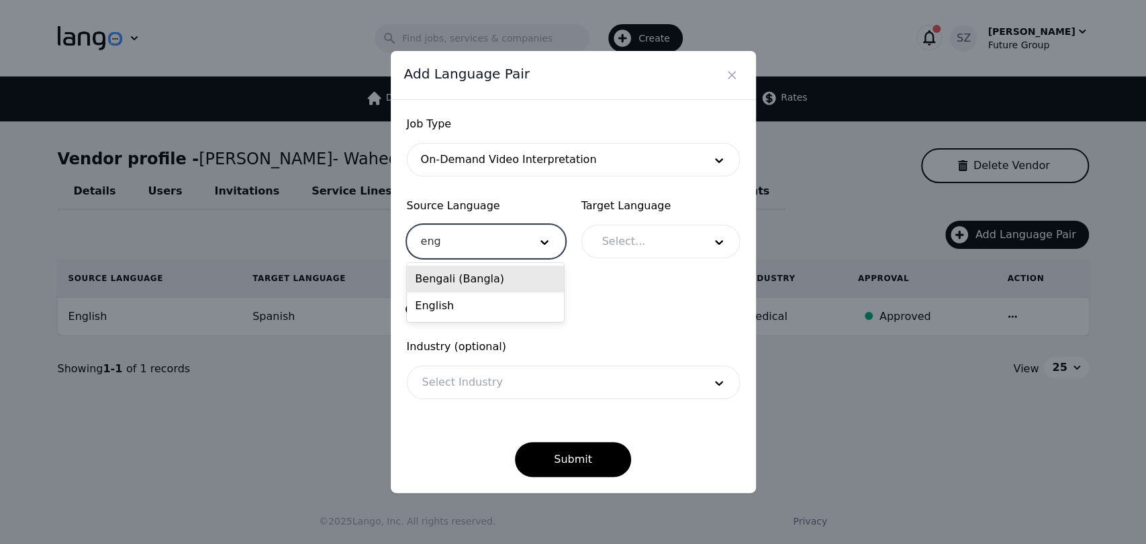
type input "engl"
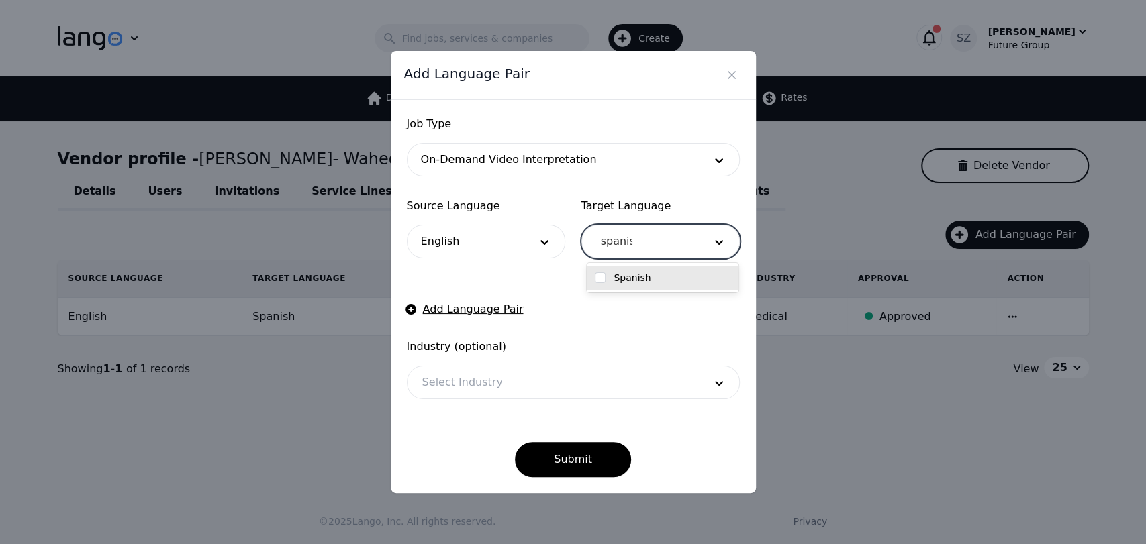
type input "spanish"
checkbox input "true"
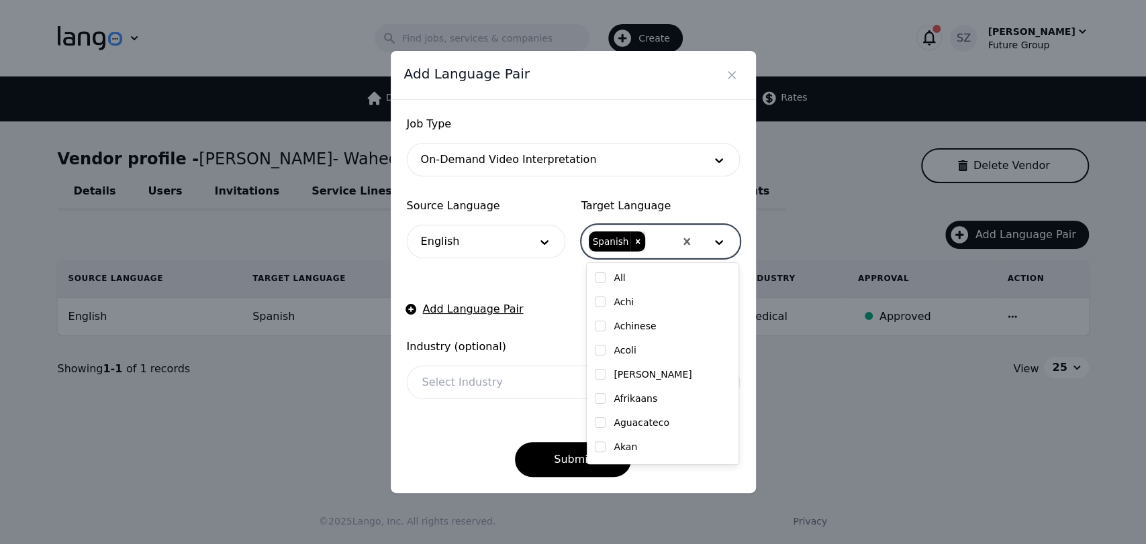
click at [500, 271] on form "Job Type On-Demand Video Interpretation Source Language English Target Language…" at bounding box center [573, 296] width 333 height 361
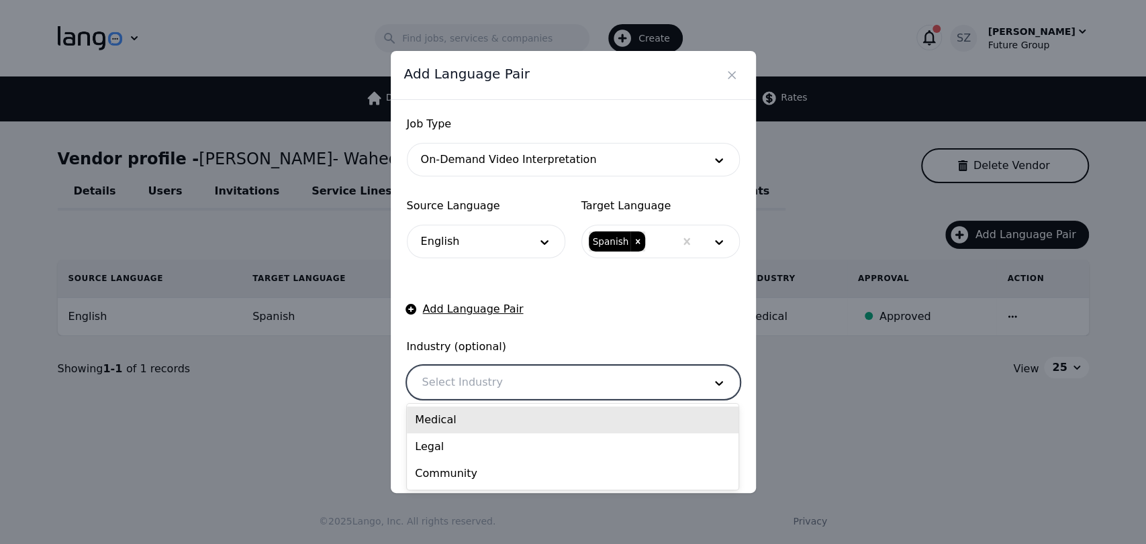
click at [454, 373] on div at bounding box center [552, 382] width 291 height 32
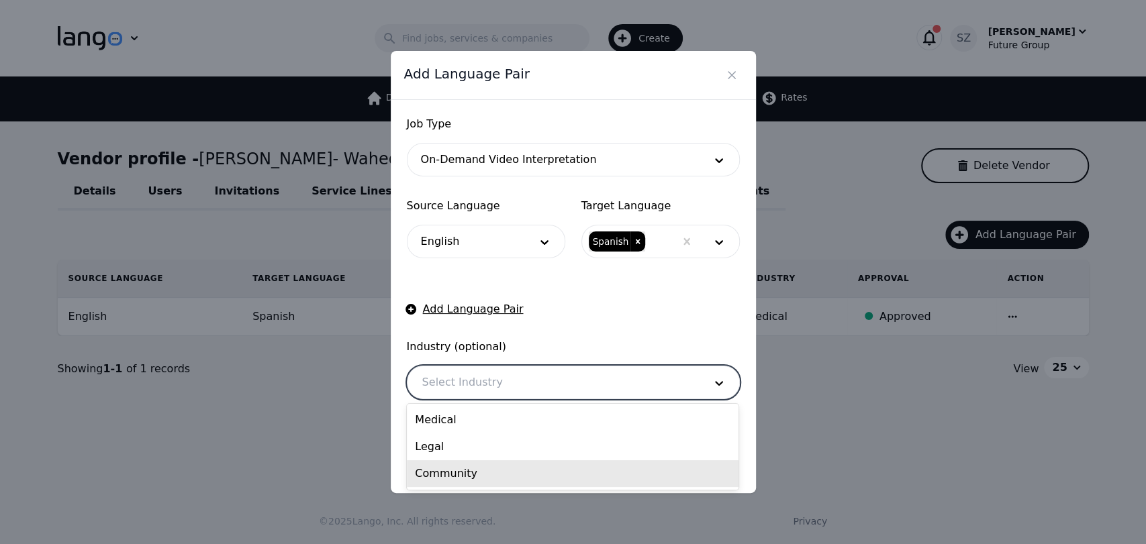
click at [440, 470] on div "Community" at bounding box center [573, 473] width 332 height 27
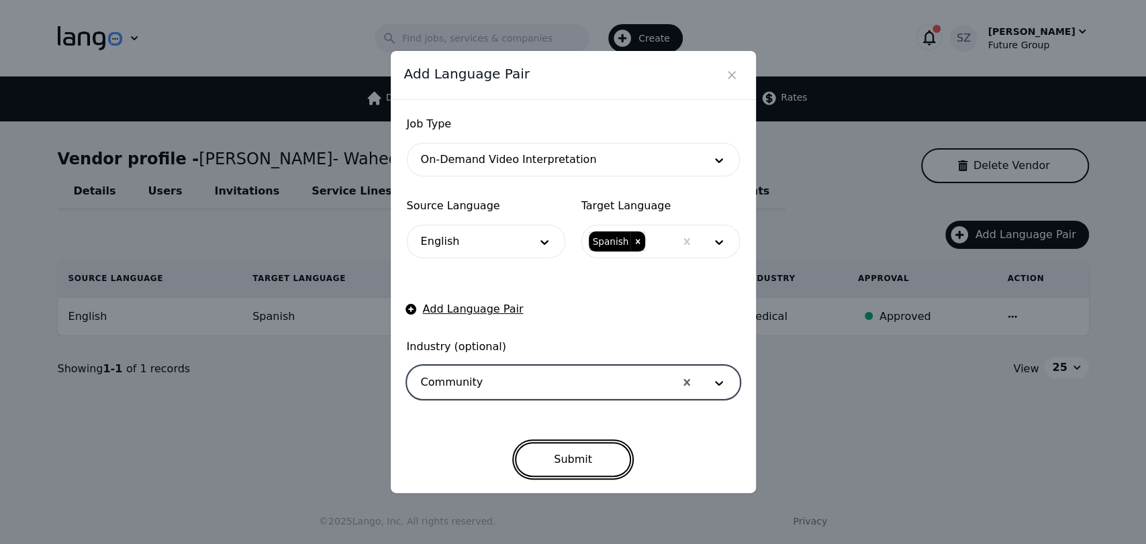
click at [537, 442] on button "Submit" at bounding box center [573, 459] width 116 height 35
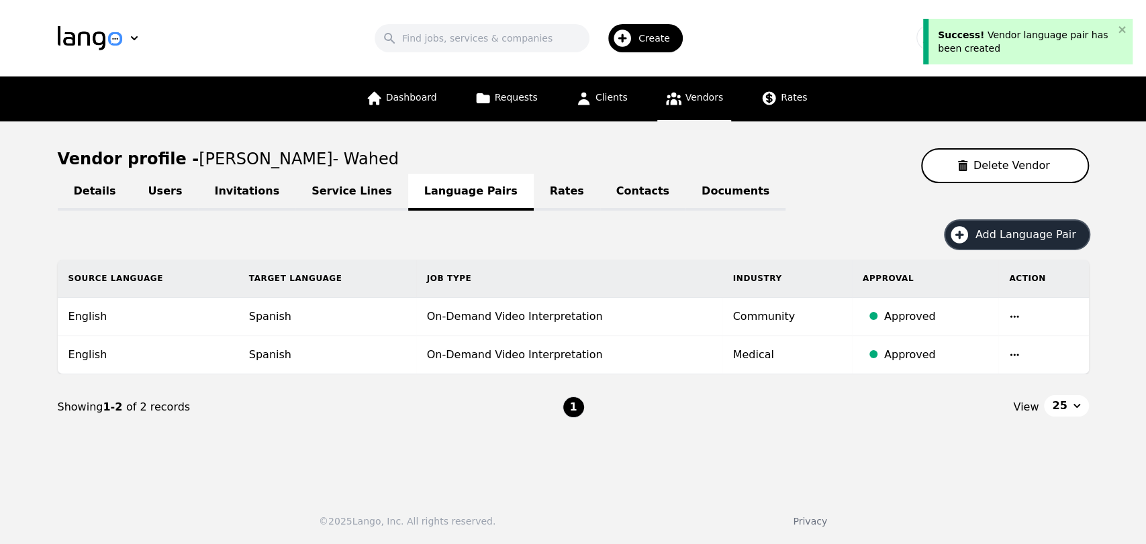
click at [983, 232] on span "Add Language Pair" at bounding box center [1030, 235] width 110 height 16
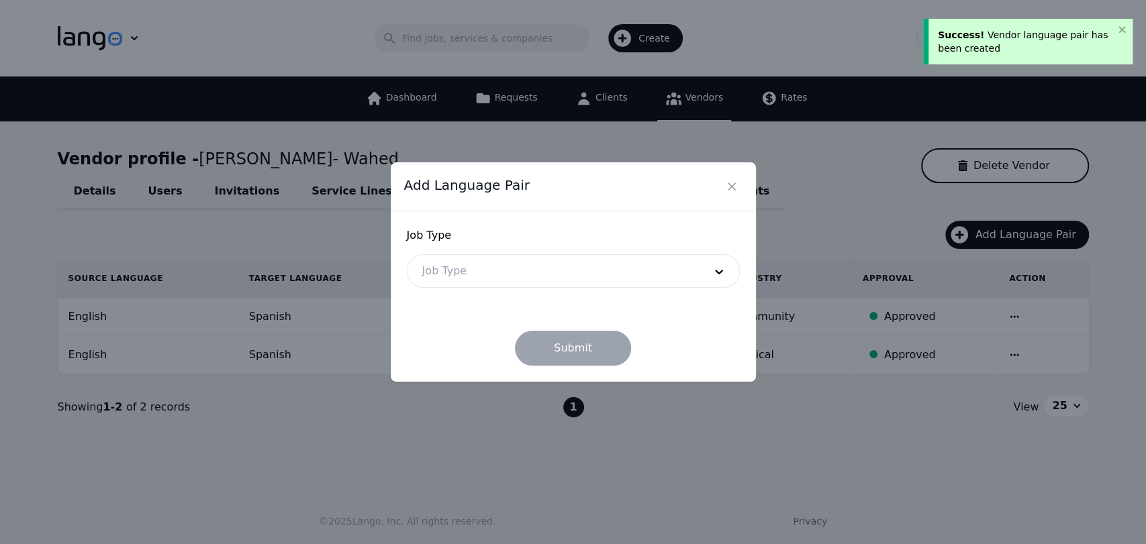
click at [546, 275] on div at bounding box center [552, 271] width 291 height 32
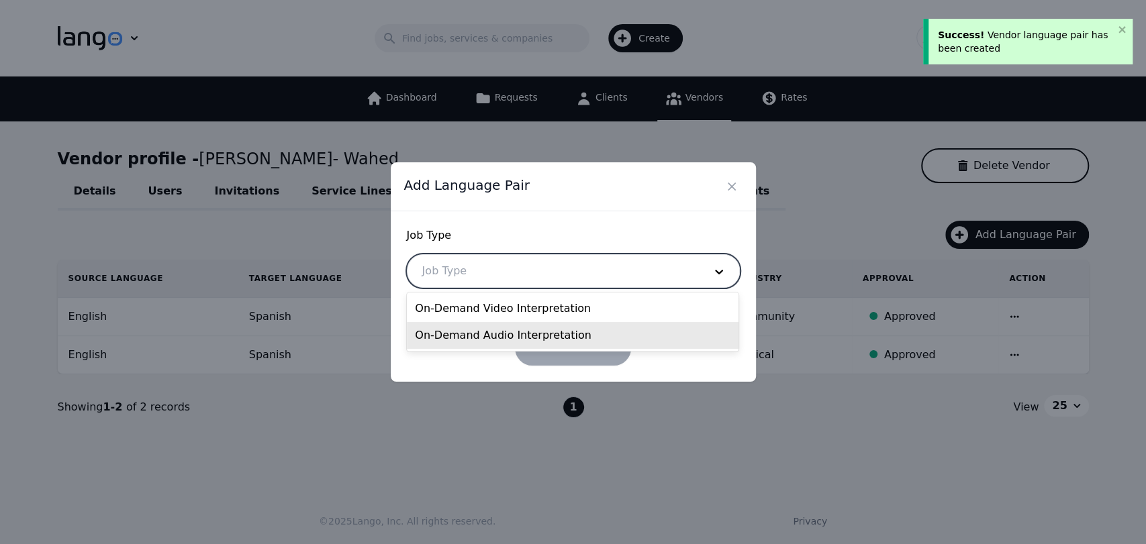
click at [498, 323] on div "On-Demand Audio Interpretation" at bounding box center [573, 335] width 332 height 27
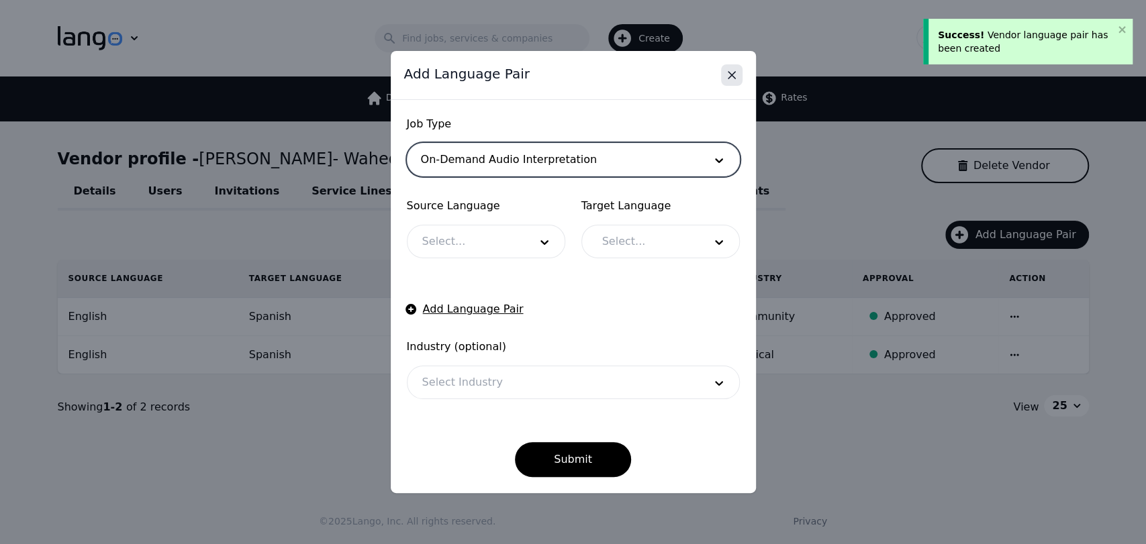
click at [729, 81] on icon "Close" at bounding box center [731, 74] width 13 height 13
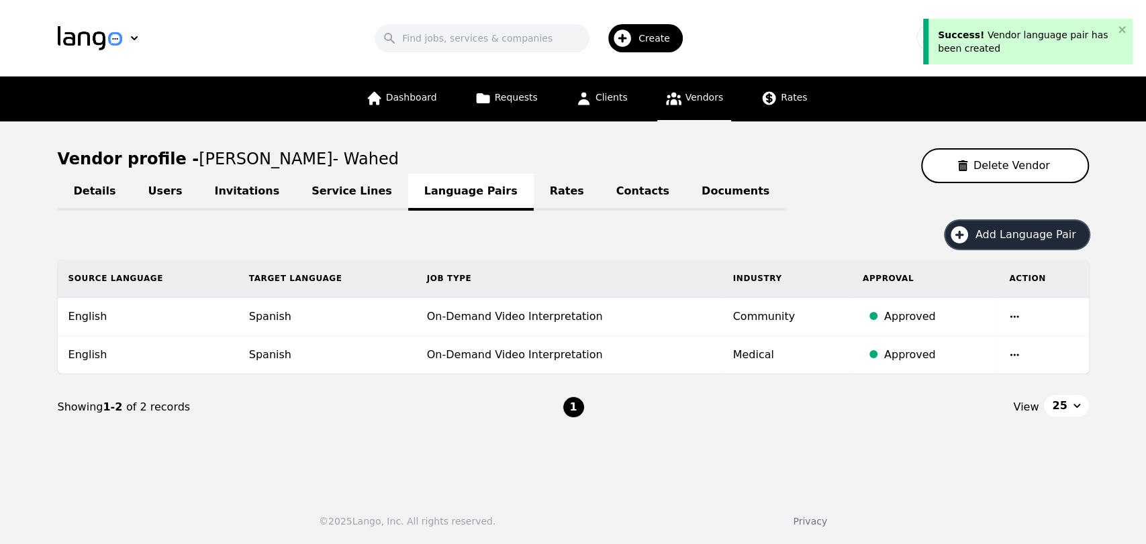
click at [1010, 240] on span "Add Language Pair" at bounding box center [1030, 235] width 110 height 16
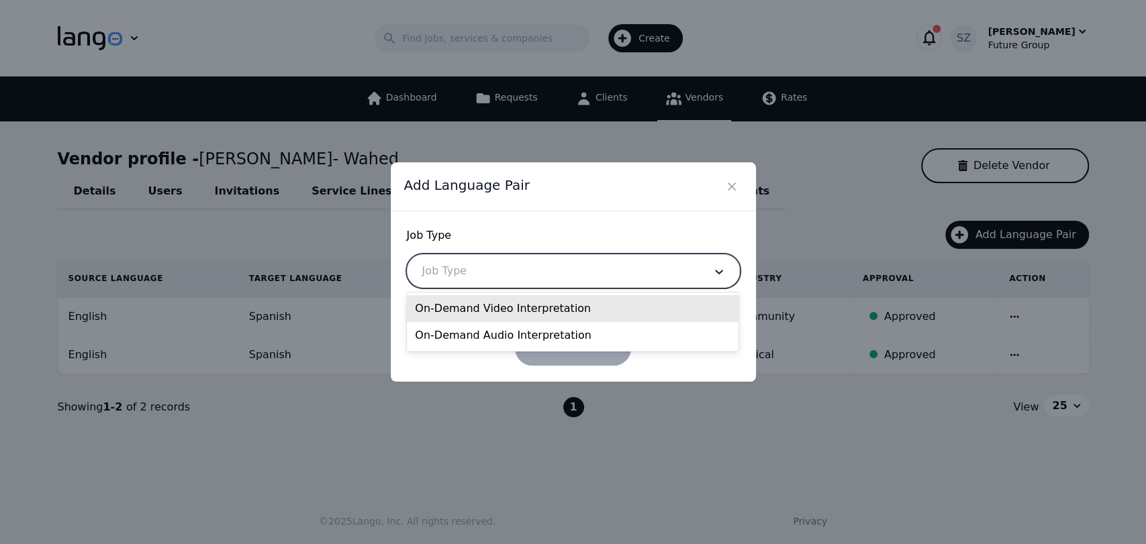
click at [700, 273] on div at bounding box center [719, 271] width 40 height 32
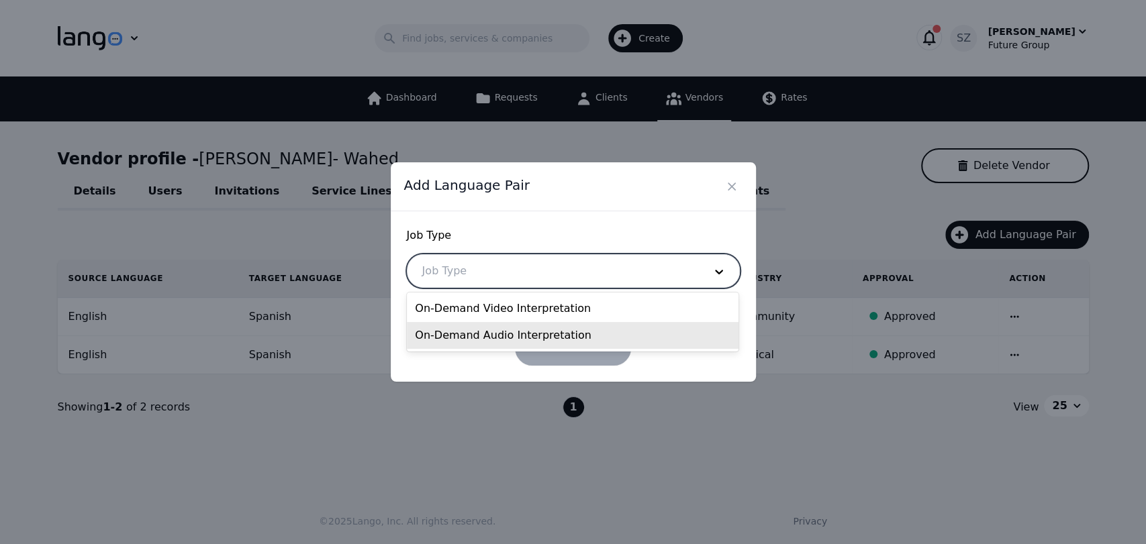
click at [523, 339] on div "On-Demand Audio Interpretation" at bounding box center [573, 335] width 332 height 27
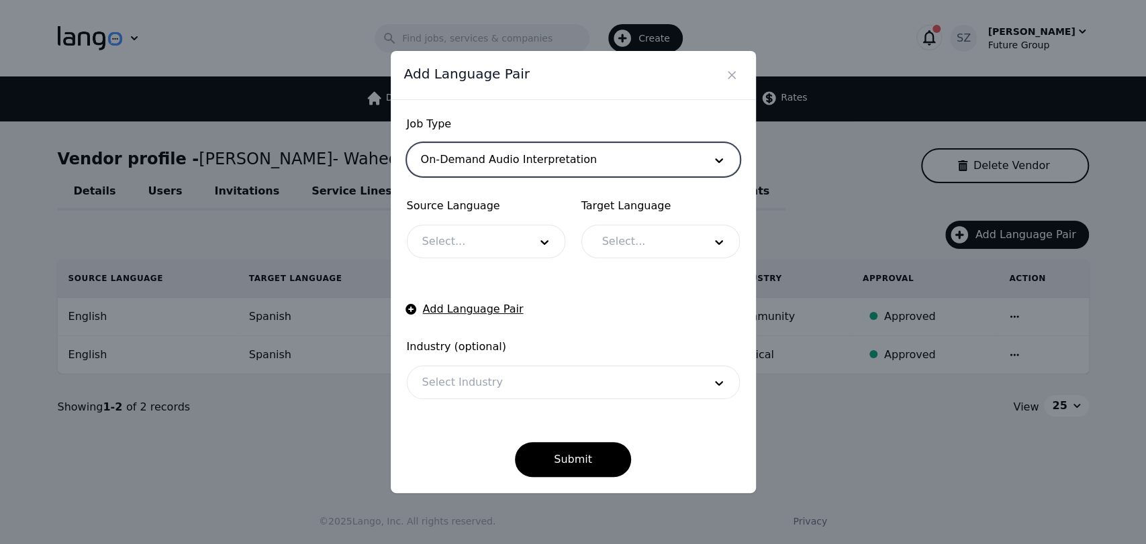
click at [511, 246] on div at bounding box center [465, 241] width 117 height 32
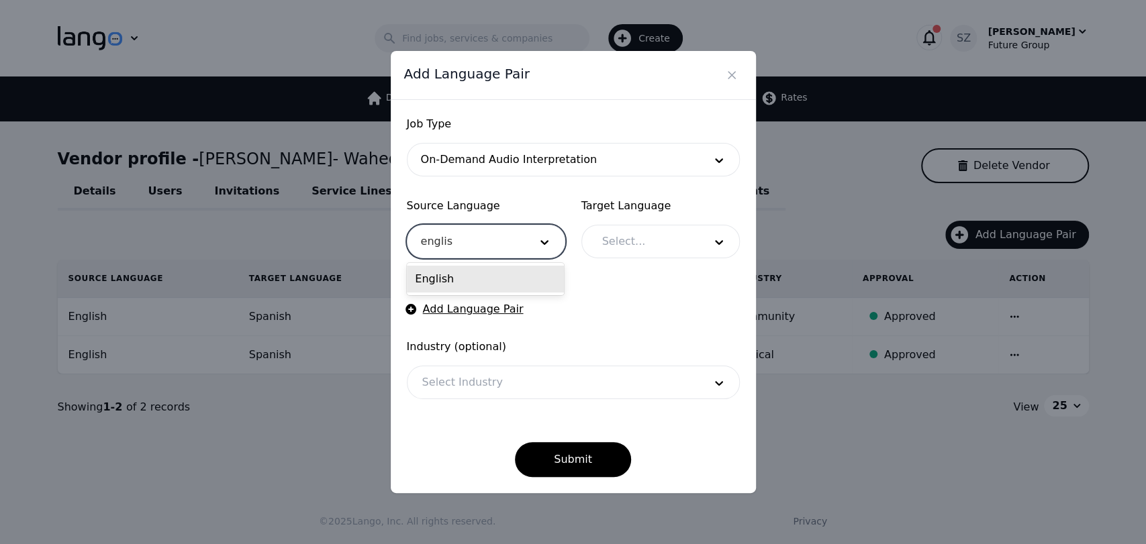
type input "english"
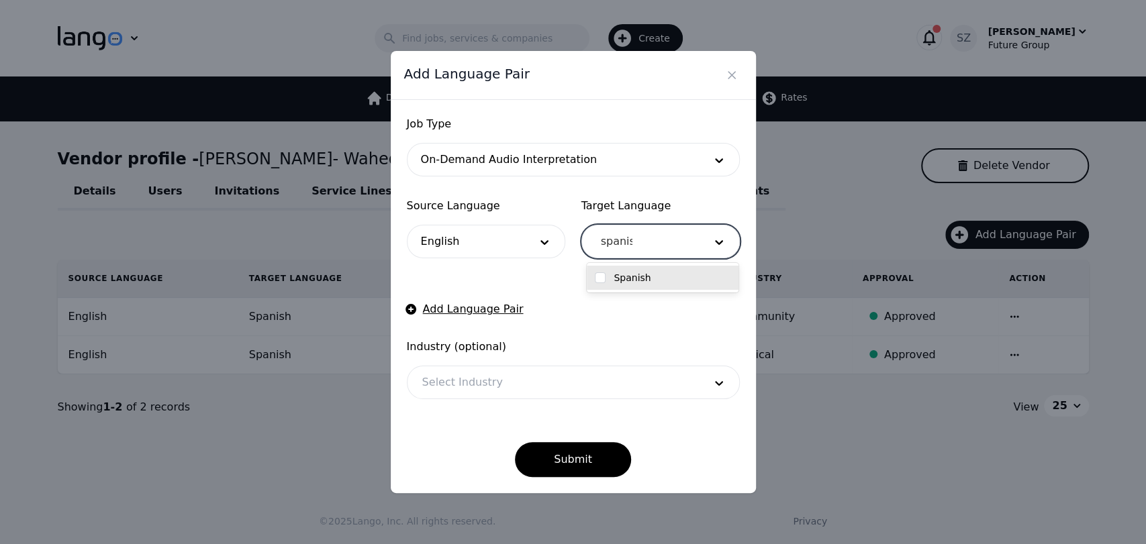
type input "spanish"
checkbox input "true"
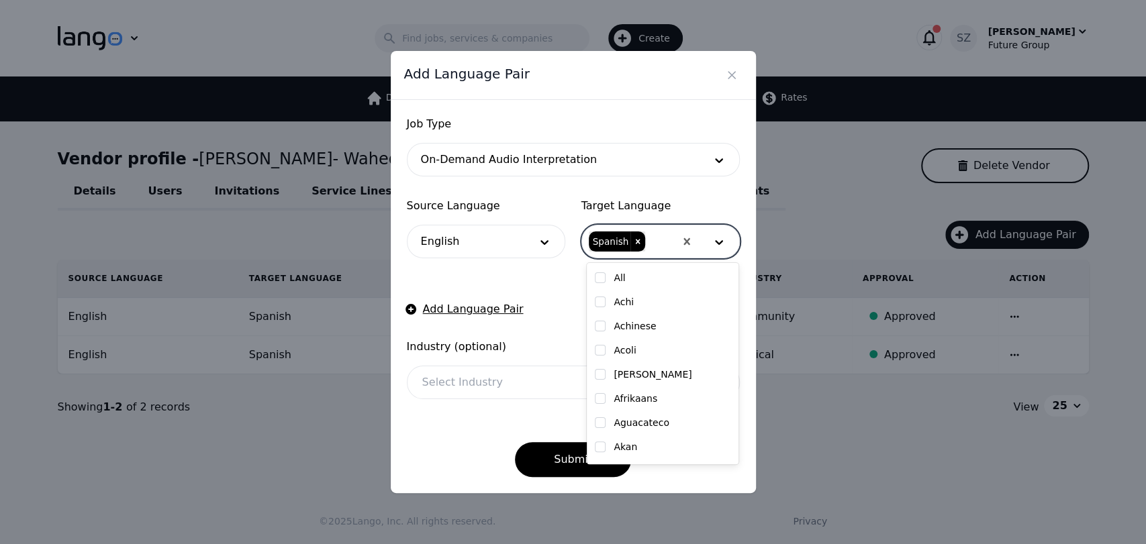
click at [516, 302] on form "Job Type On-Demand Audio Interpretation Source Language English Target Language…" at bounding box center [573, 296] width 333 height 361
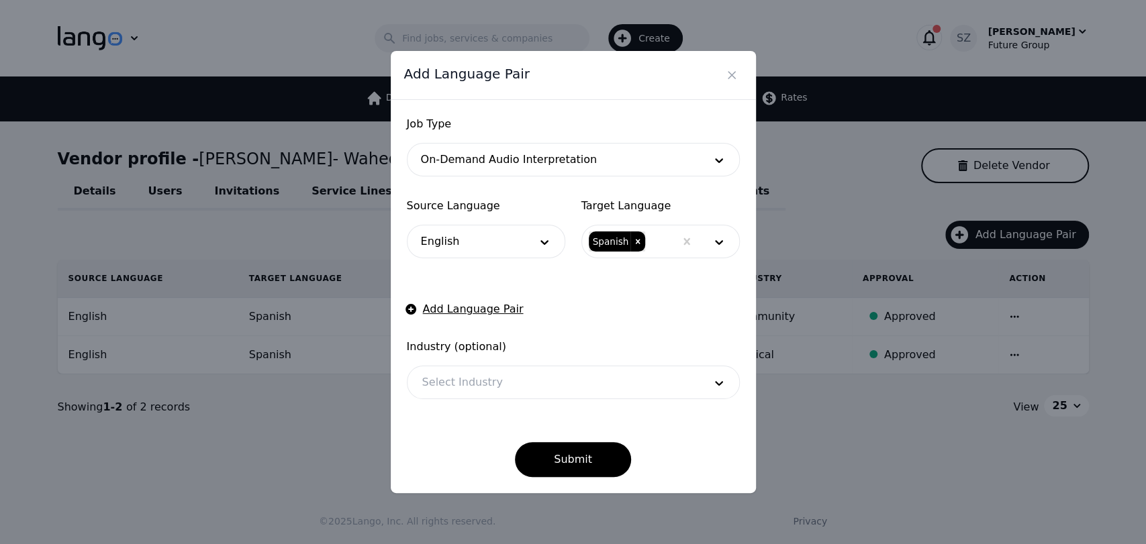
click at [423, 371] on div at bounding box center [552, 382] width 291 height 32
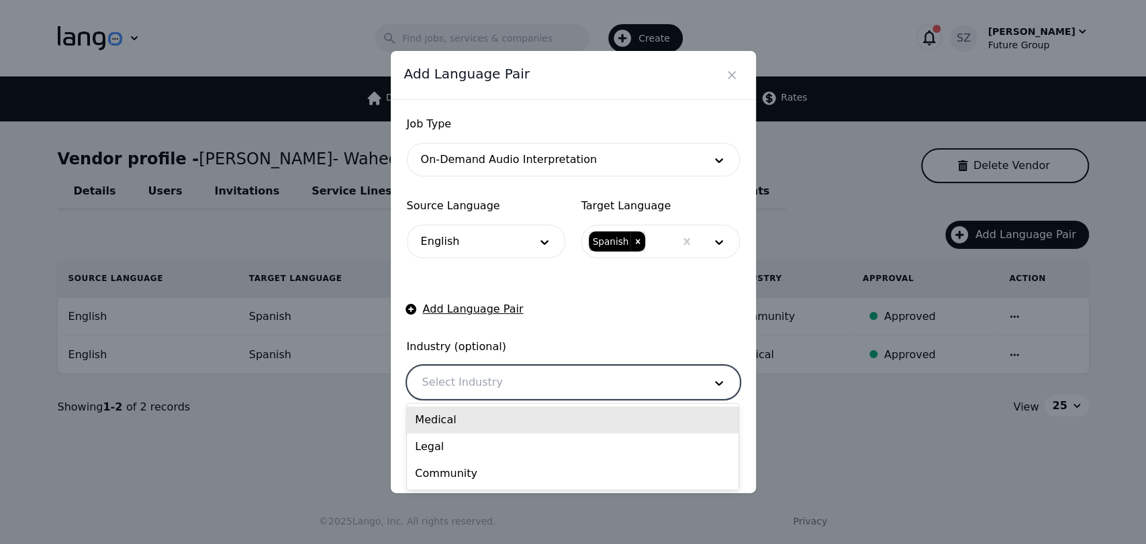
click at [469, 428] on div "Medical" at bounding box center [573, 420] width 332 height 27
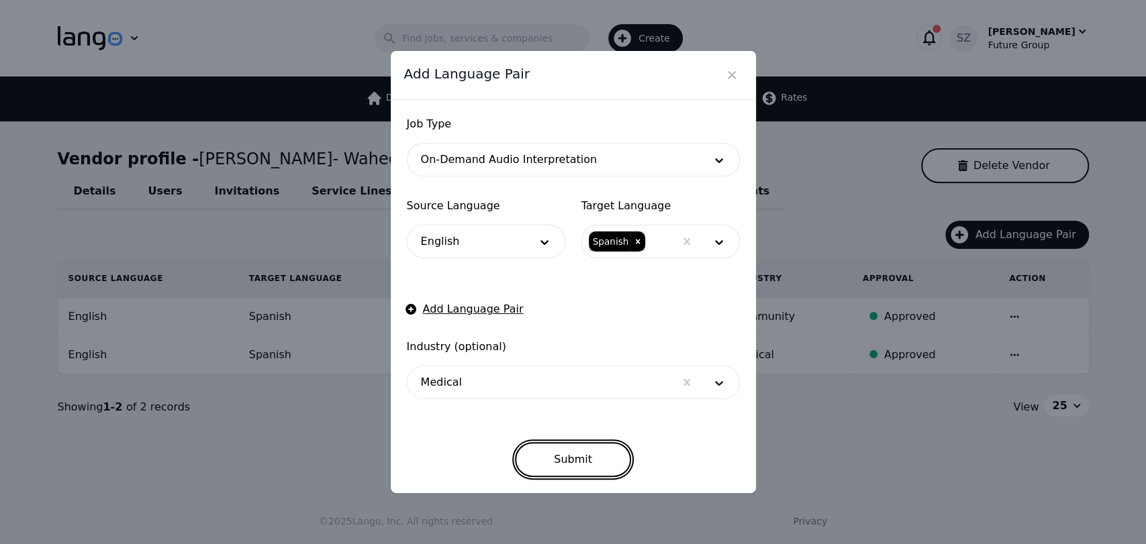
click at [560, 453] on button "Submit" at bounding box center [573, 459] width 116 height 35
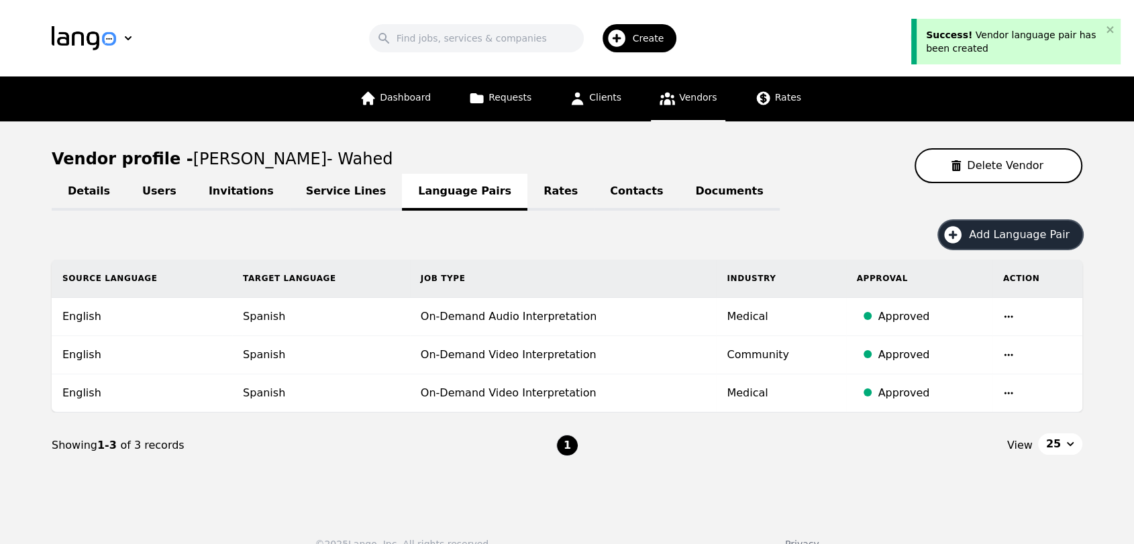
click at [973, 246] on button "Add Language Pair" at bounding box center [1011, 235] width 144 height 28
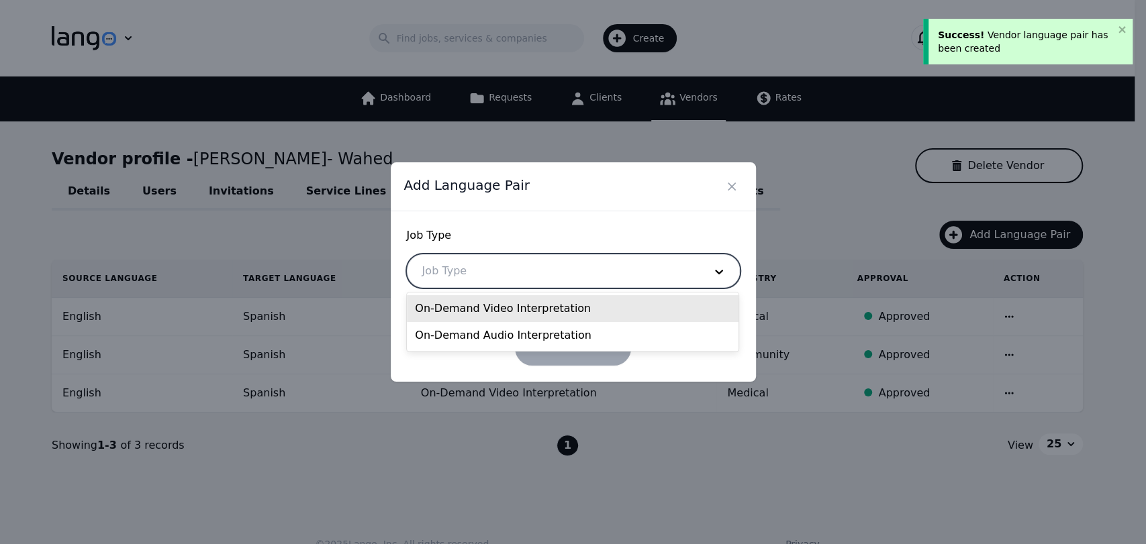
click at [565, 283] on div at bounding box center [552, 271] width 291 height 32
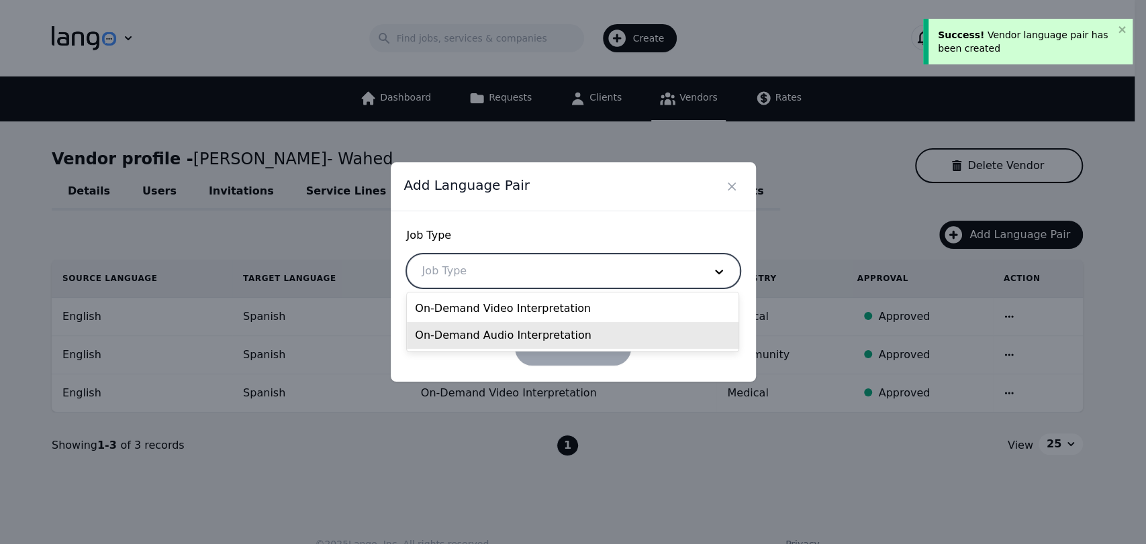
click at [510, 322] on div "On-Demand Audio Interpretation" at bounding box center [573, 335] width 332 height 27
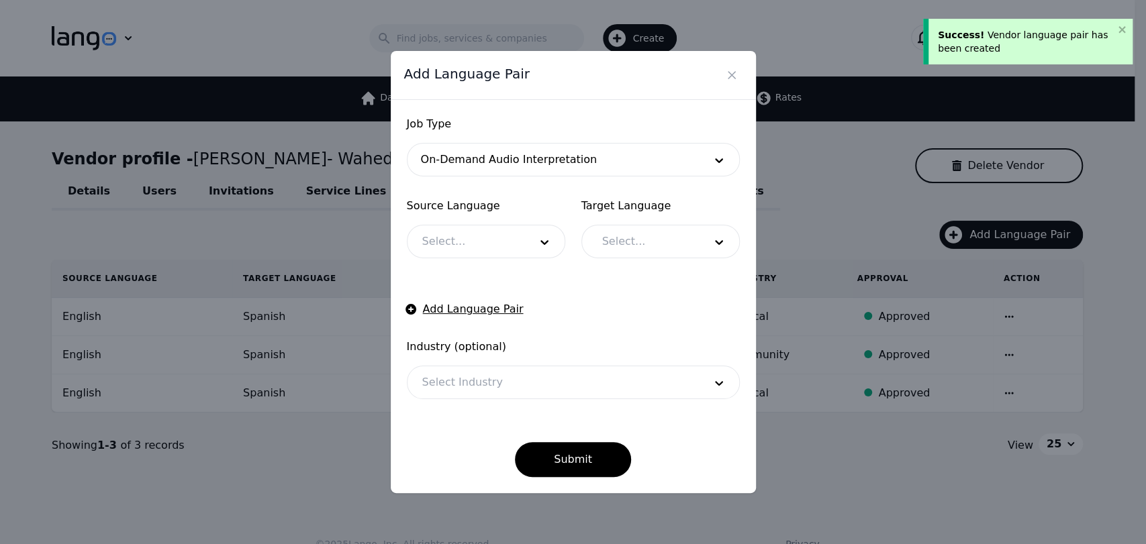
click at [501, 259] on form "Job Type On-Demand Audio Interpretation Source Language Select... Target Langua…" at bounding box center [573, 296] width 333 height 361
click at [501, 253] on div at bounding box center [465, 241] width 117 height 32
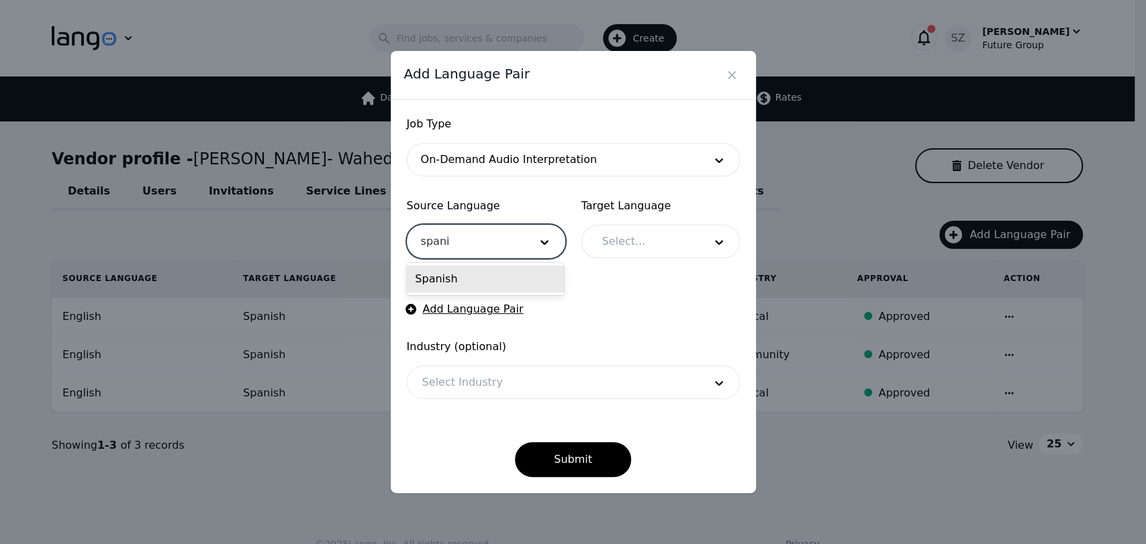
type input "spanish"
click at [462, 280] on div "Spanish" at bounding box center [485, 279] width 157 height 27
click at [601, 248] on input "text" at bounding box center [602, 242] width 3 height 16
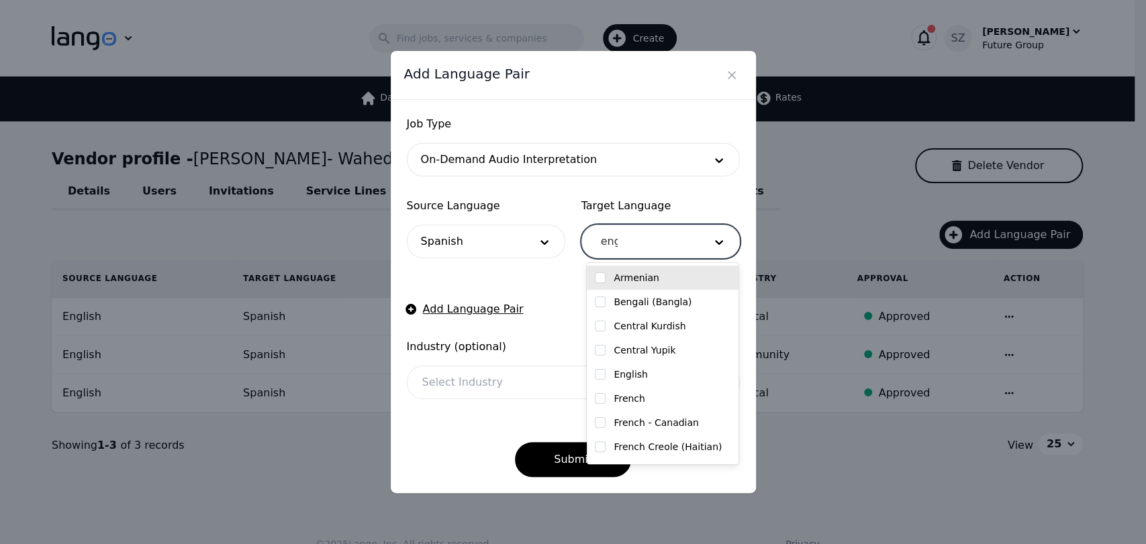
type input "engl"
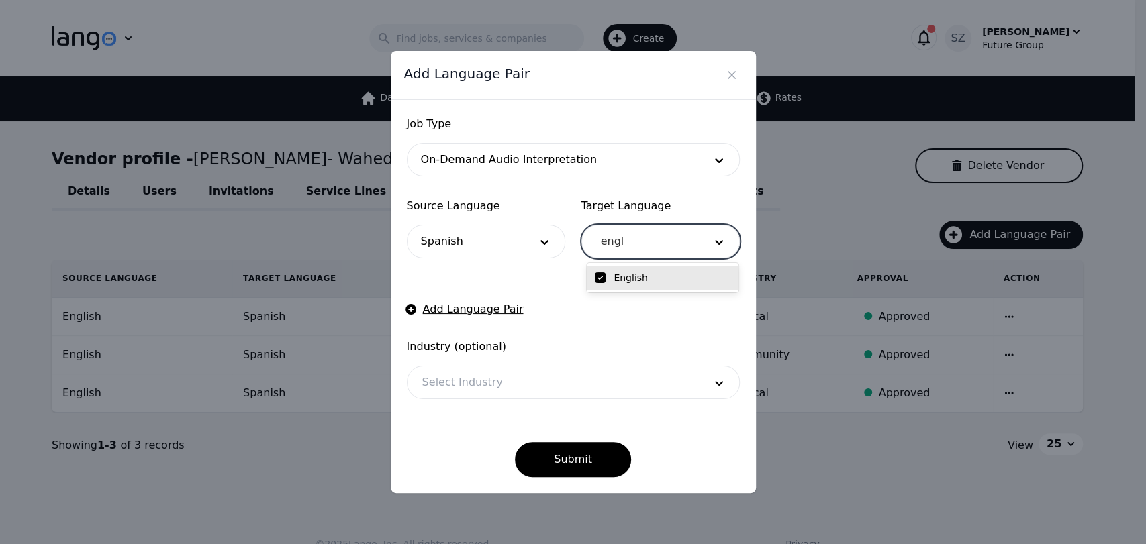
checkbox input "true"
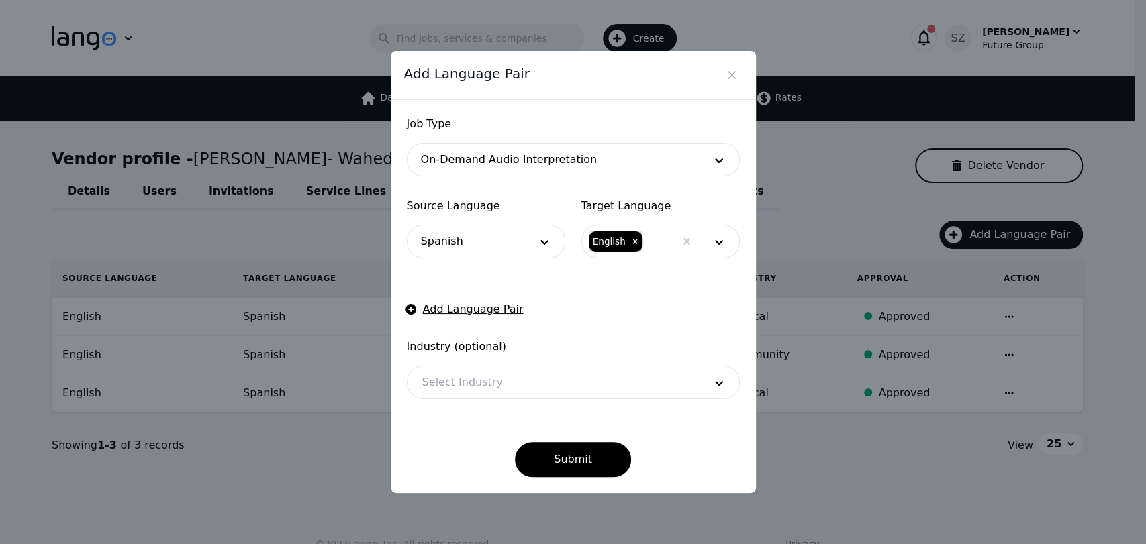
click at [518, 291] on form "Job Type On-Demand Audio Interpretation Source Language Spanish Target Language…" at bounding box center [573, 296] width 333 height 361
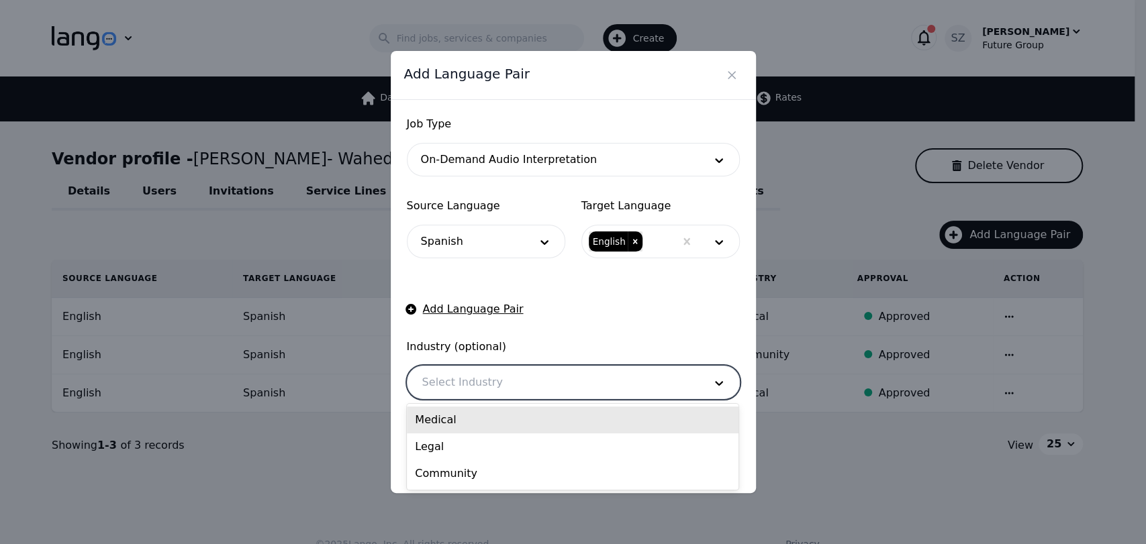
click at [499, 368] on div at bounding box center [552, 382] width 291 height 32
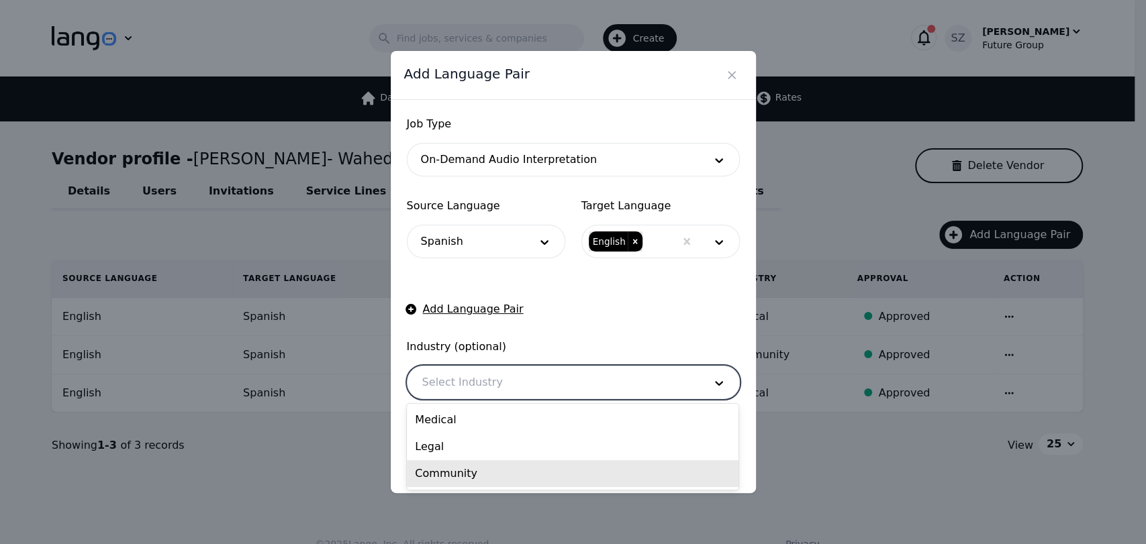
click at [472, 481] on div "Community" at bounding box center [573, 473] width 332 height 27
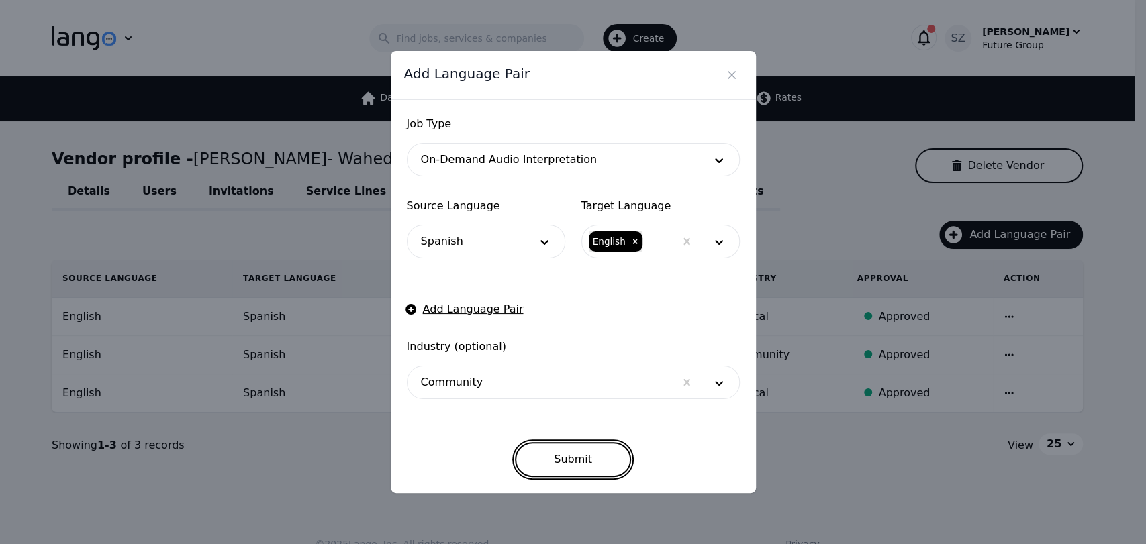
click at [537, 466] on button "Submit" at bounding box center [573, 459] width 116 height 35
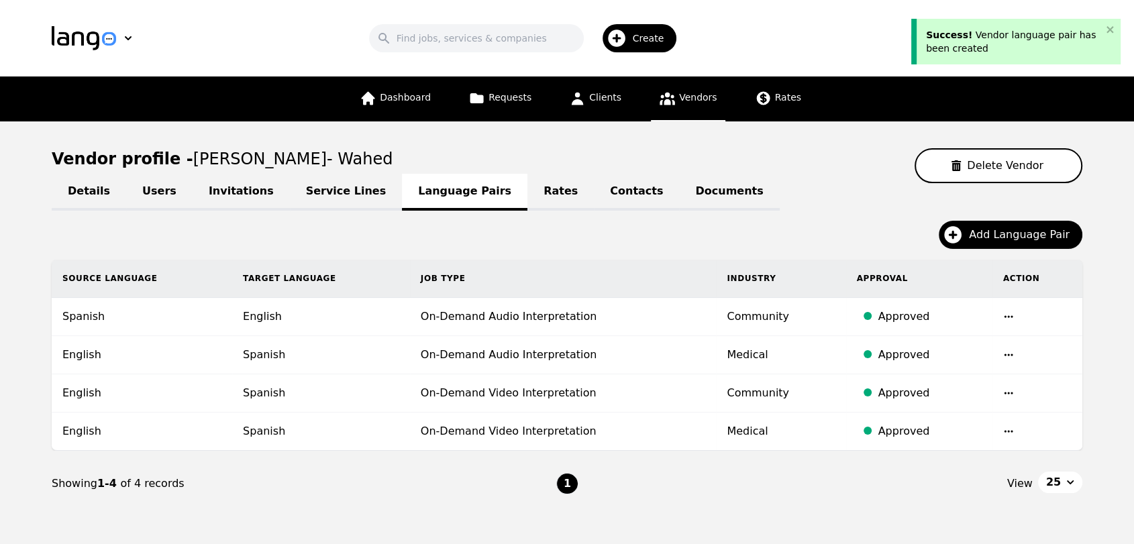
click at [614, 285] on th "Job Type" at bounding box center [563, 279] width 307 height 38
